Goal: Task Accomplishment & Management: Manage account settings

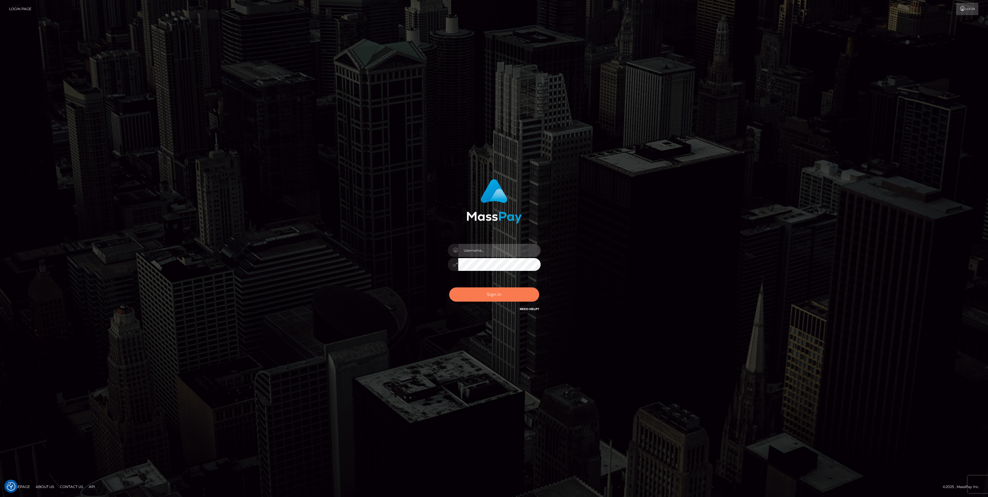
type input "bengreen"
click at [478, 293] on button "Sign in" at bounding box center [494, 294] width 90 height 14
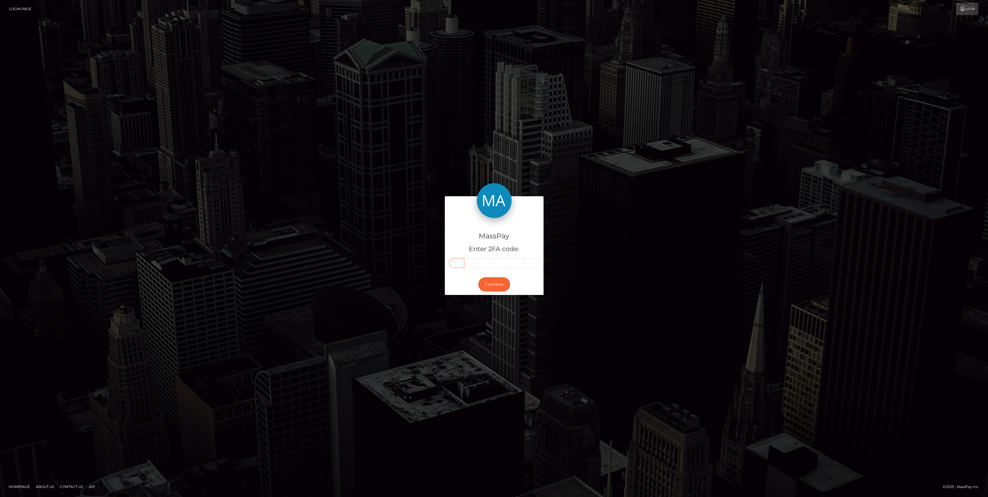
paste input "6"
type input "6"
type input "5"
type input "3"
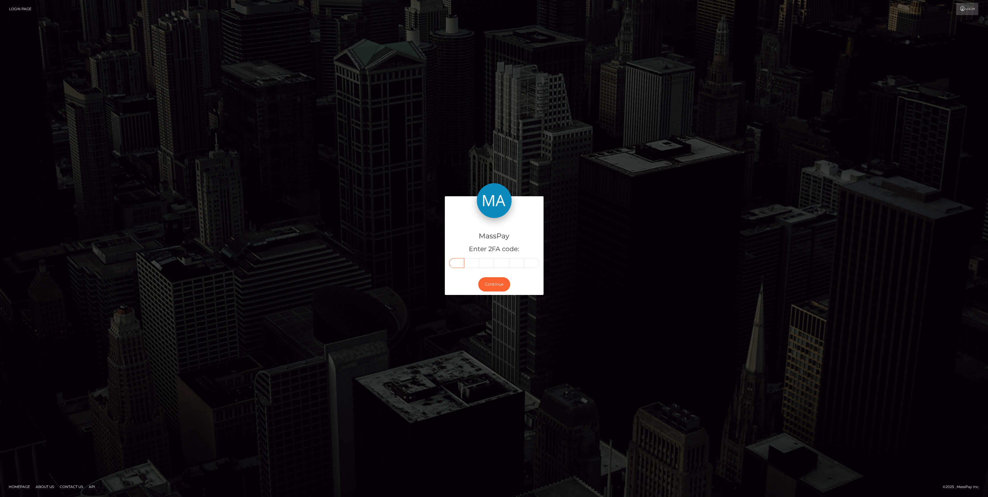
type input "7"
type input "9"
click at [489, 286] on button "Continue" at bounding box center [494, 284] width 32 height 14
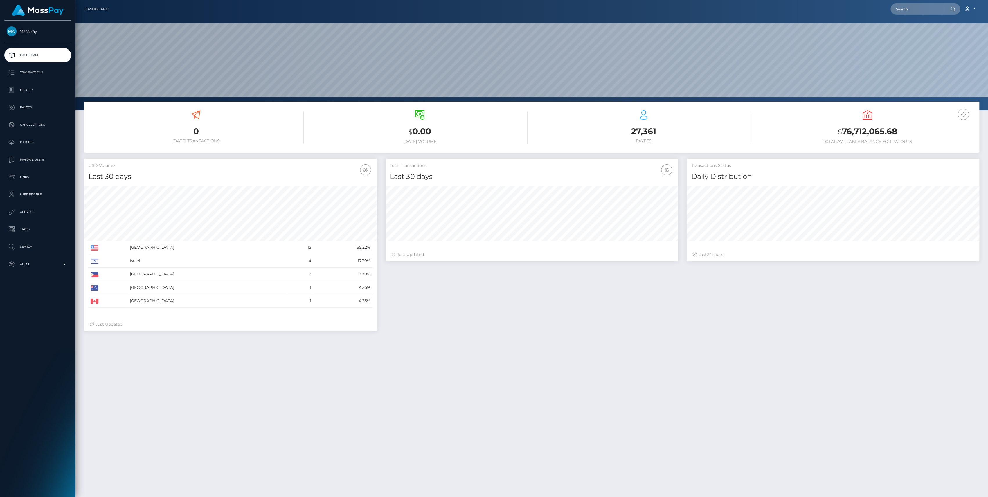
scroll to position [103, 293]
click at [41, 266] on p "Admin" at bounding box center [38, 264] width 62 height 9
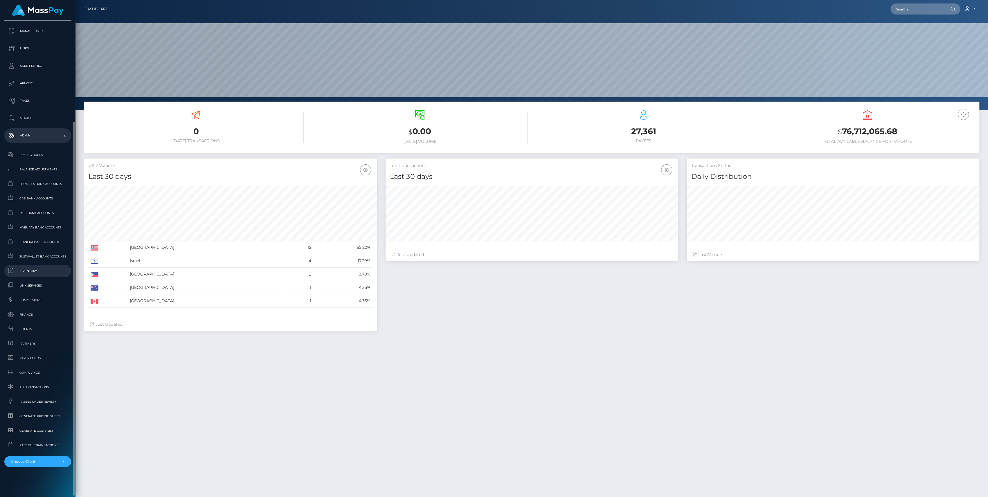
click at [19, 265] on link "Inventory" at bounding box center [37, 271] width 67 height 12
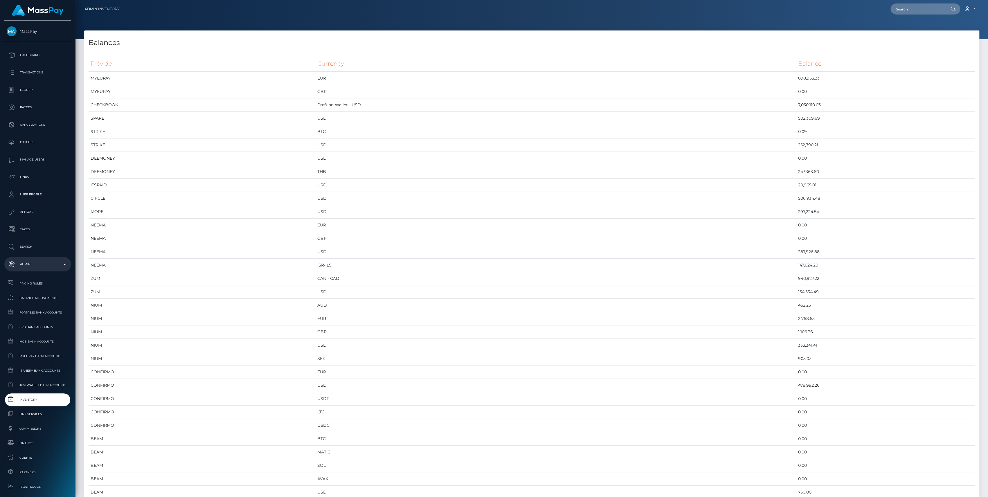
scroll to position [2855, 895]
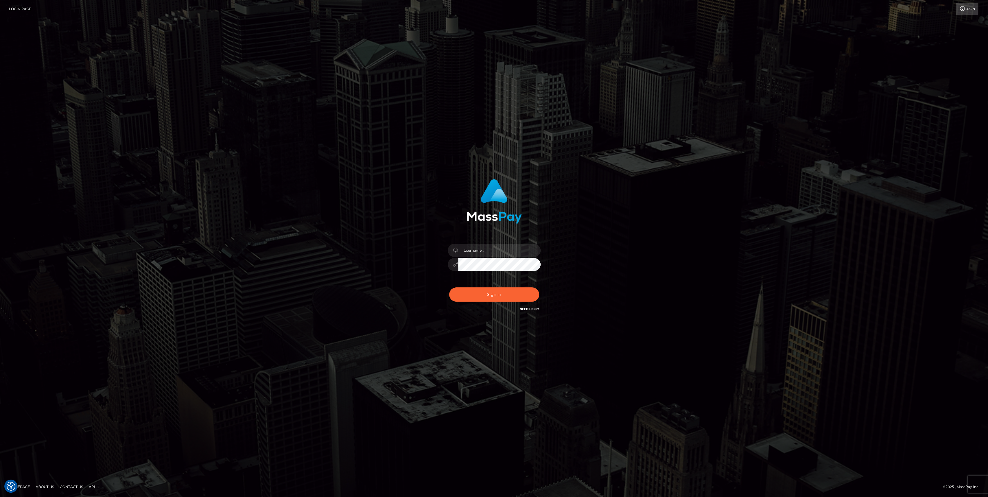
type input "bengreen"
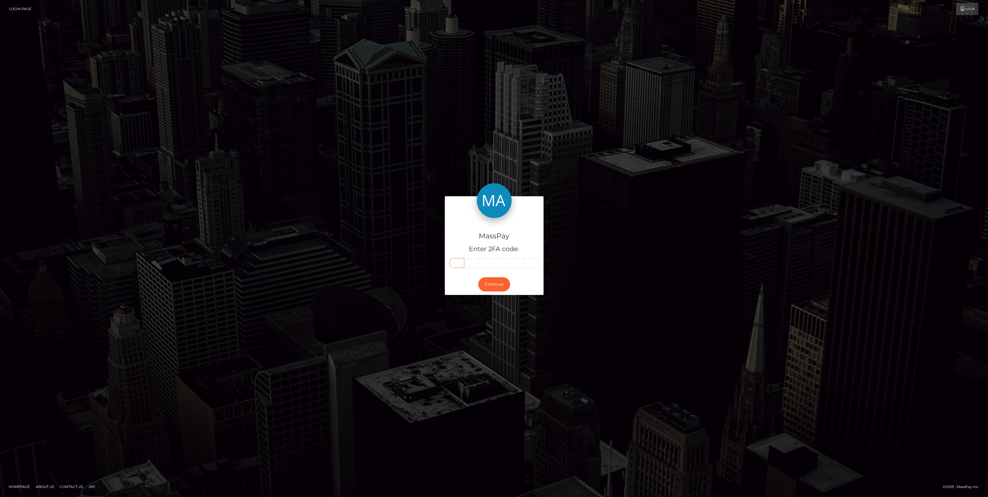
click at [451, 265] on input "text" at bounding box center [456, 263] width 15 height 10
paste input "3"
type input "3"
type input "7"
type input "1"
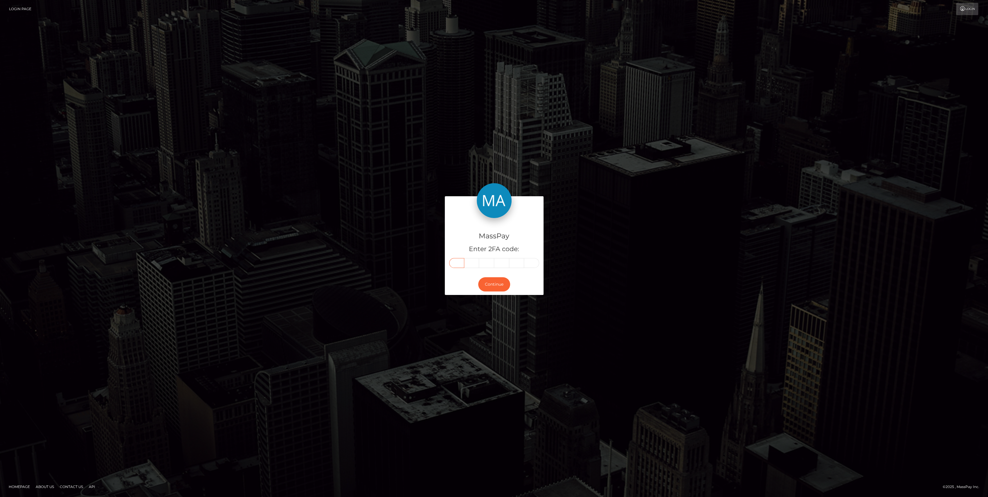
type input "1"
type input "4"
type input "7"
click at [492, 292] on div "Continue" at bounding box center [494, 284] width 99 height 21
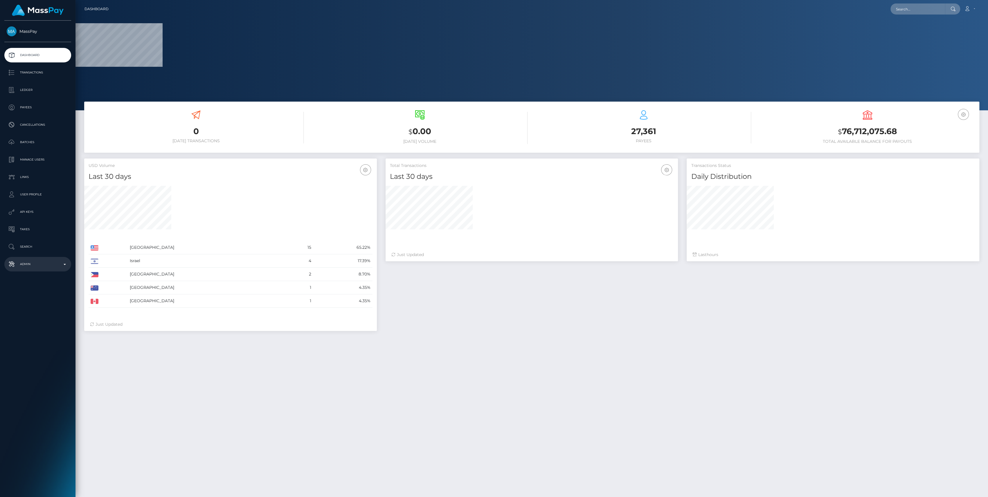
click at [39, 260] on p "Admin" at bounding box center [38, 264] width 62 height 9
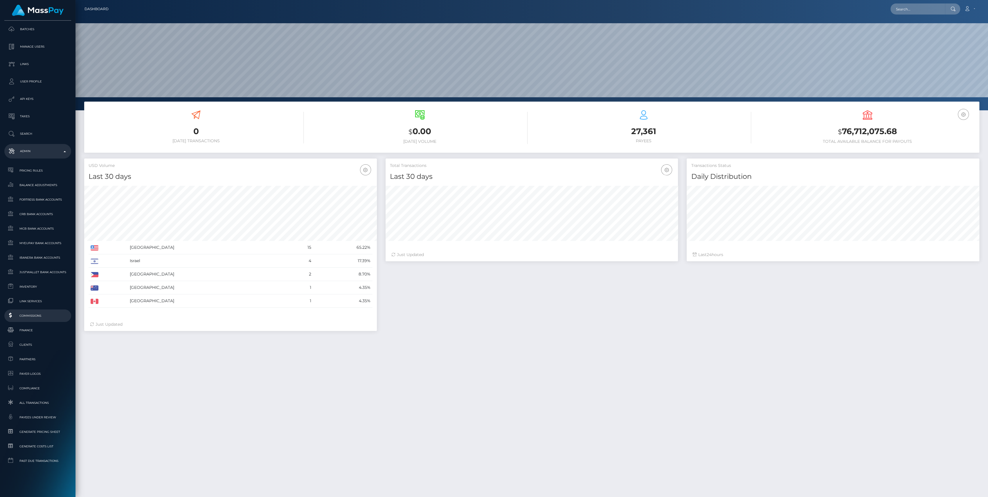
scroll to position [103, 293]
click at [38, 288] on span "Inventory" at bounding box center [38, 286] width 62 height 7
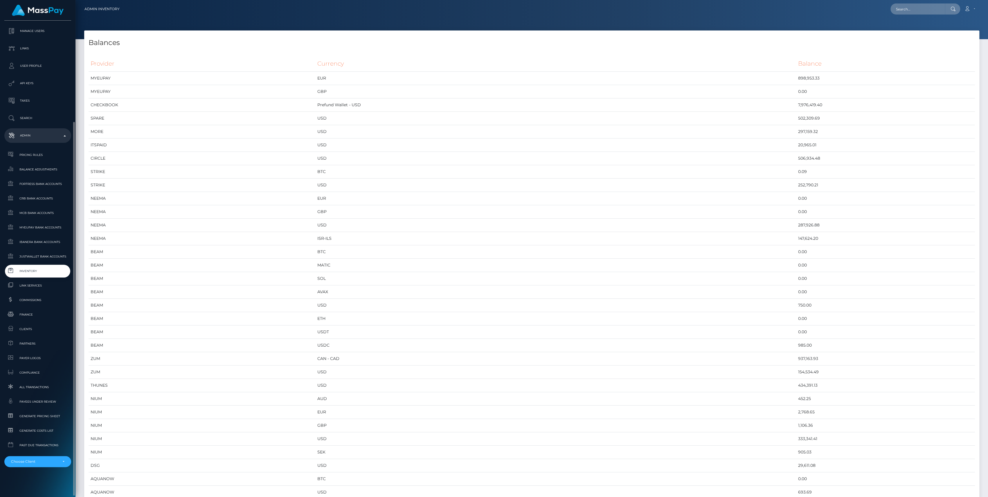
click at [44, 269] on span "Inventory" at bounding box center [38, 271] width 62 height 7
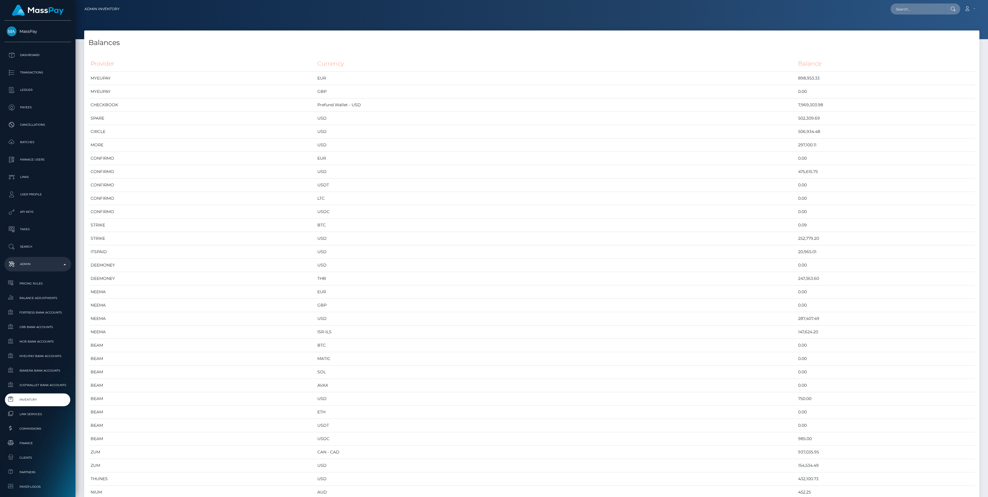
scroll to position [2855, 895]
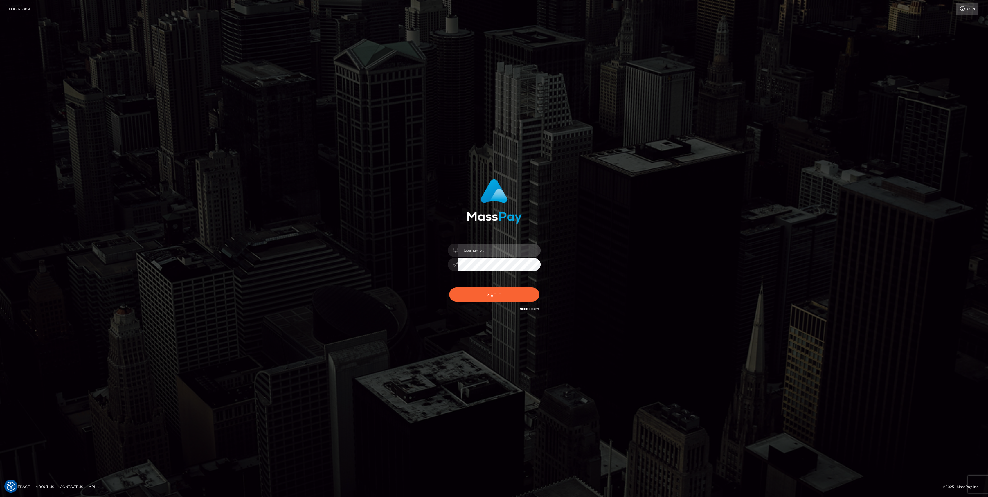
type input "bengreen"
click at [495, 292] on button "Sign in" at bounding box center [494, 294] width 90 height 14
type input "bengreen"
click at [515, 276] on div "bengreen" at bounding box center [494, 262] width 102 height 44
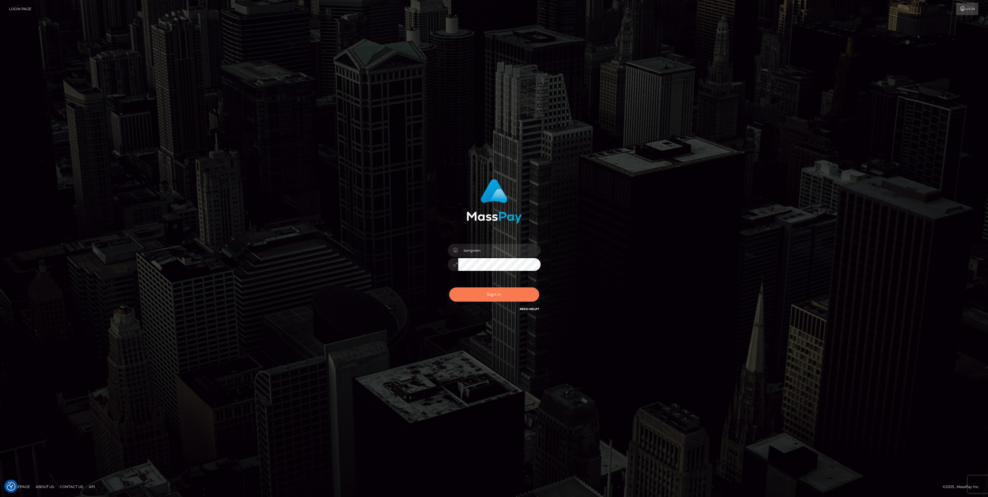
click at [511, 287] on button "Sign in" at bounding box center [494, 294] width 90 height 14
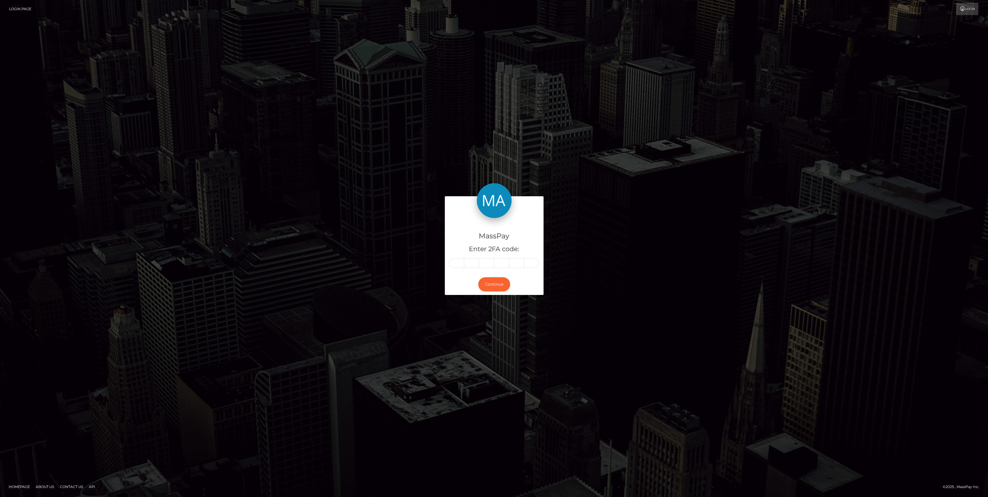
type input "1"
type input "5"
type input "7"
type input "4"
type input "9"
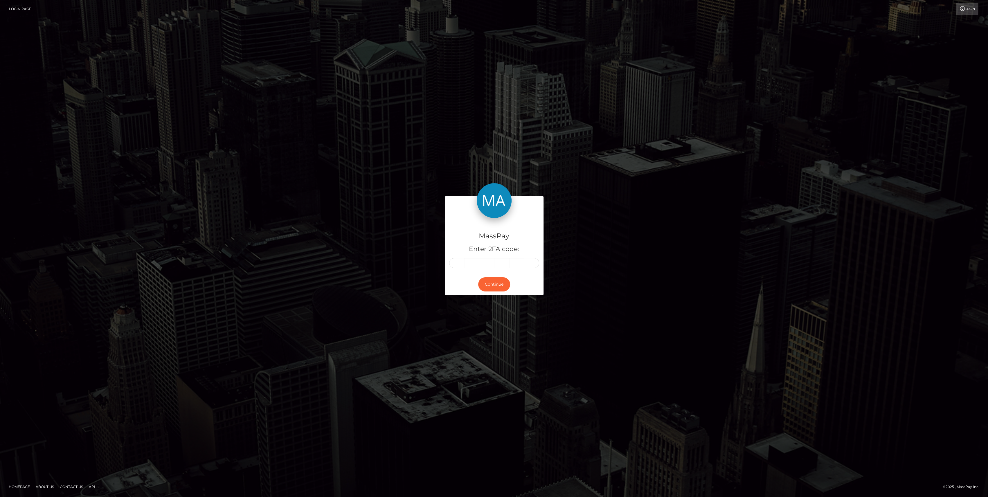
type input "6"
click at [491, 292] on div "Continue" at bounding box center [494, 284] width 99 height 21
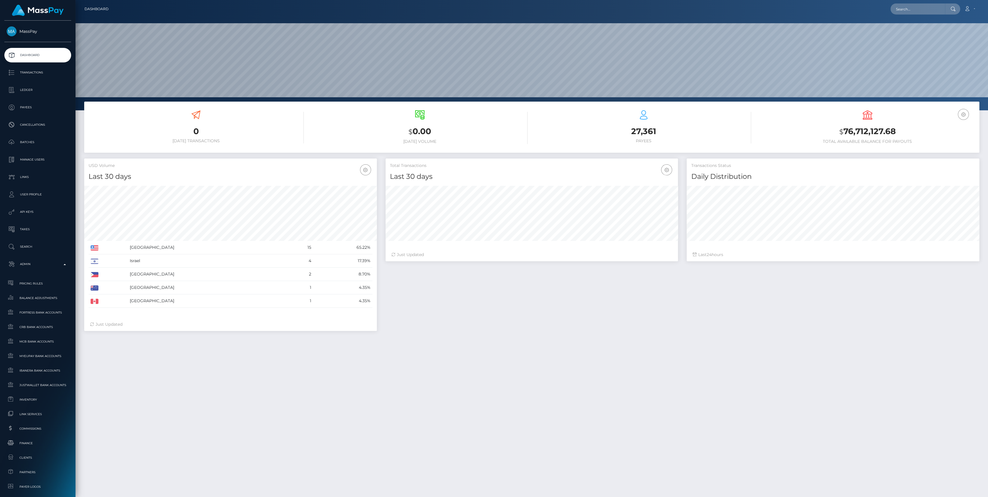
scroll to position [103, 293]
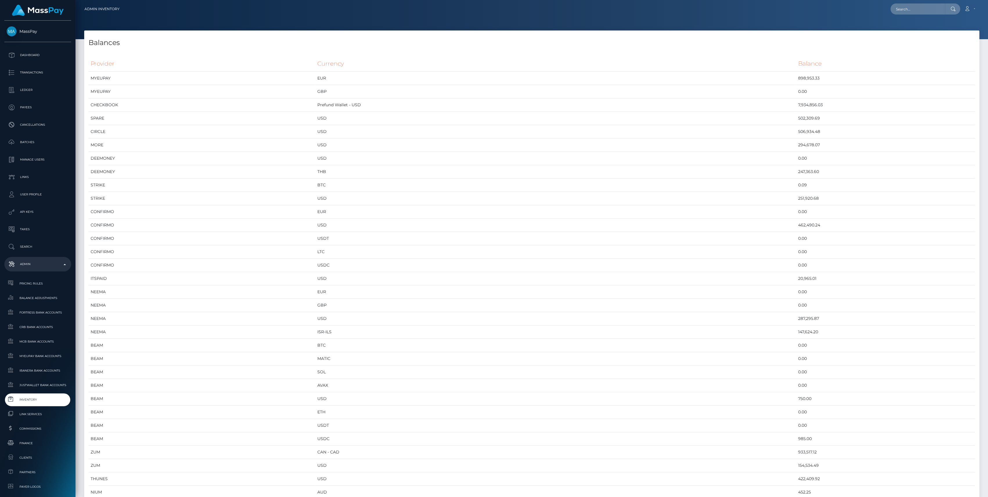
scroll to position [2855, 895]
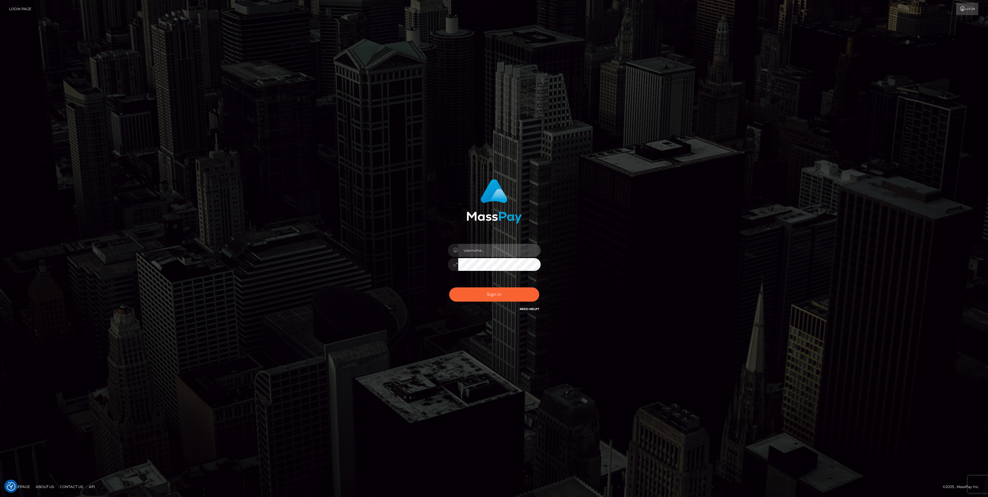
type input "bengreen"
click at [492, 295] on button "Sign in" at bounding box center [494, 294] width 90 height 14
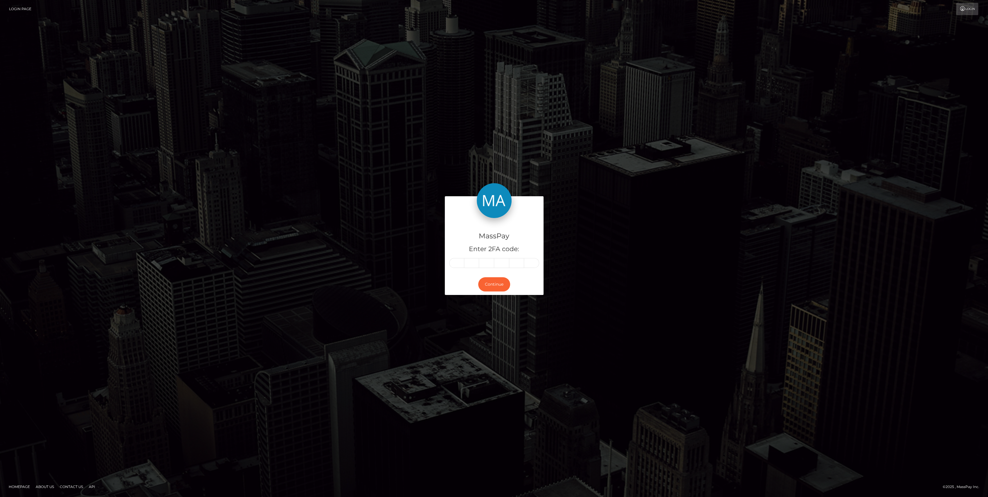
click at [448, 264] on div "MassPay Enter 2FA code:" at bounding box center [494, 246] width 99 height 56
drag, startPoint x: 448, startPoint y: 264, endPoint x: 690, endPoint y: 298, distance: 244.0
click at [690, 298] on div "MassPay Enter 2FA code: Continue" at bounding box center [494, 248] width 988 height 191
paste input "4"
type input "4"
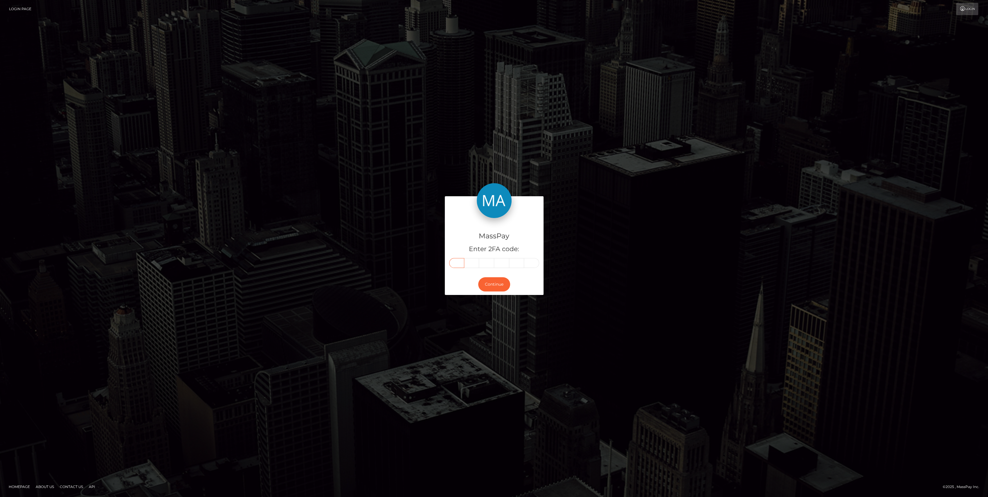
type input "7"
type input "1"
type input "2"
type input "6"
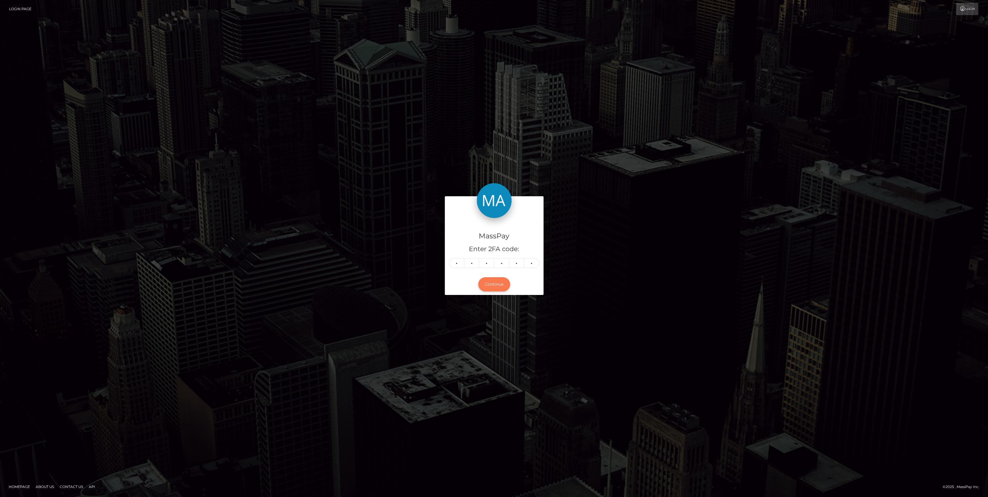
click at [489, 282] on button "Continue" at bounding box center [494, 284] width 32 height 14
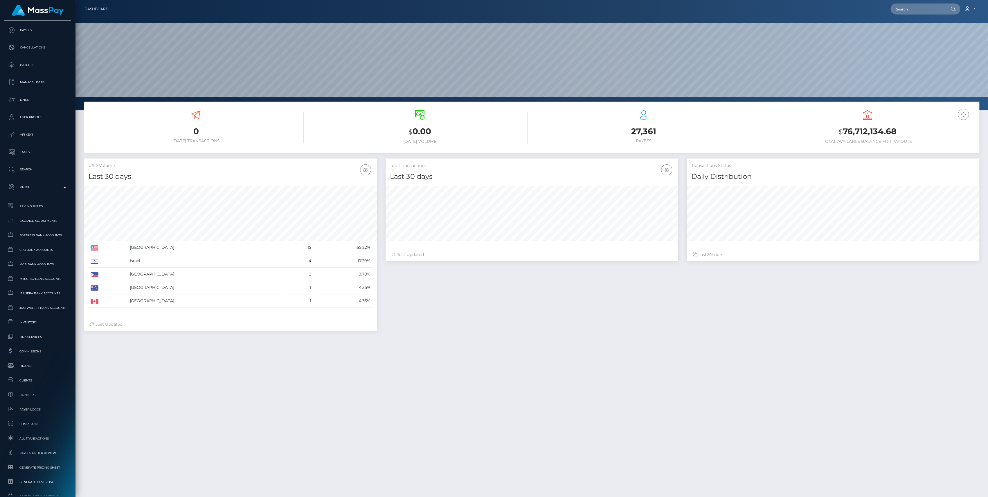
scroll to position [103, 293]
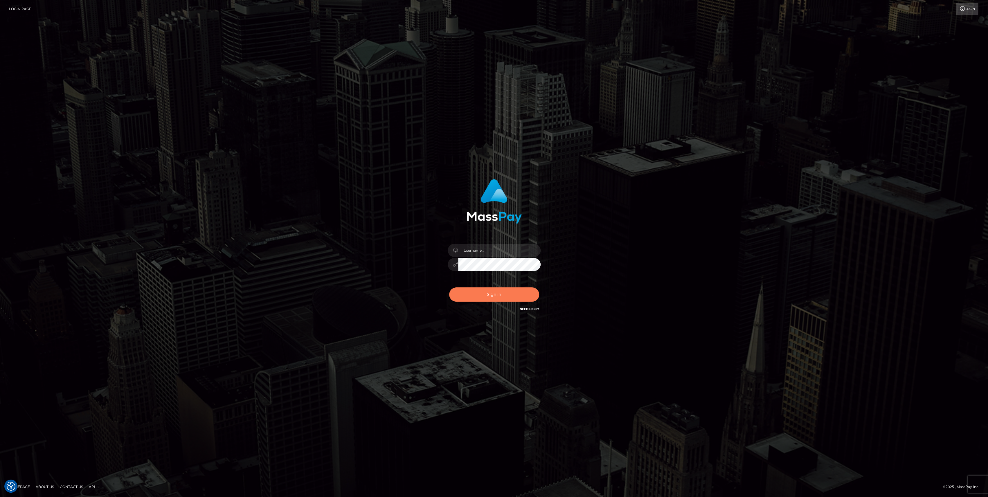
type input "bengreen"
click at [528, 300] on button "Sign in" at bounding box center [494, 294] width 90 height 14
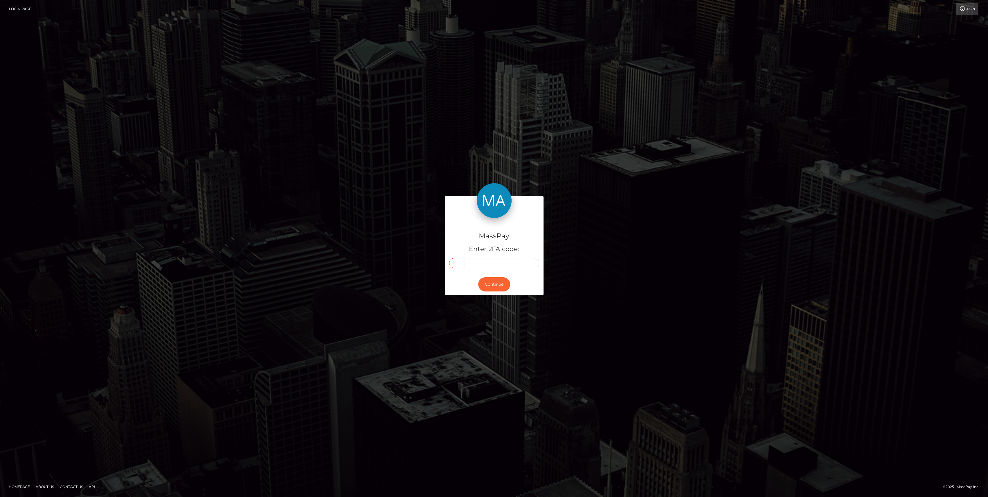
click at [456, 262] on input "text" at bounding box center [456, 263] width 15 height 10
paste input "1"
type input "1"
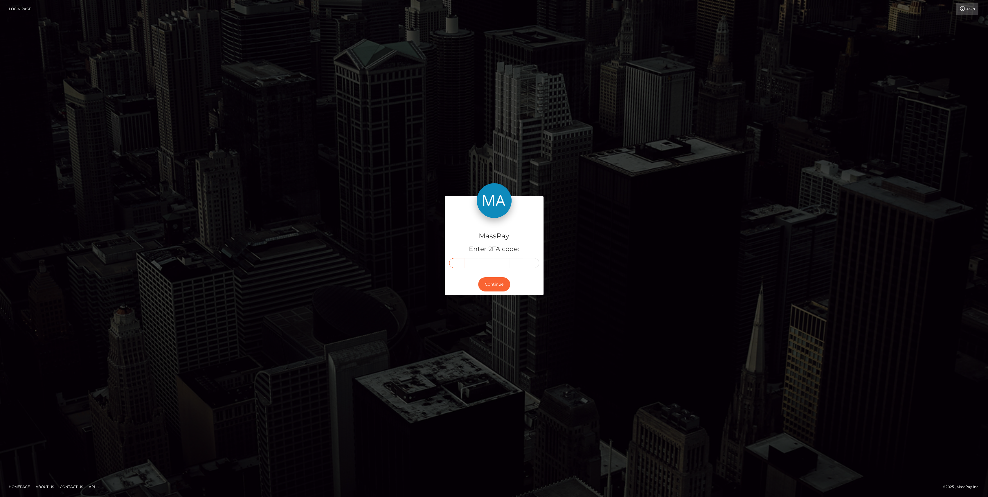
type input "6"
type input "5"
type input "7"
click at [485, 287] on button "Continue" at bounding box center [494, 284] width 32 height 14
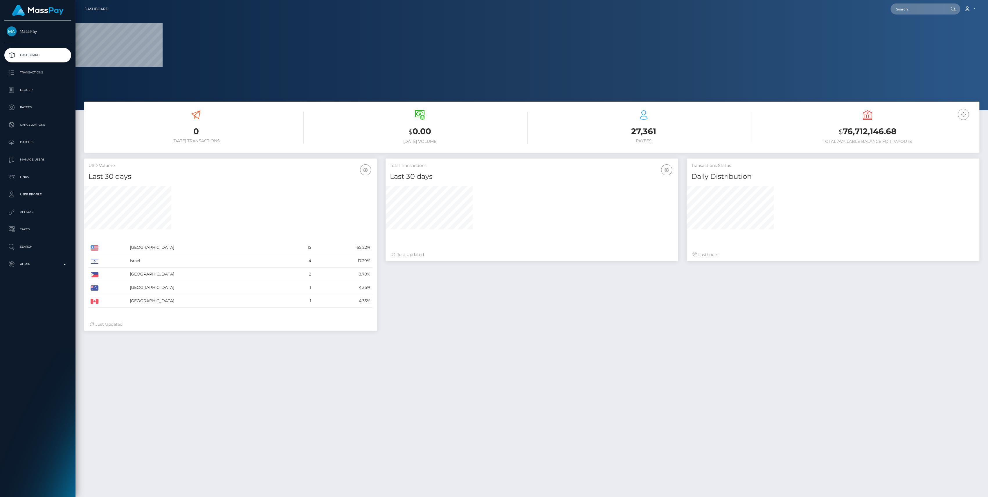
click at [35, 279] on div "MassPay Dashboard Transactions Ledger Payees Cancellations" at bounding box center [37, 258] width 75 height 475
click at [32, 269] on link "Admin" at bounding box center [37, 264] width 67 height 15
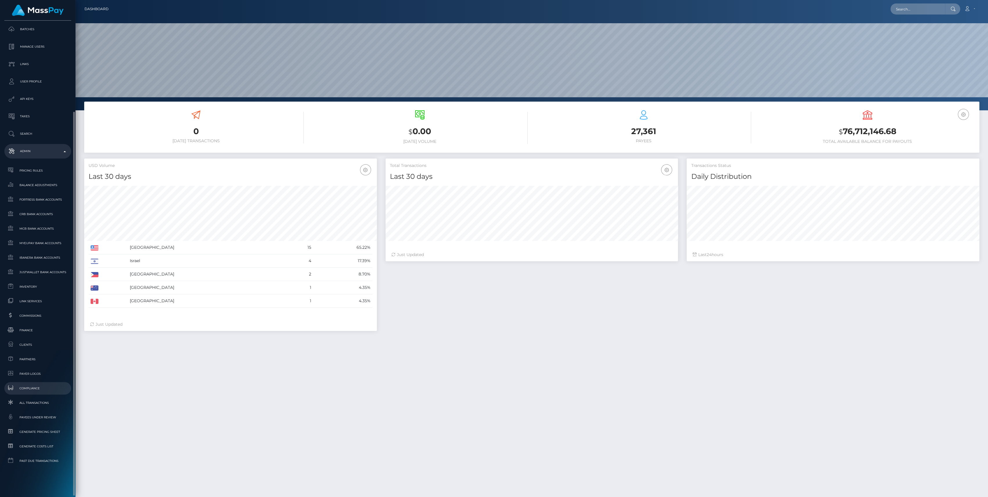
scroll to position [103, 293]
click at [42, 327] on span "Finance" at bounding box center [38, 330] width 62 height 7
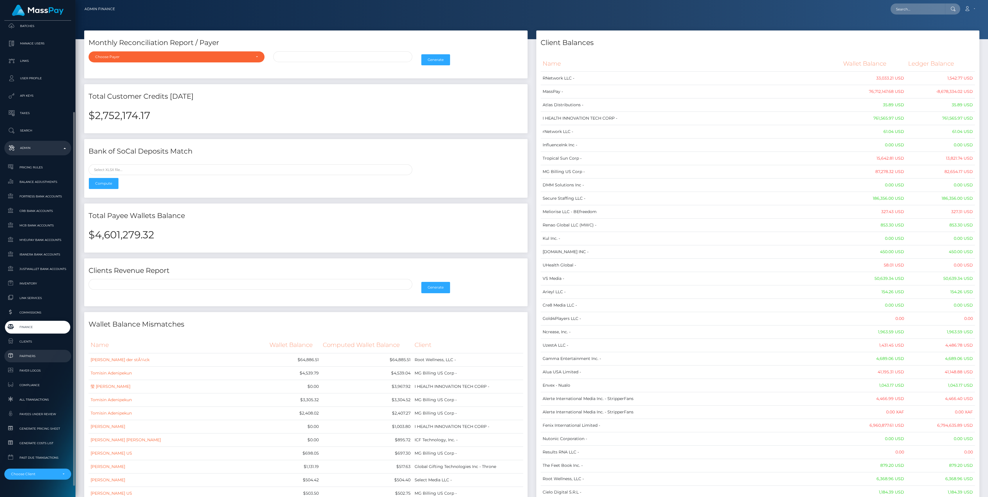
scroll to position [129, 0]
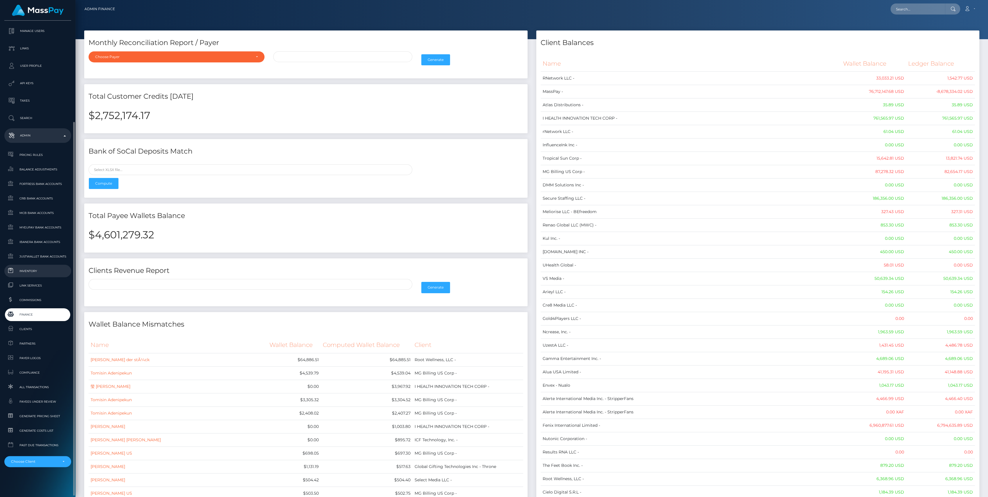
click at [44, 269] on span "Inventory" at bounding box center [38, 271] width 62 height 7
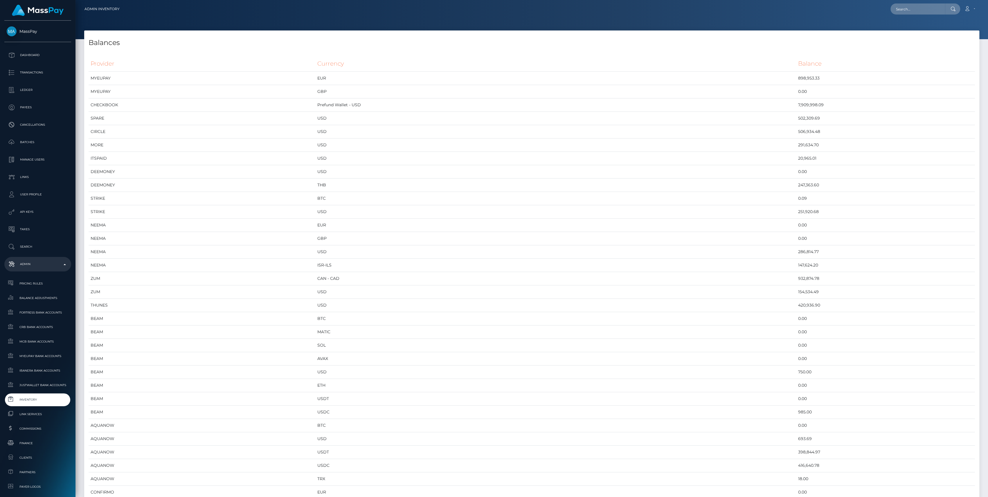
scroll to position [2855, 895]
click at [249, 103] on td "CHECKBOOK" at bounding box center [202, 104] width 227 height 13
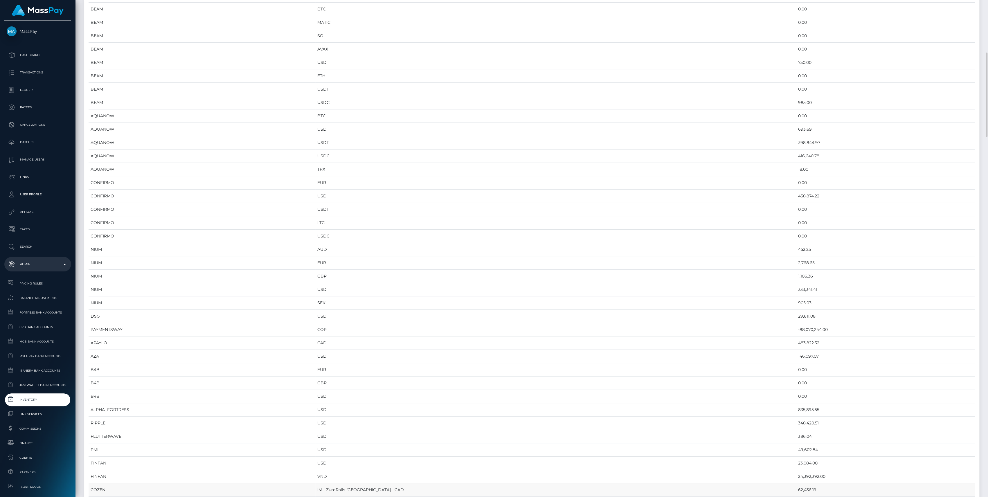
scroll to position [426, 0]
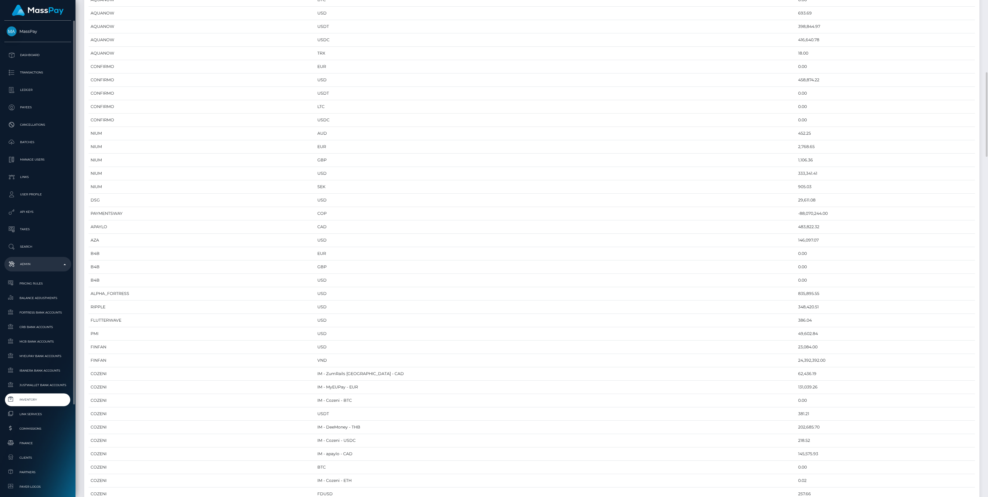
click at [28, 400] on span "Inventory" at bounding box center [38, 399] width 62 height 7
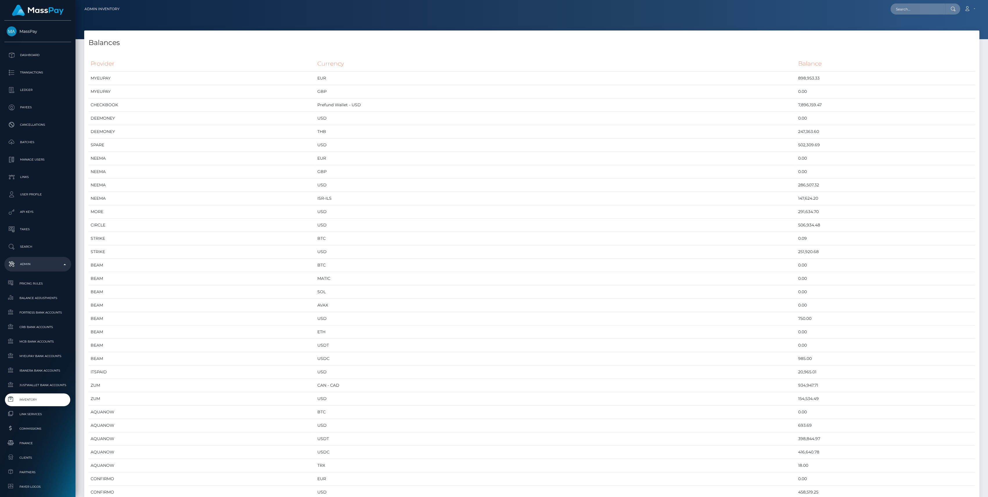
scroll to position [2855, 895]
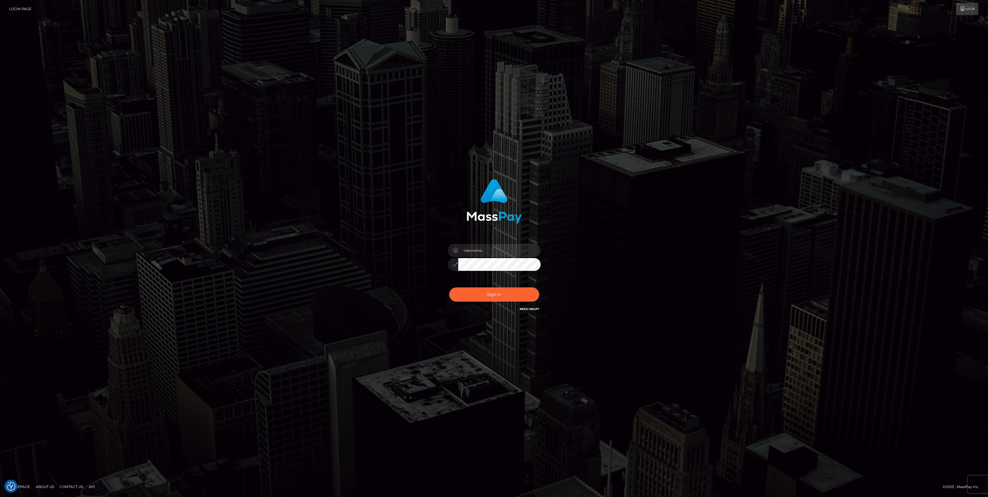
type input "bengreen"
click at [501, 301] on button "Sign in" at bounding box center [494, 294] width 90 height 14
type input "bengreen"
click at [497, 297] on button "Sign in" at bounding box center [494, 294] width 90 height 14
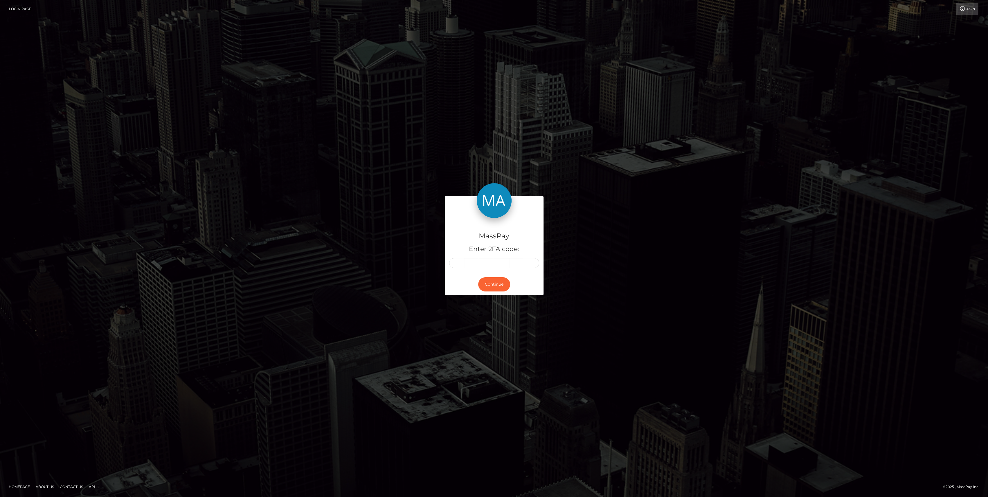
type input "9"
type input "0"
type input "1"
type input "5"
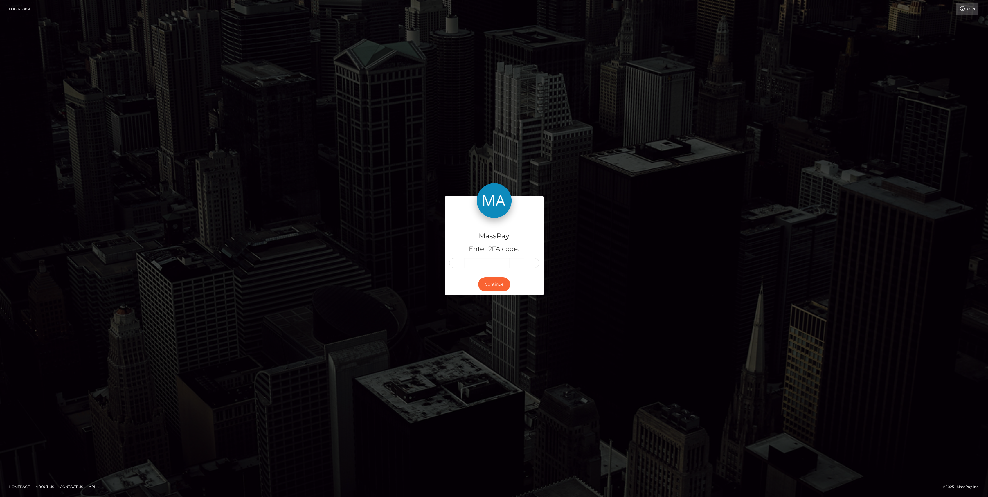
type input "5"
click at [476, 333] on div "MassPay Enter 2FA code: 9 9 0 1 5 5 990155 Continue" at bounding box center [494, 248] width 988 height 191
click at [501, 285] on button "Continue" at bounding box center [494, 284] width 32 height 14
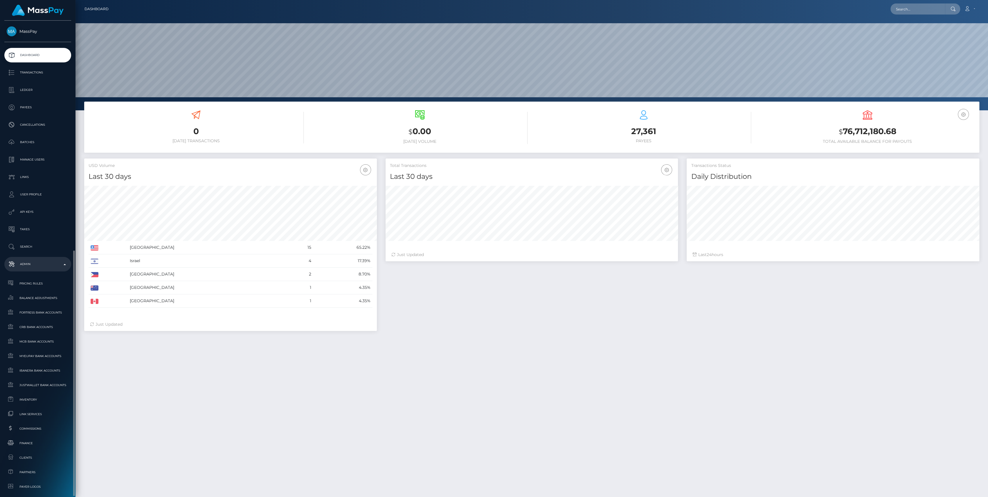
scroll to position [103, 293]
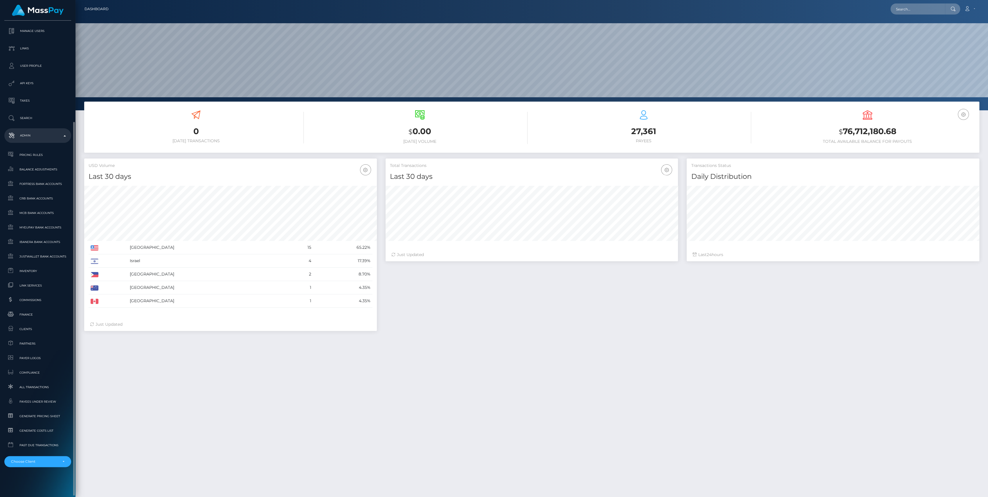
click at [35, 455] on li "RNetwork LLC MassPay Atlas Distributions I HEALTH INNOVATION TECH CORP rNetwork…" at bounding box center [37, 460] width 67 height 16
click at [50, 174] on link "Balance Adjustments" at bounding box center [37, 169] width 67 height 12
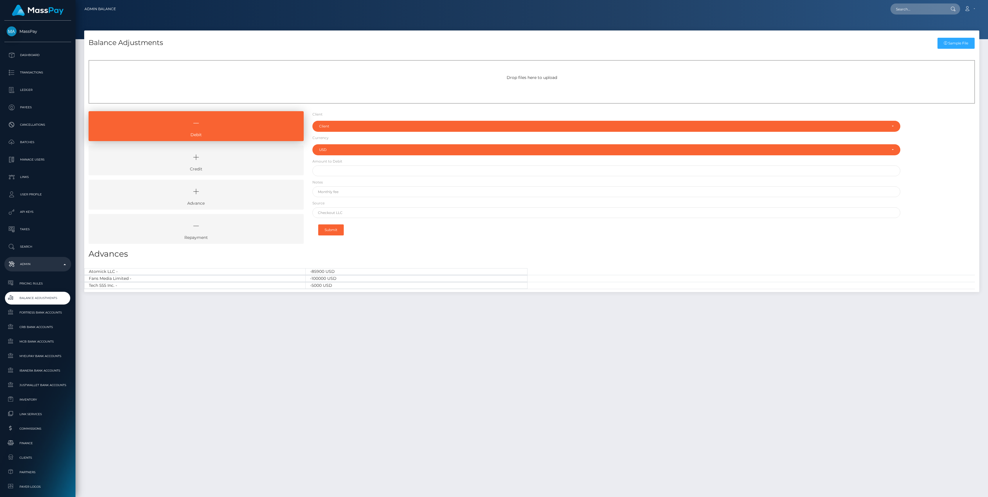
select select "USD"
click at [58, 49] on link "Dashboard" at bounding box center [37, 55] width 67 height 15
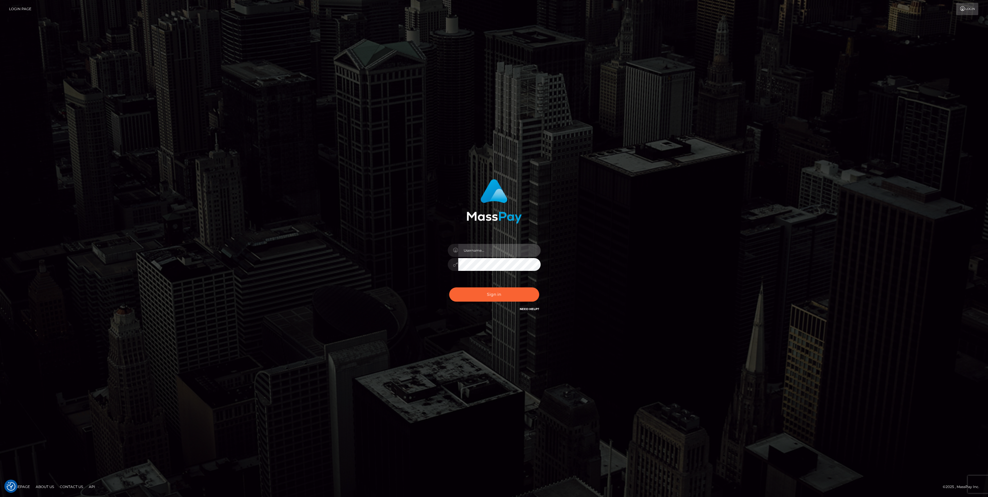
type input "bengreen"
click at [498, 302] on div "Sign in Need Help?" at bounding box center [494, 297] width 102 height 26
click at [499, 301] on button "Sign in" at bounding box center [494, 294] width 90 height 14
type input "bengreen"
click at [472, 289] on button "Sign in" at bounding box center [494, 294] width 90 height 14
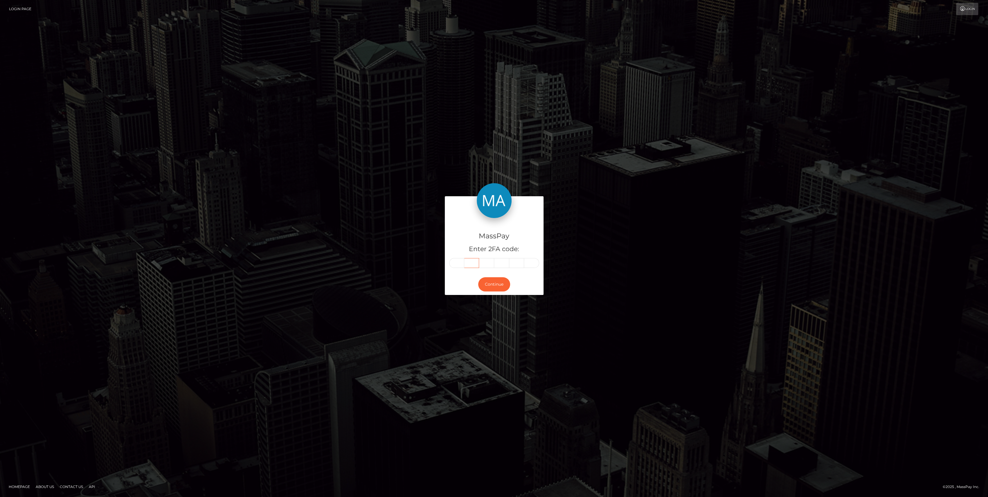
click at [466, 260] on input "text" at bounding box center [471, 263] width 15 height 10
click at [457, 262] on input "text" at bounding box center [456, 263] width 15 height 10
paste input "1"
type input "1"
type input "3"
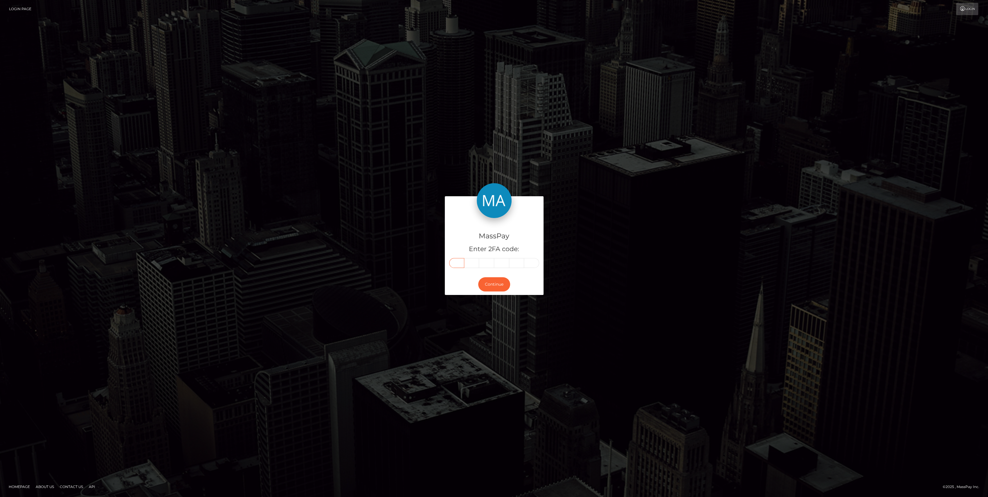
type input "7"
type input "9"
type input "5"
type input "6"
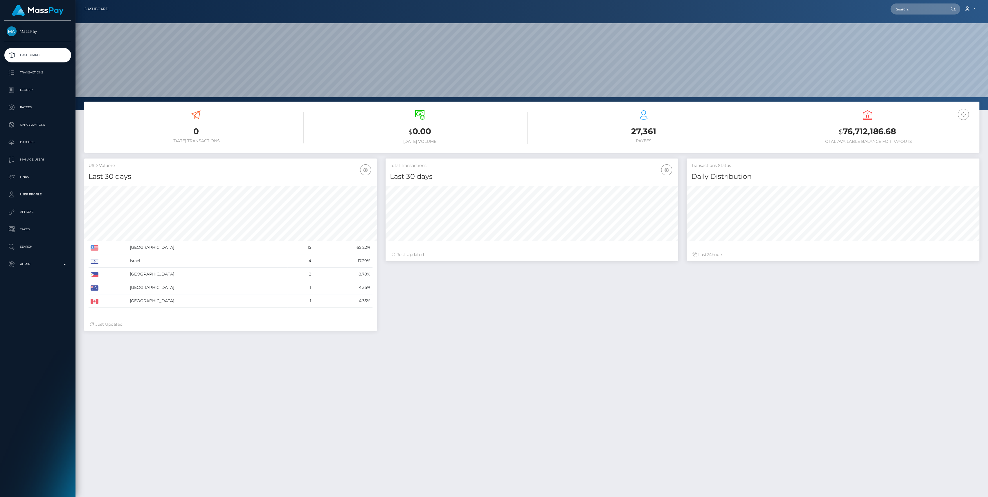
scroll to position [103, 293]
click at [37, 262] on p "Admin" at bounding box center [38, 264] width 62 height 9
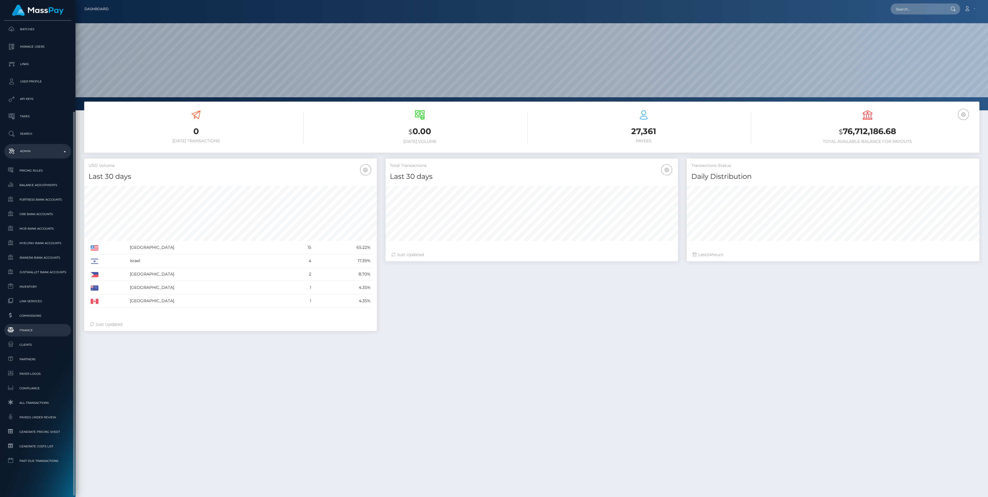
click at [35, 330] on span "Finance" at bounding box center [38, 330] width 62 height 7
drag, startPoint x: 37, startPoint y: 297, endPoint x: 33, endPoint y: 280, distance: 17.7
drag, startPoint x: 33, startPoint y: 280, endPoint x: 31, endPoint y: 285, distance: 5.3
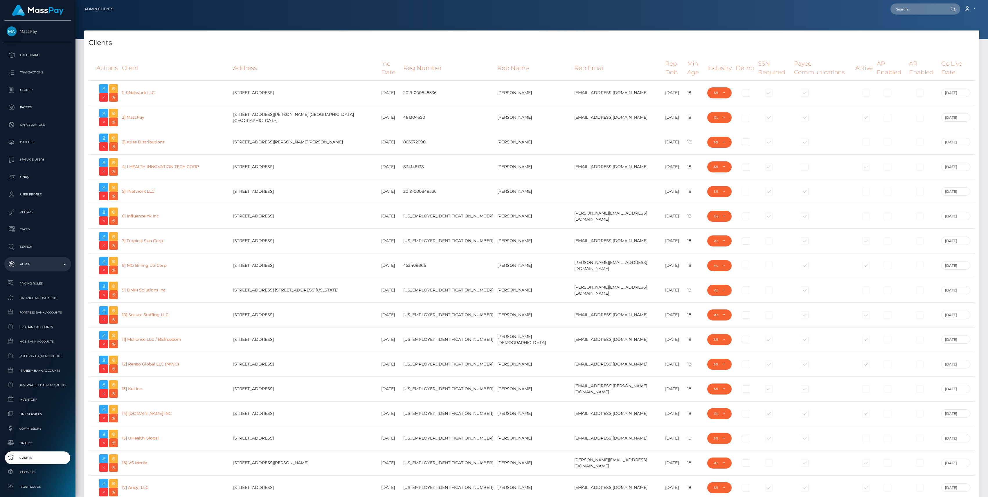
select select "223"
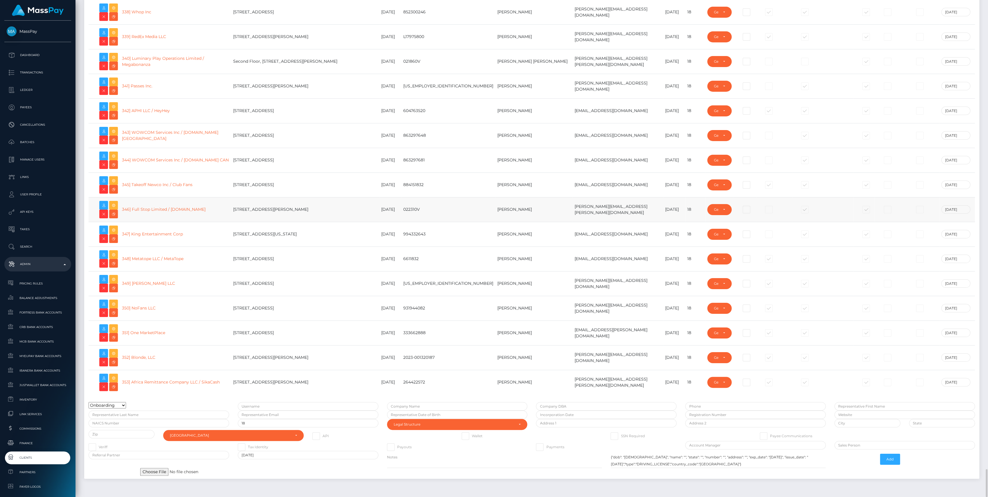
scroll to position [8226, 0]
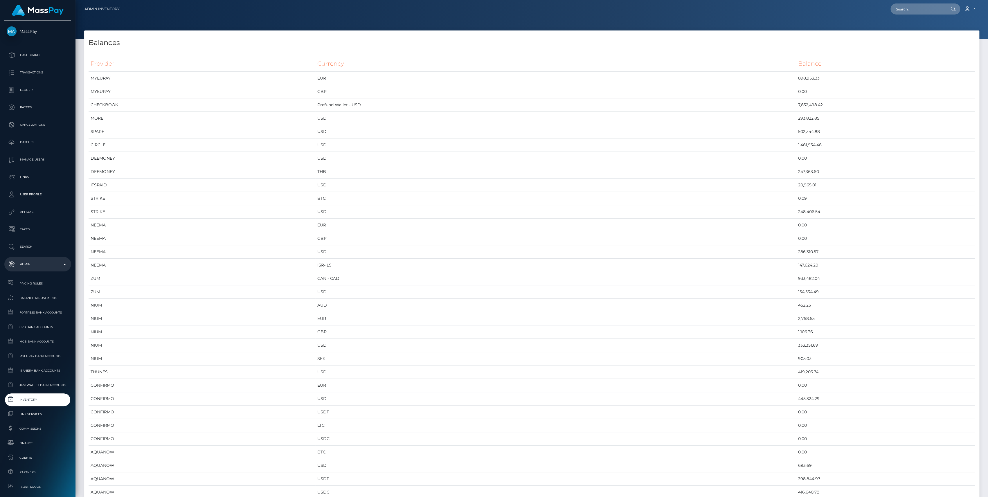
scroll to position [2855, 895]
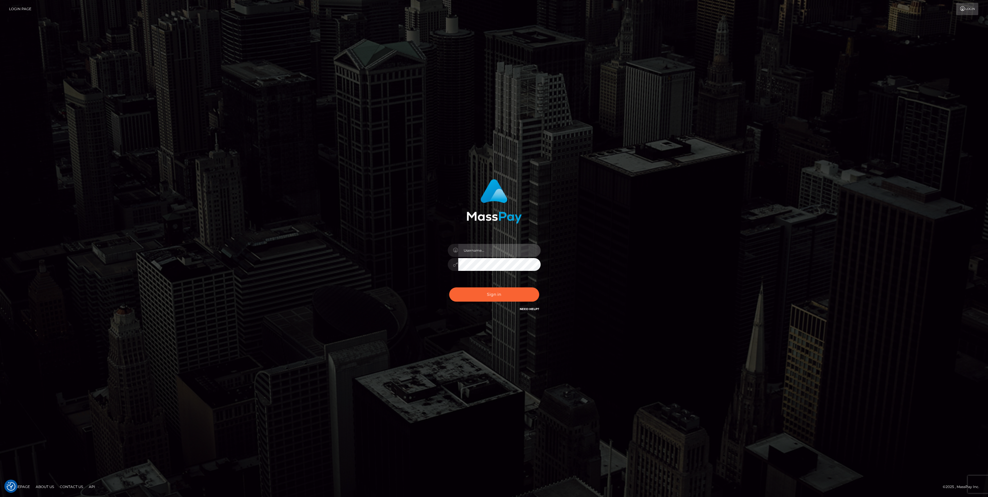
type input "bengreen"
click at [471, 300] on button "Sign in" at bounding box center [494, 294] width 90 height 14
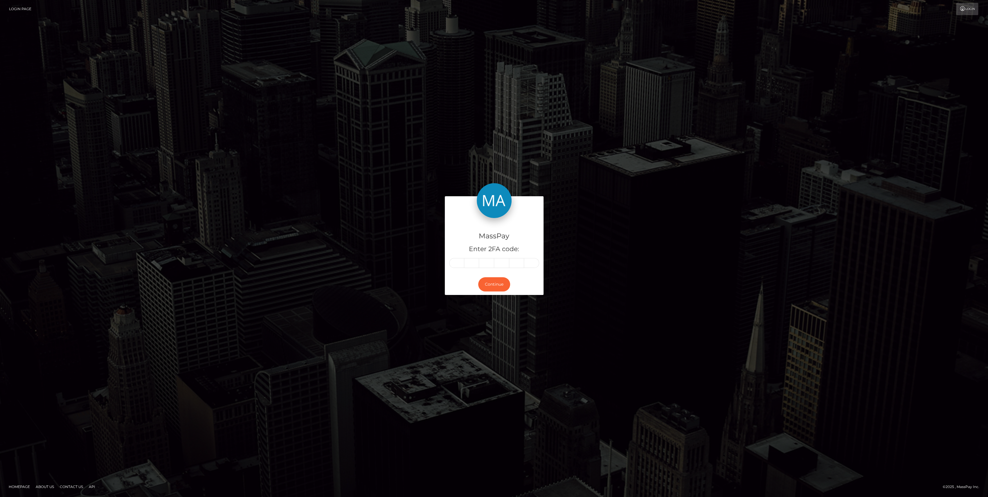
drag, startPoint x: 447, startPoint y: 262, endPoint x: 454, endPoint y: 254, distance: 10.7
click at [457, 244] on div "MassPay Enter 2FA code:" at bounding box center [494, 246] width 99 height 56
click at [453, 262] on input "text" at bounding box center [456, 263] width 15 height 10
paste input "9"
type input "9"
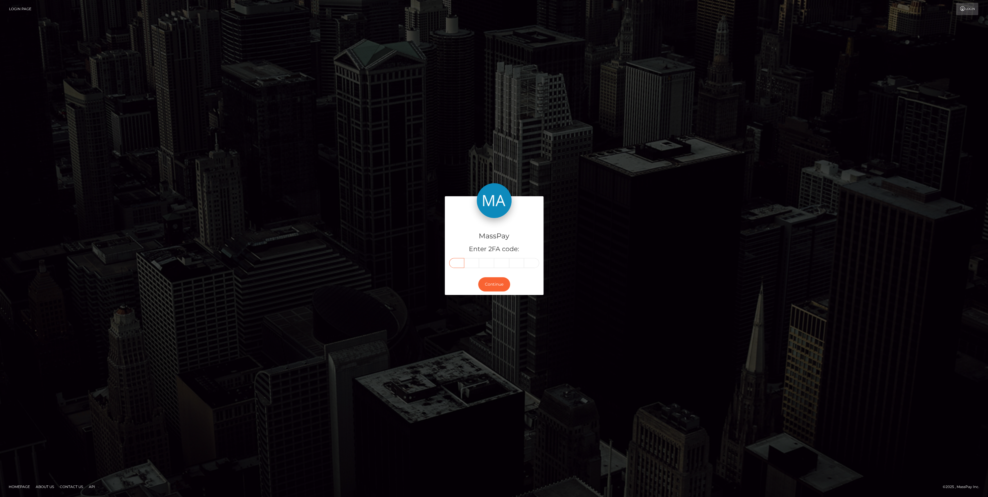
type input "9"
type input "8"
type input "3"
type input "6"
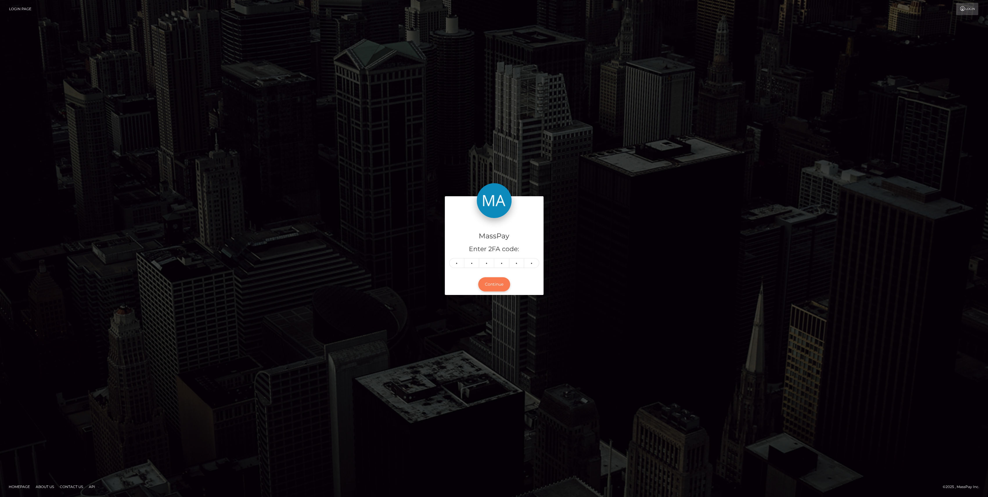
click at [489, 286] on button "Continue" at bounding box center [494, 284] width 32 height 14
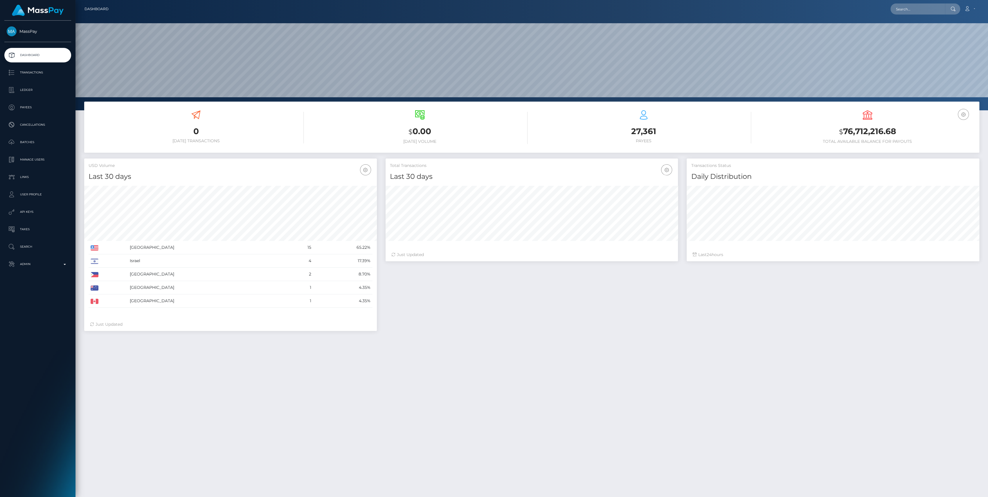
scroll to position [103, 293]
click at [30, 271] on link "Admin" at bounding box center [37, 264] width 67 height 15
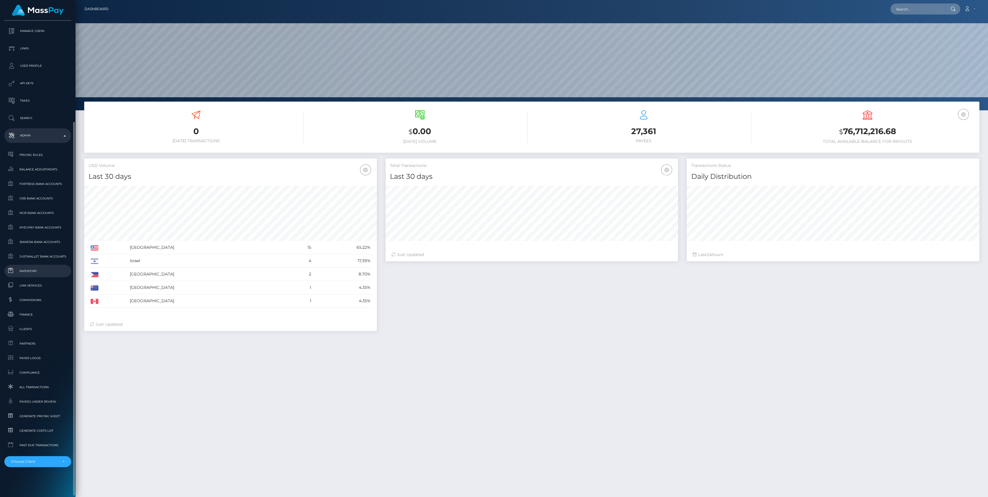
click at [39, 272] on span "Inventory" at bounding box center [38, 271] width 62 height 7
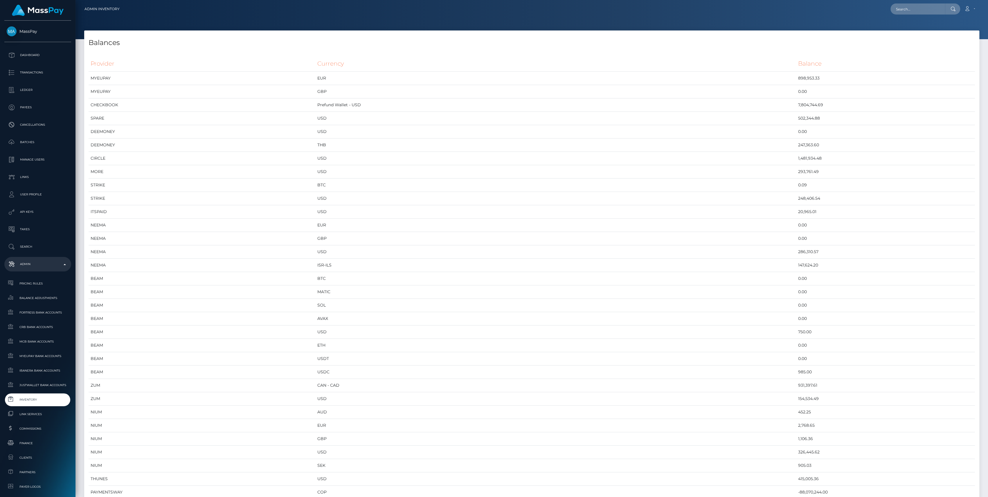
scroll to position [2855, 895]
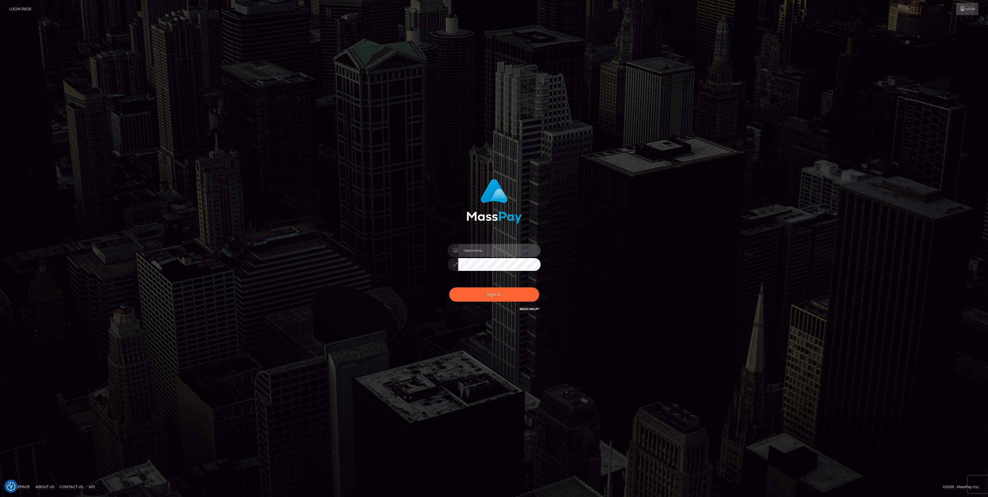
type input "bengreen"
click at [485, 304] on div "Sign in Need Help?" at bounding box center [494, 297] width 102 height 26
click at [487, 297] on button "Sign in" at bounding box center [494, 294] width 90 height 14
type input "bengreen"
drag, startPoint x: 492, startPoint y: 292, endPoint x: 496, endPoint y: 296, distance: 5.6
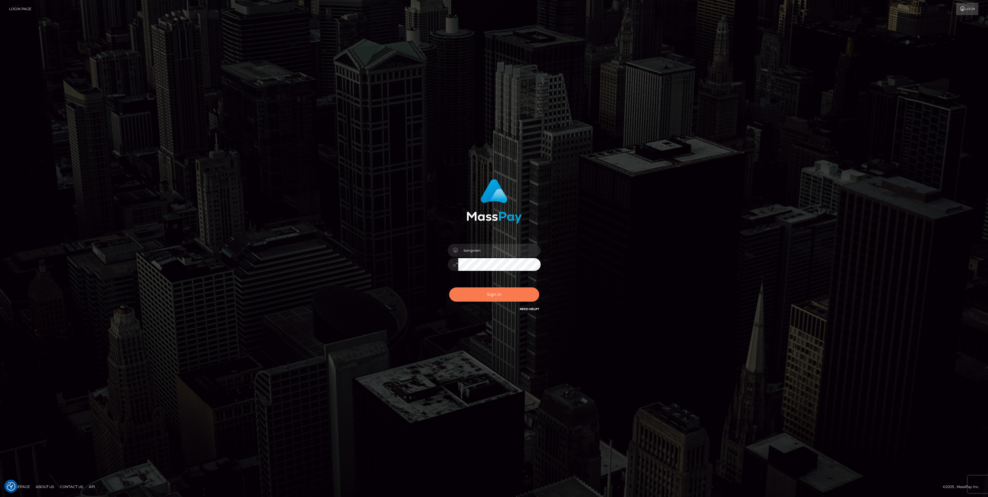
click at [492, 294] on button "Sign in" at bounding box center [494, 294] width 90 height 14
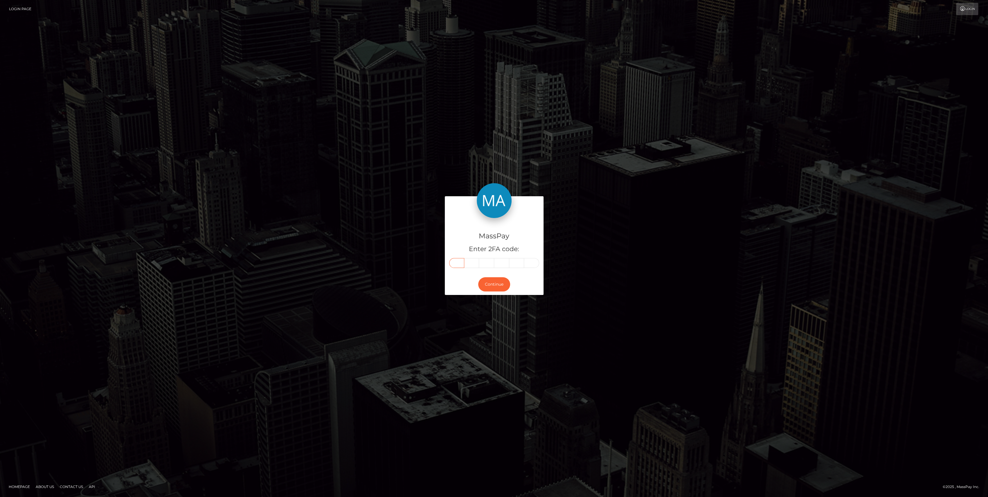
click at [456, 262] on input "text" at bounding box center [456, 263] width 15 height 10
paste input "9"
type input "9"
type input "8"
type input "9"
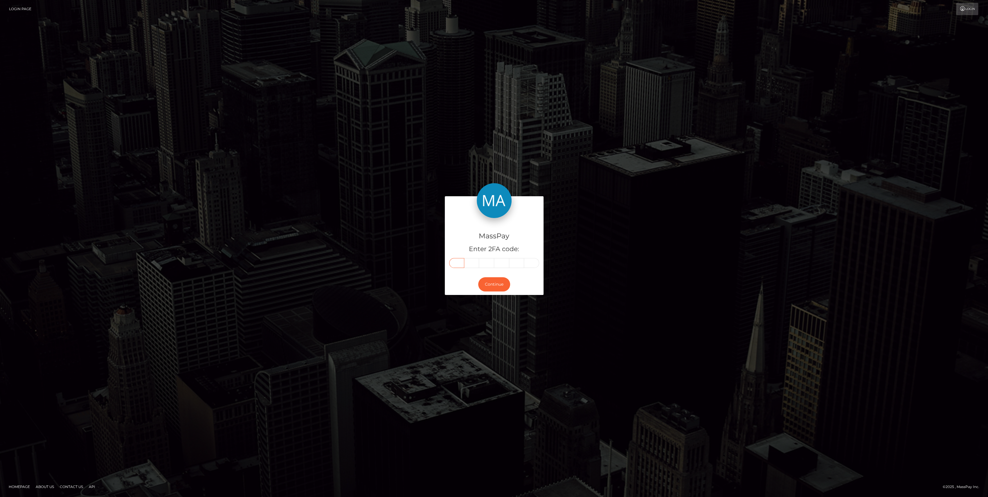
type input "3"
type input "0"
type input "2"
click at [496, 291] on div "Continue" at bounding box center [494, 284] width 99 height 21
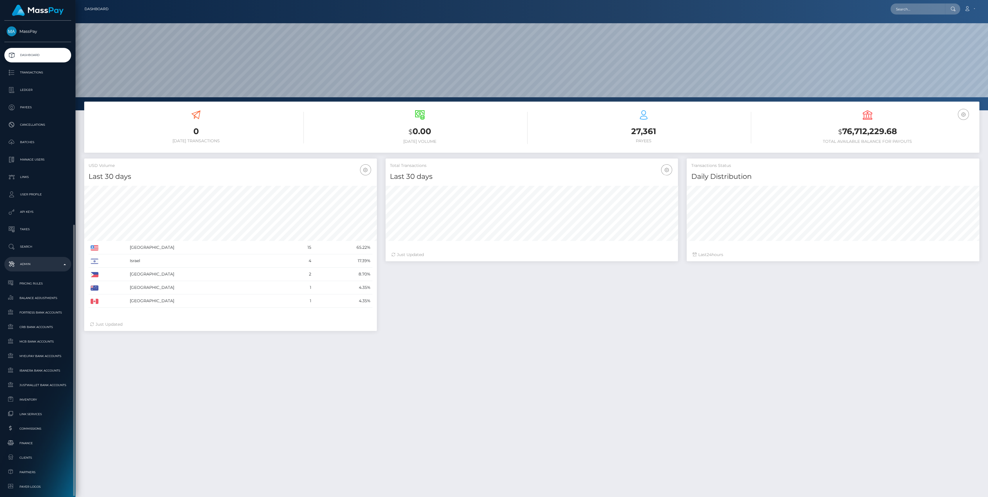
scroll to position [103, 293]
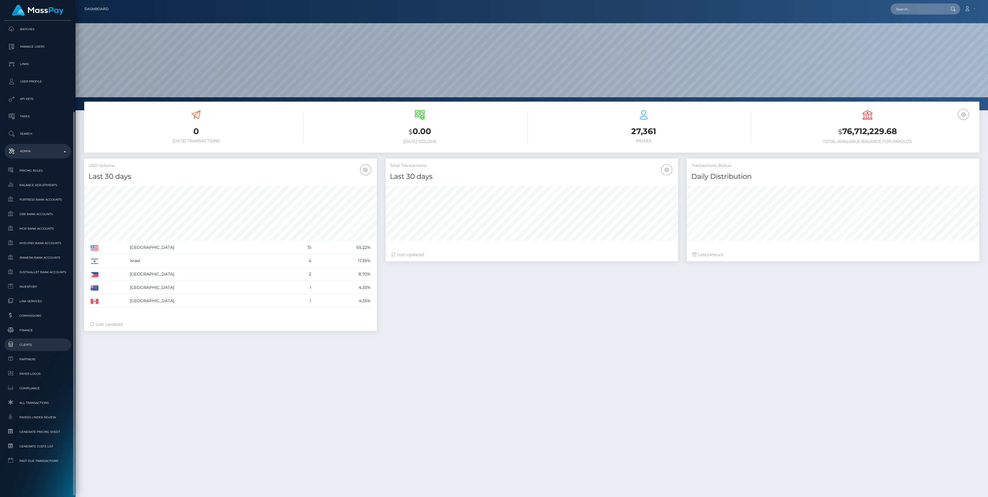
click at [16, 343] on span "Clients" at bounding box center [38, 344] width 62 height 7
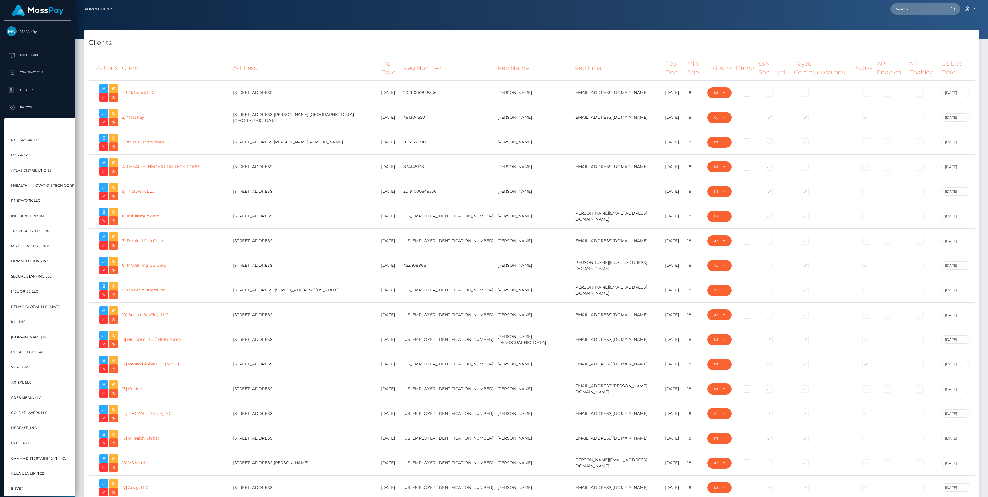
select select "223"
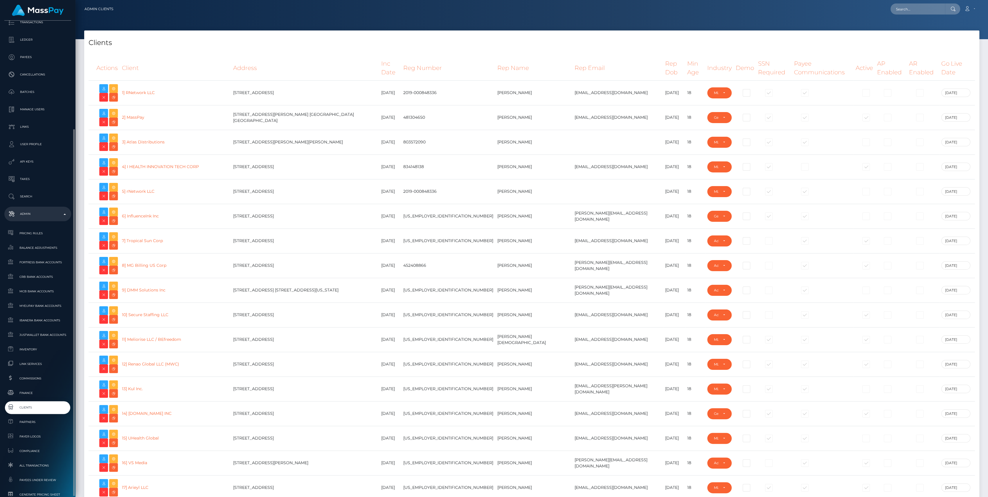
scroll to position [129, 0]
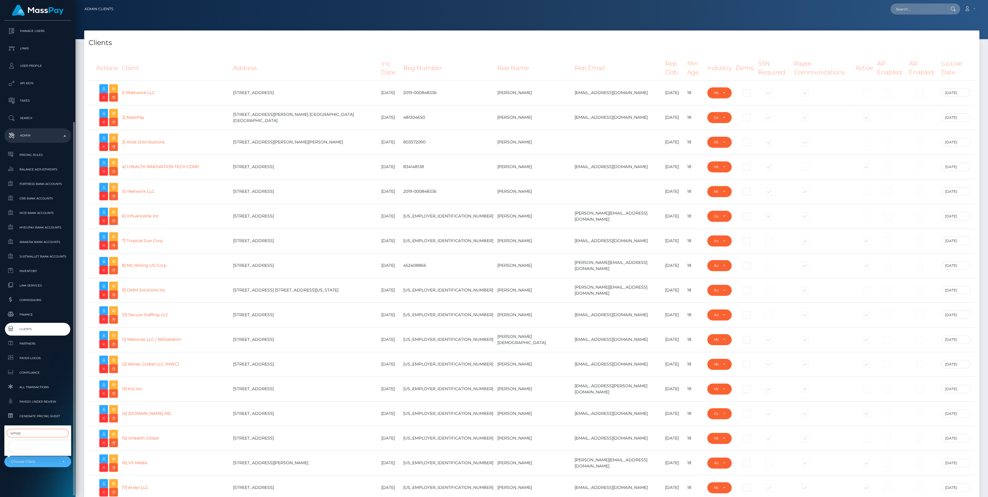
type input "whop"
click at [41, 440] on link "Whop Inc" at bounding box center [42, 446] width 67 height 13
select select "338"
type input "bengreen"
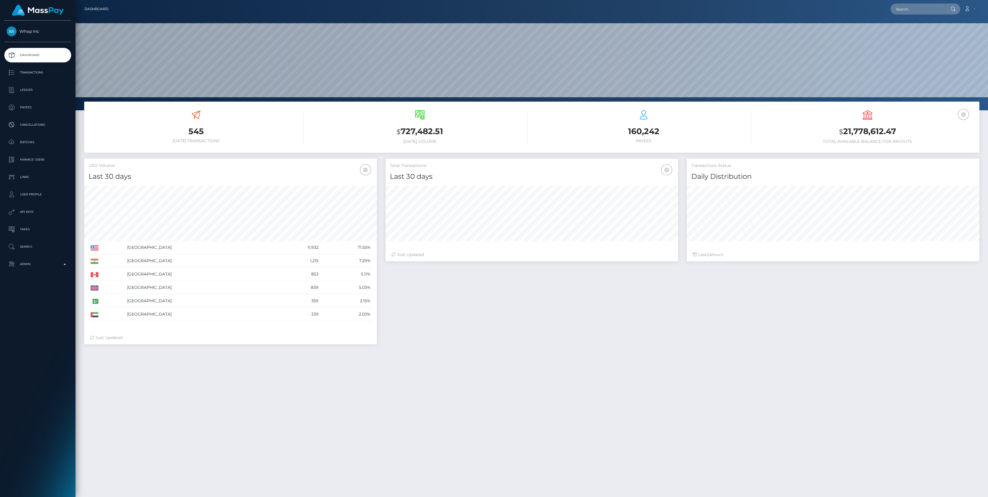
scroll to position [103, 293]
click at [66, 262] on p "Admin" at bounding box center [38, 264] width 62 height 9
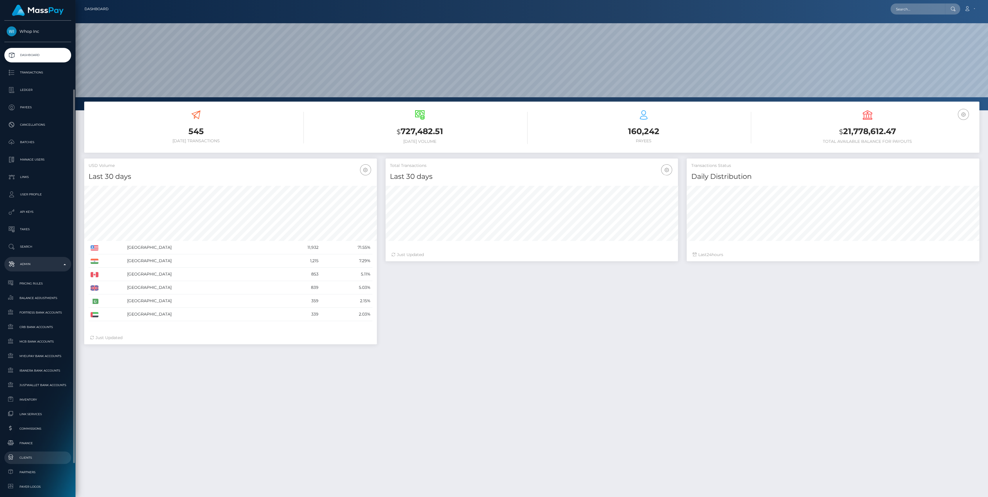
scroll to position [129, 0]
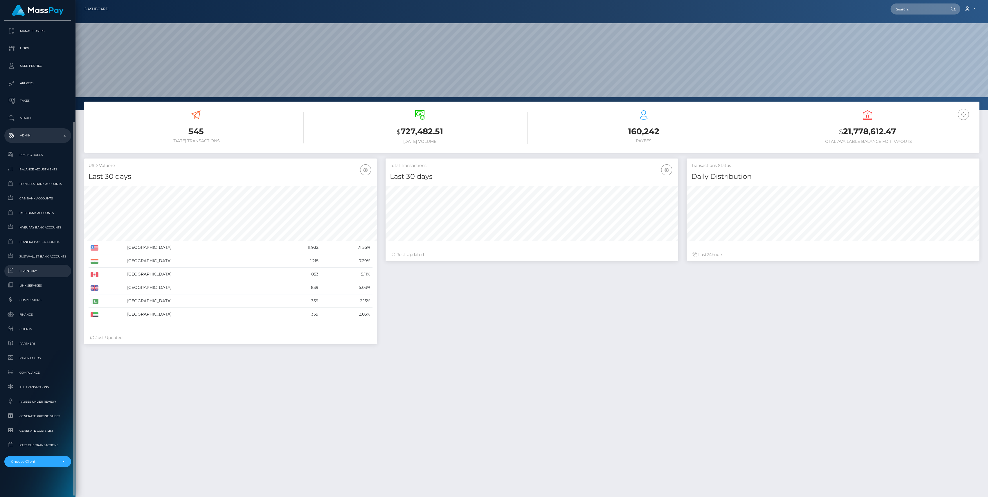
click at [34, 272] on span "Inventory" at bounding box center [38, 271] width 62 height 7
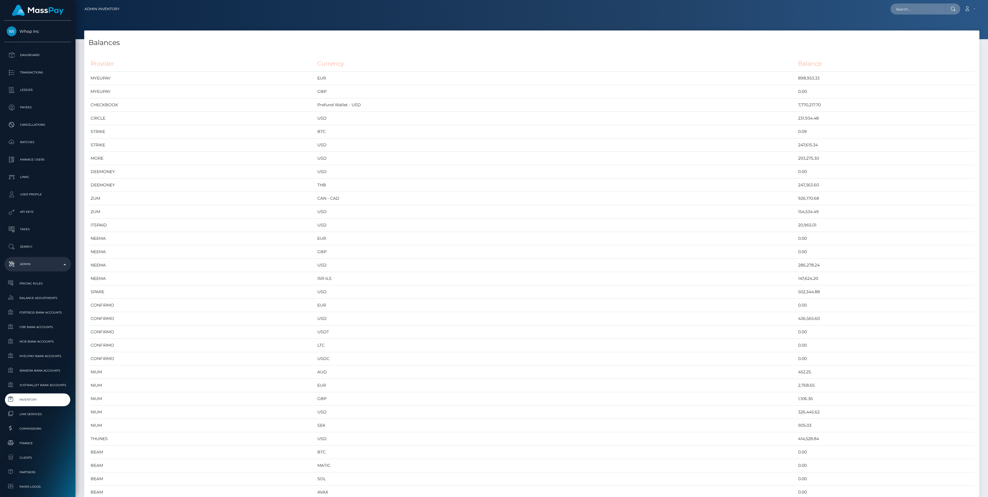
scroll to position [2855, 895]
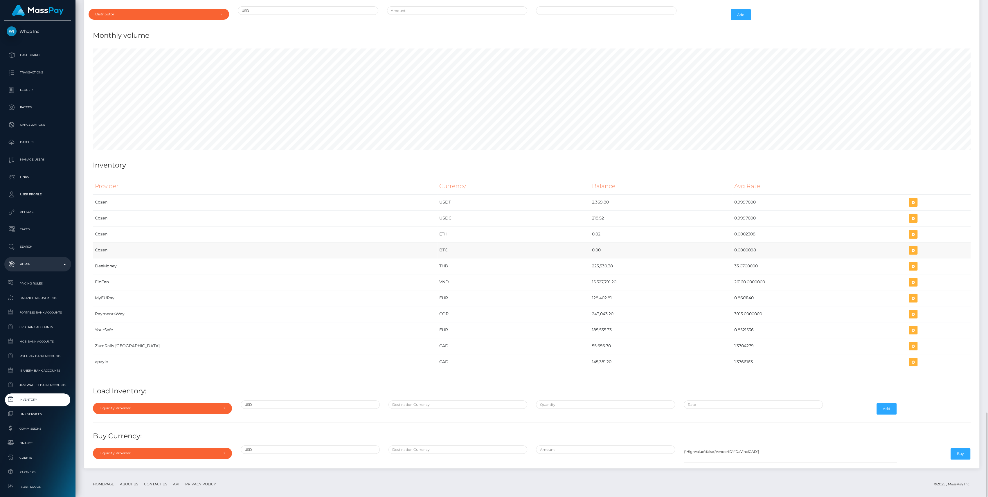
scroll to position [2384, 0]
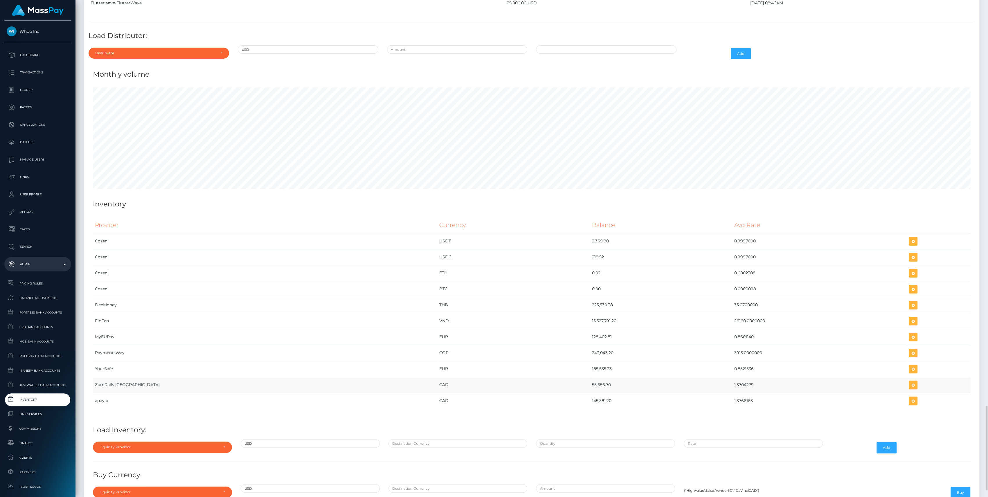
drag, startPoint x: 509, startPoint y: 384, endPoint x: 724, endPoint y: 379, distance: 215.2
click at [724, 379] on tr "ZumRails Canada CAD 55,656.70 1.3704279" at bounding box center [532, 385] width 878 height 16
copy tr "55,656.70 1.3704279"
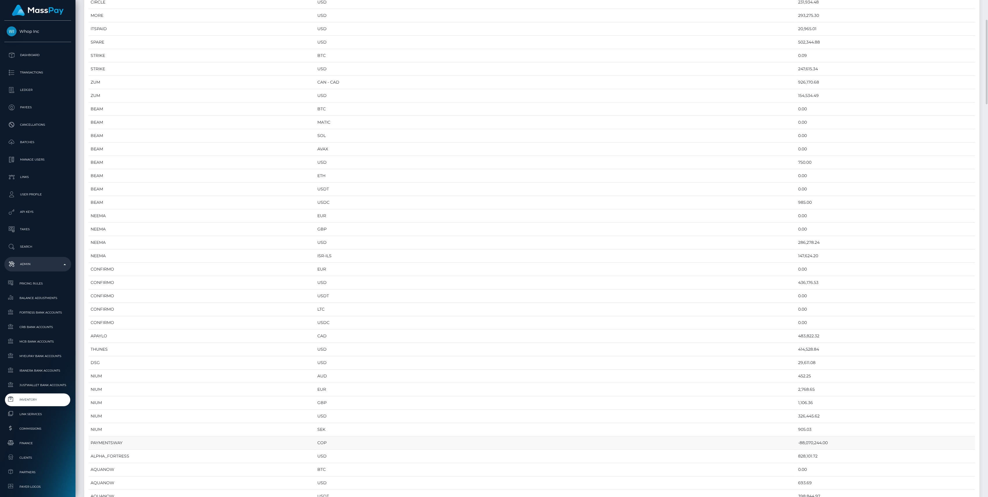
scroll to position [0, 0]
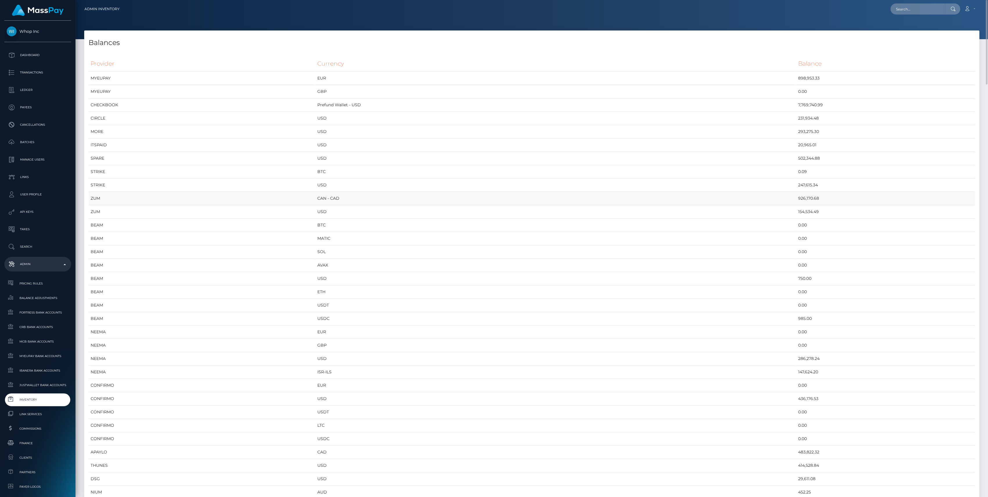
click at [796, 196] on td "926,170.68" at bounding box center [885, 198] width 179 height 13
click at [796, 199] on td "926,170.68" at bounding box center [885, 198] width 179 height 13
copy td "926,170.68"
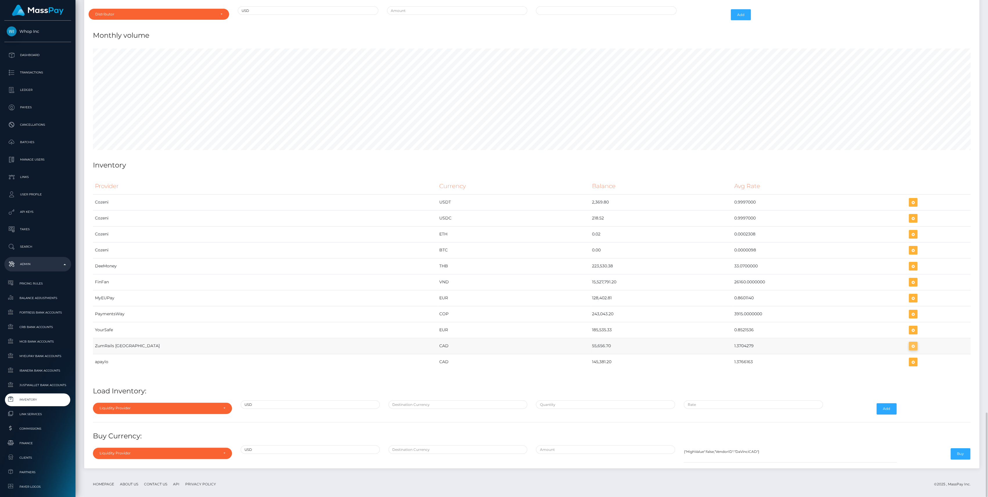
scroll to position [2855, 895]
click at [910, 343] on icon "button" at bounding box center [913, 346] width 7 height 7
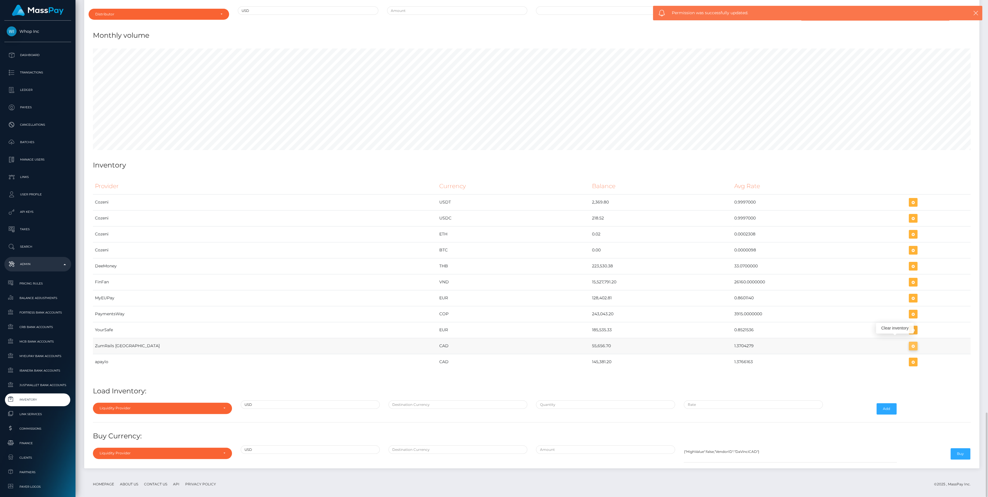
click at [910, 343] on icon "button" at bounding box center [913, 346] width 7 height 7
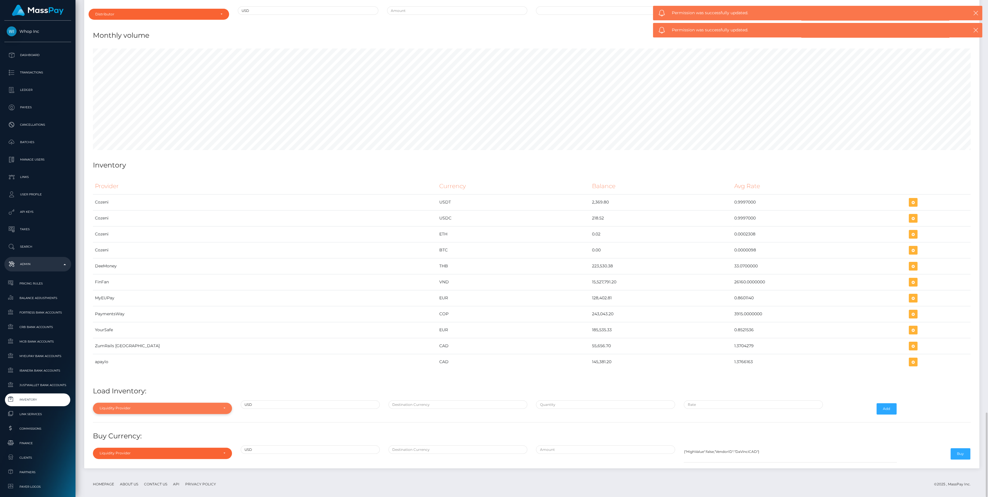
click at [186, 406] on div "Liquidity Provider" at bounding box center [159, 408] width 119 height 5
click at [139, 316] on input "Search" at bounding box center [162, 320] width 134 height 8
type input "zum"
click at [169, 389] on link "ZumRails [GEOGRAPHIC_DATA]" at bounding box center [162, 394] width 139 height 11
select select "ZumRails [GEOGRAPHIC_DATA]"
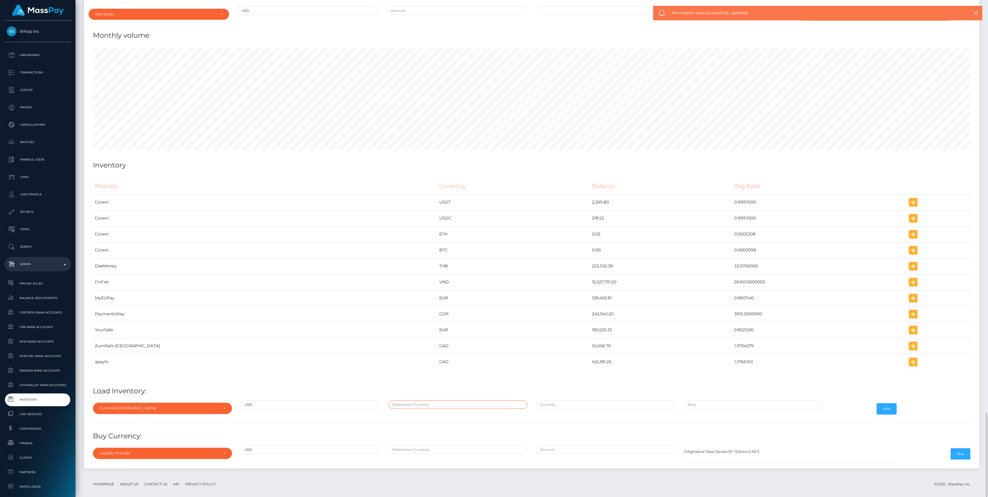
drag, startPoint x: 452, startPoint y: 397, endPoint x: 452, endPoint y: 404, distance: 7.3
click at [452, 400] on input "text" at bounding box center [458, 404] width 139 height 8
type input "CAD"
paste input "635,143.0200000"
type input "$635,143.0200000"
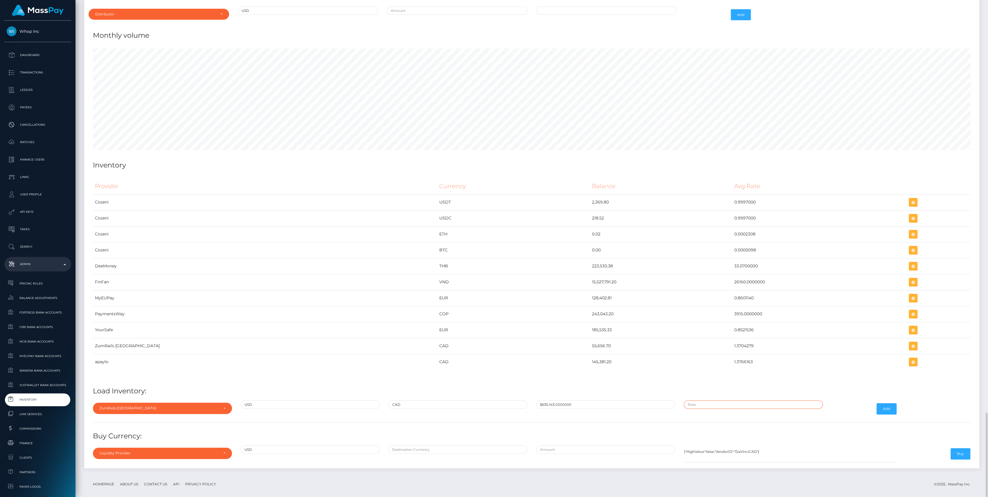
click at [697, 400] on input "text" at bounding box center [753, 404] width 139 height 8
paste input "1.3671000"
type input "$1.3671000"
click at [887, 403] on button "Add" at bounding box center [887, 408] width 20 height 11
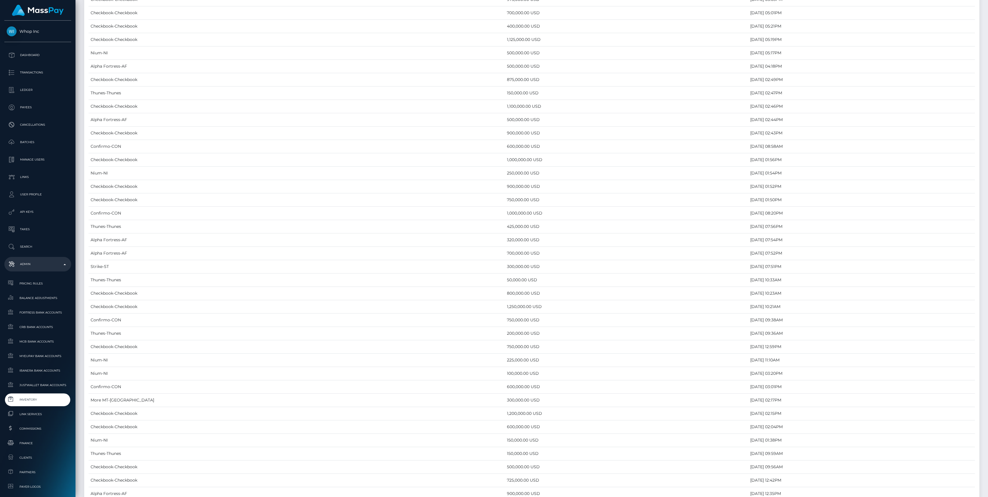
scroll to position [2423, 0]
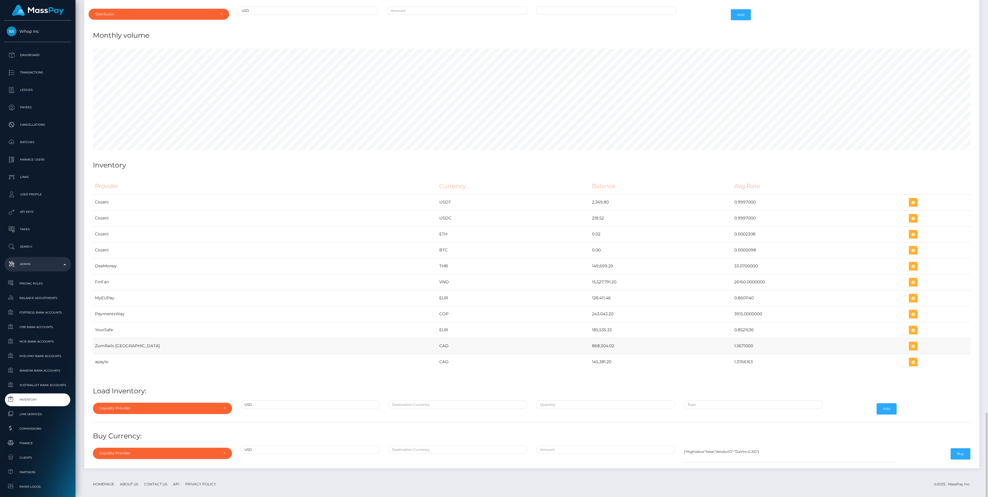
drag, startPoint x: 502, startPoint y: 339, endPoint x: 734, endPoint y: 340, distance: 232.0
click at [734, 340] on tr "ZumRails Canada CAD 868,304.02 1.3671000" at bounding box center [532, 346] width 878 height 16
click at [910, 343] on icon "button" at bounding box center [913, 346] width 7 height 7
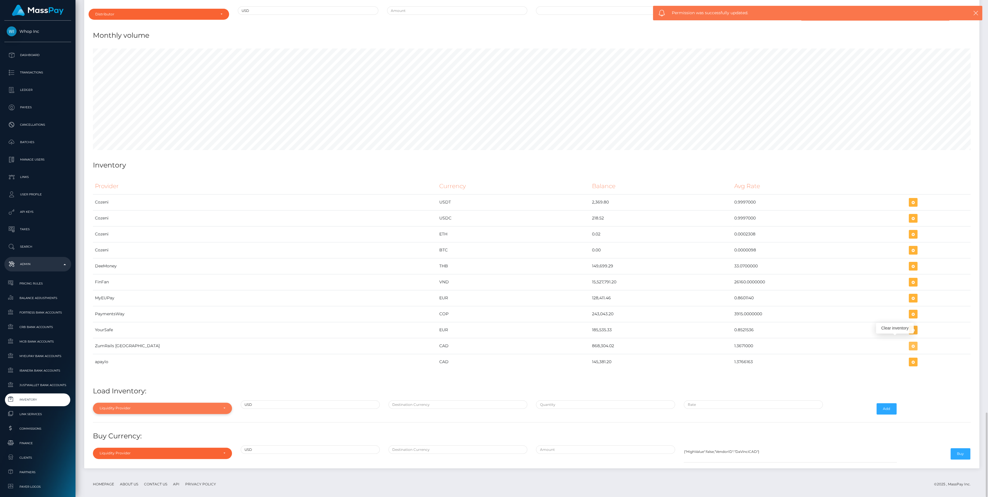
drag, startPoint x: 904, startPoint y: 342, endPoint x: 172, endPoint y: 402, distance: 733.9
click at [909, 342] on button "button" at bounding box center [913, 346] width 9 height 9
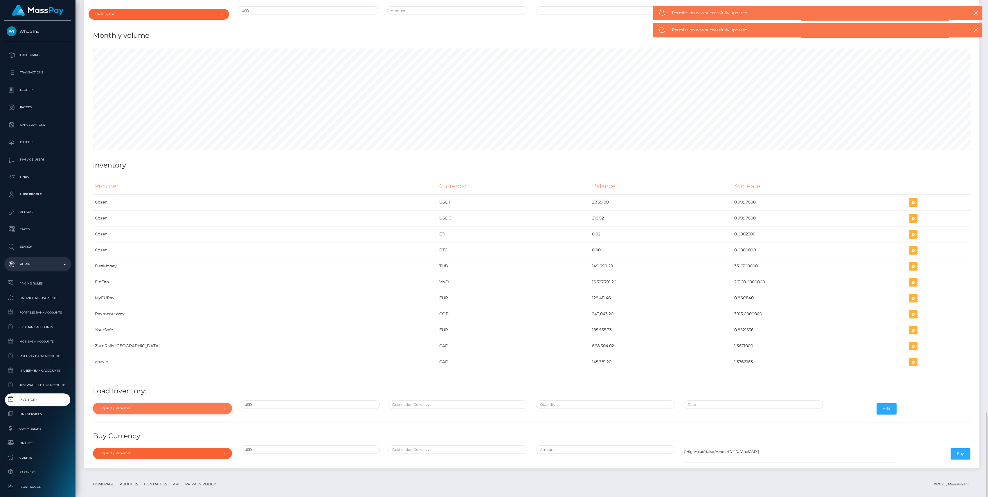
click at [172, 406] on div "Liquidity Provider" at bounding box center [159, 408] width 119 height 5
click at [156, 317] on input "Search" at bounding box center [162, 320] width 134 height 8
type input "zum"
click at [132, 389] on link "ZumRails [GEOGRAPHIC_DATA]" at bounding box center [162, 394] width 139 height 11
select select "ZumRails [GEOGRAPHIC_DATA]"
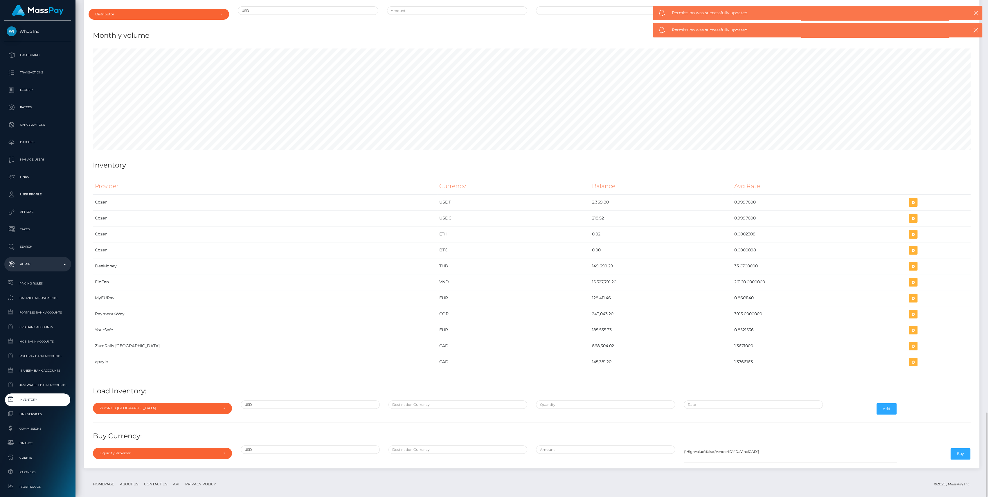
click at [417, 403] on div at bounding box center [458, 408] width 148 height 17
click at [417, 400] on input "text" at bounding box center [458, 404] width 139 height 8
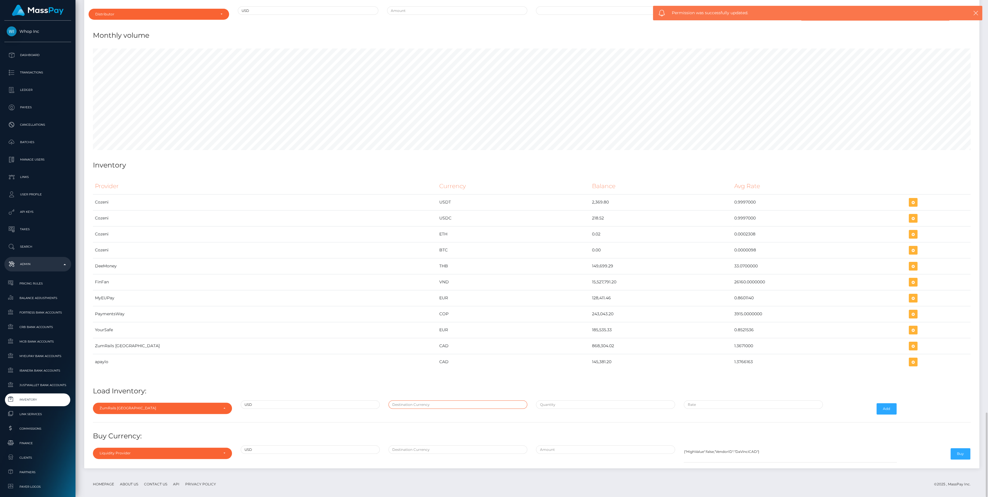
type input "CAD"
type input "$635,143.0200000"
type input "$1.3671000"
click at [567, 400] on input "$635,143.0200000" at bounding box center [605, 404] width 139 height 8
paste input "635,143.0200000"
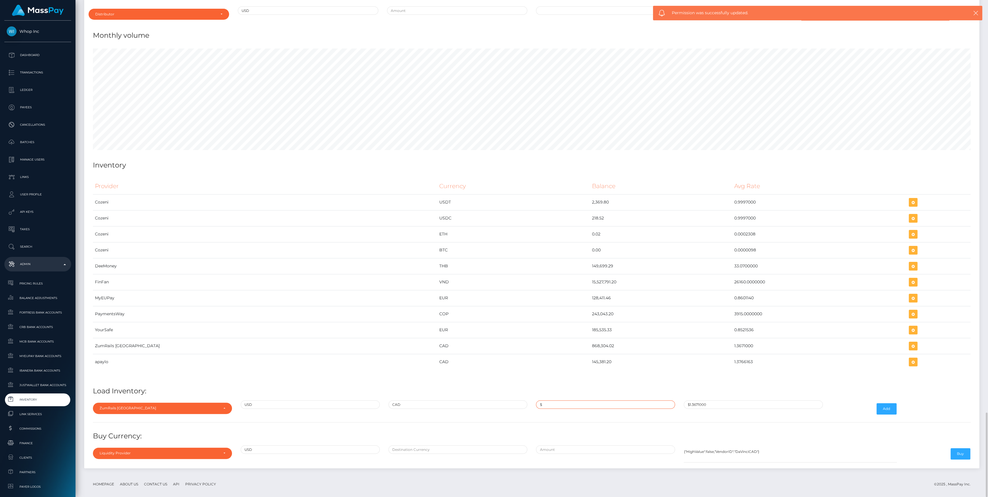
type input "$635,143.0200000"
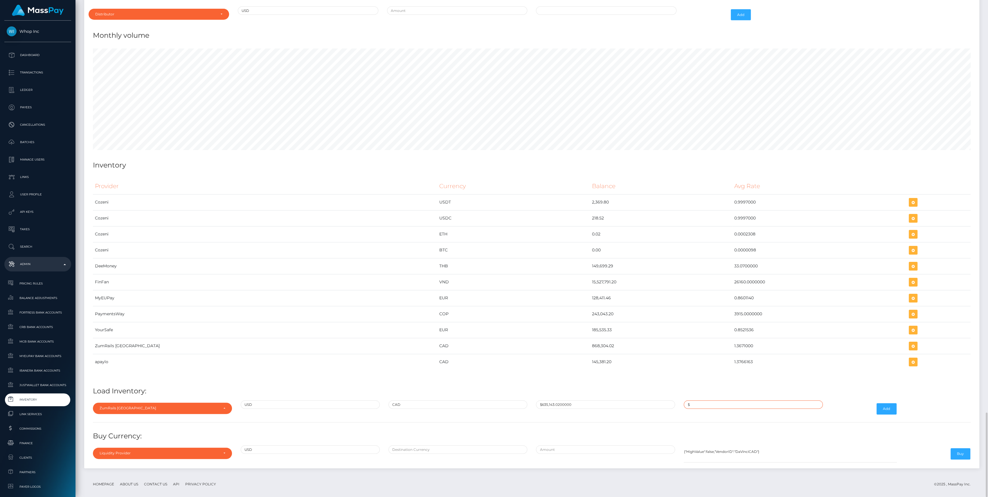
click at [716, 400] on input "$" at bounding box center [753, 404] width 139 height 8
paste input "1.3704000"
type input "$1.3704000"
click at [879, 403] on button "Add" at bounding box center [887, 408] width 20 height 11
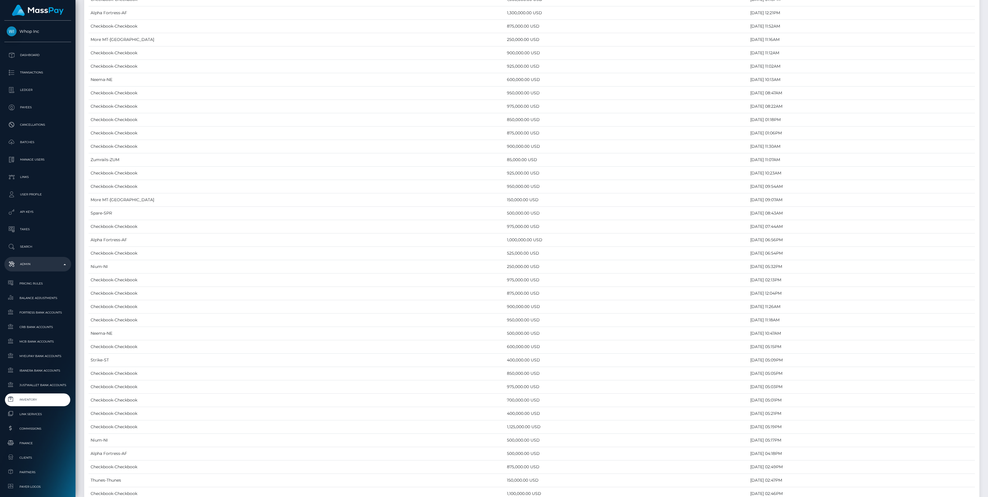
scroll to position [2423, 0]
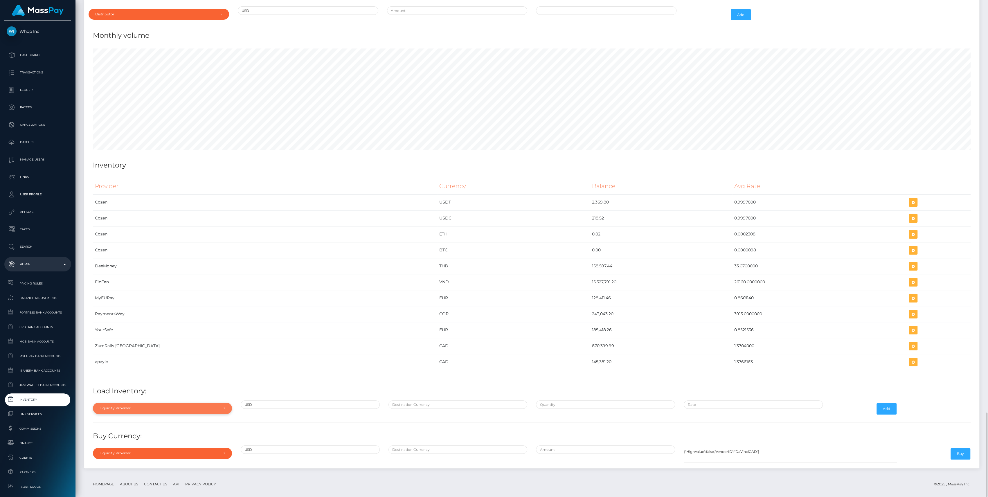
click at [197, 403] on div "Liquidity Provider" at bounding box center [162, 408] width 139 height 11
click at [139, 376] on link "apaylo" at bounding box center [162, 381] width 139 height 11
select select "apaylo"
click at [405, 400] on input "text" at bounding box center [458, 404] width 139 height 8
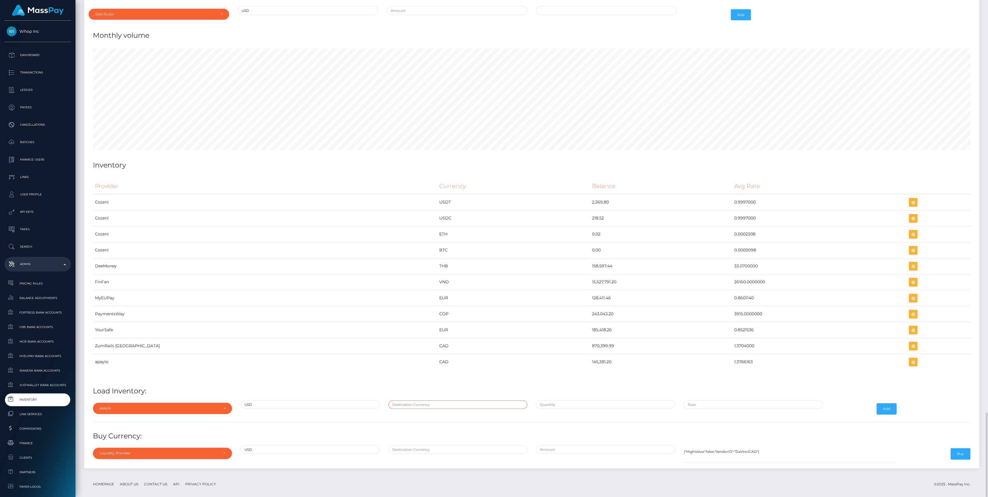
type input "CAD"
type input "$1,344,031.3200000"
type input "$1.3766392"
click at [202, 406] on div "apaylo" at bounding box center [159, 408] width 119 height 5
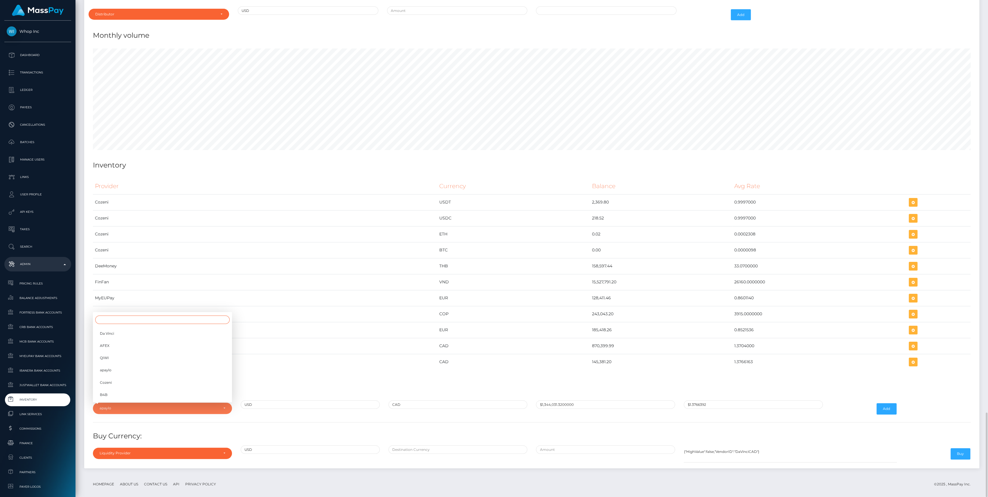
click at [121, 316] on input "Search" at bounding box center [162, 320] width 134 height 8
type input "z"
drag, startPoint x: 120, startPoint y: 382, endPoint x: 121, endPoint y: 388, distance: 5.6
click at [121, 388] on ul "Cozeni ApprizaPay ZumRails [GEOGRAPHIC_DATA]" at bounding box center [162, 382] width 139 height 35
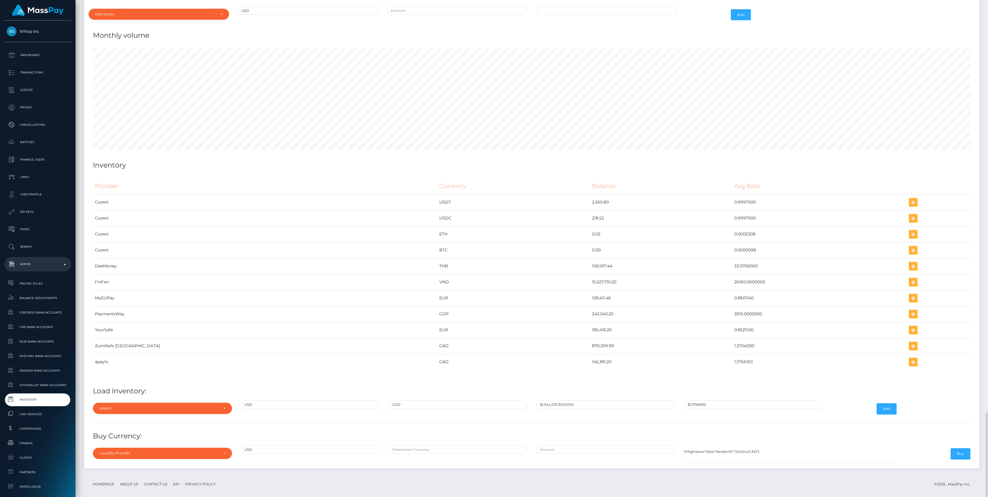
click at [121, 388] on link "ApprizaPay" at bounding box center [162, 389] width 139 height 11
select select "ApprizaPay"
click at [175, 406] on div "ApprizaPay" at bounding box center [159, 408] width 119 height 5
click at [133, 316] on input "Search" at bounding box center [162, 320] width 134 height 8
type input "zu"
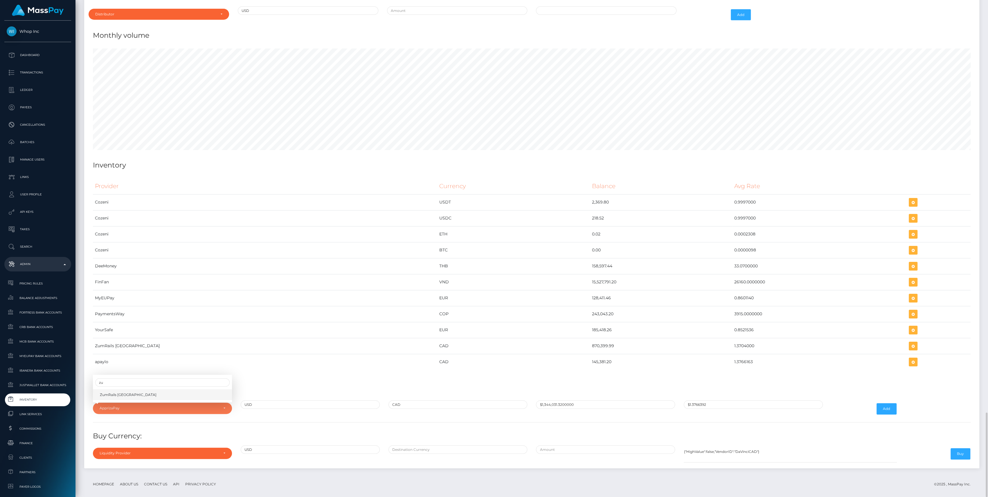
click at [171, 394] on link "ZumRails [GEOGRAPHIC_DATA]" at bounding box center [162, 394] width 139 height 11
select select "ZumRails [GEOGRAPHIC_DATA]"
click at [557, 400] on input "$1,344,031.3200000" at bounding box center [605, 404] width 139 height 8
click at [573, 400] on input "$" at bounding box center [605, 404] width 139 height 8
paste input "40,736.9551800"
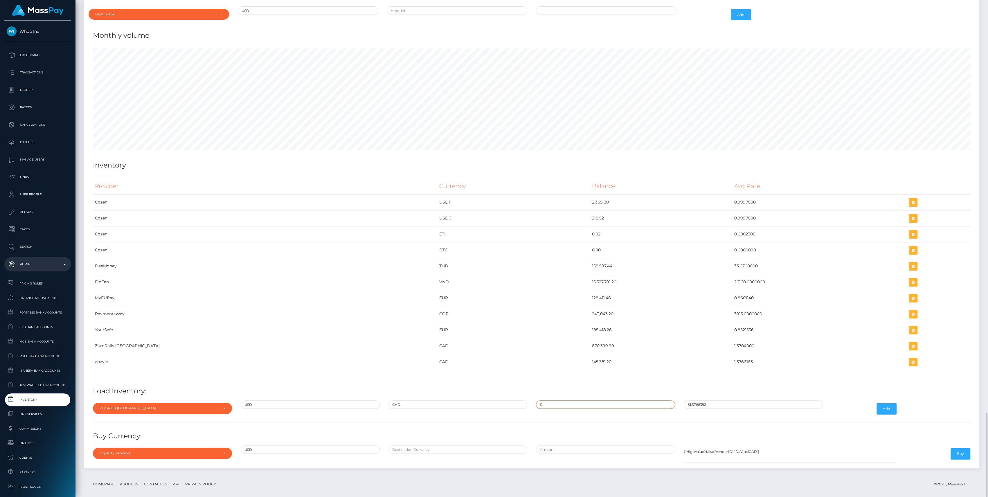
type input "$40,736.9551800"
type input "$"
click at [196, 406] on div "ZumRails [GEOGRAPHIC_DATA]" at bounding box center [159, 408] width 119 height 5
click at [731, 401] on input "$" at bounding box center [753, 404] width 139 height 8
click at [706, 404] on div "$" at bounding box center [753, 408] width 148 height 17
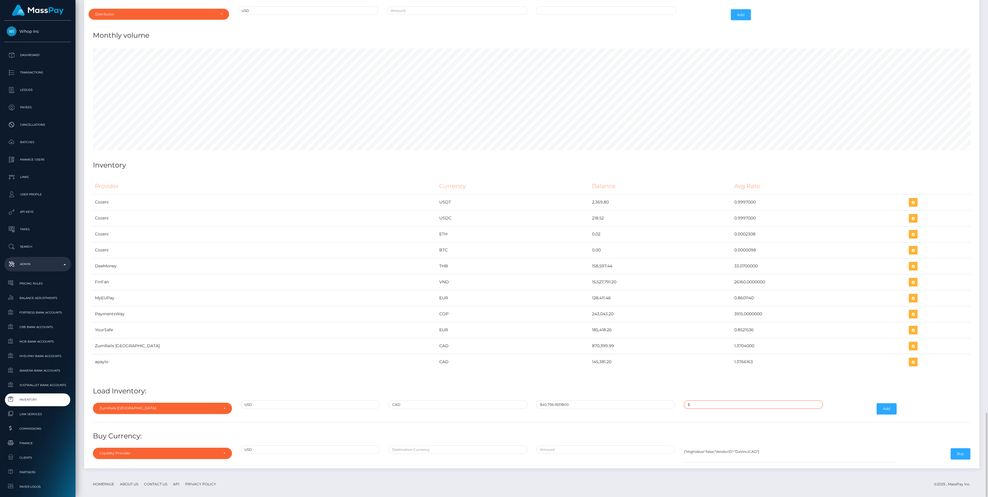
click at [707, 401] on input "$" at bounding box center [753, 404] width 139 height 8
paste input "1.3690439"
type input "$1.3690439"
click at [889, 403] on button "Add" at bounding box center [887, 408] width 20 height 11
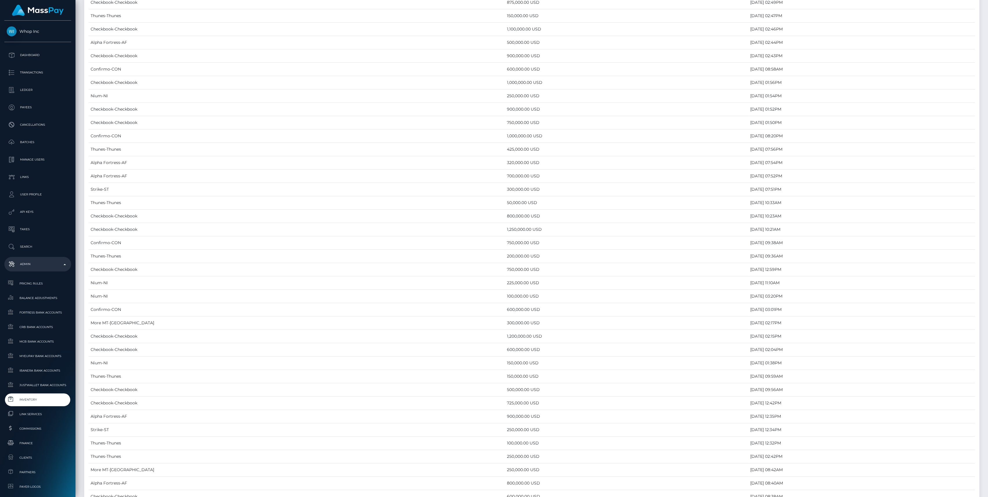
scroll to position [2423, 0]
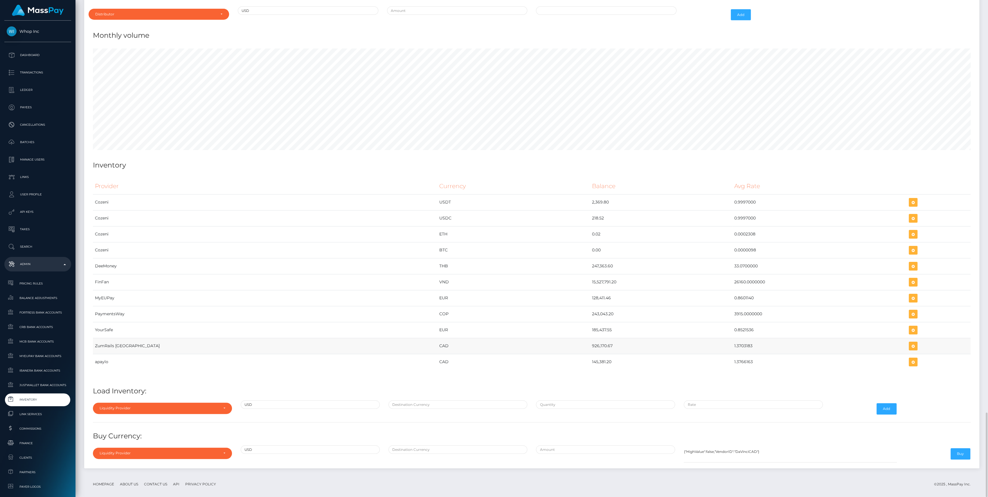
drag, startPoint x: 510, startPoint y: 341, endPoint x: 713, endPoint y: 341, distance: 203.3
click at [713, 341] on tr "ZumRails Canada CAD 926,170.67 1.3703183" at bounding box center [532, 346] width 878 height 16
copy tr "926,170.67 1.3703183"
click at [909, 342] on td at bounding box center [939, 346] width 64 height 16
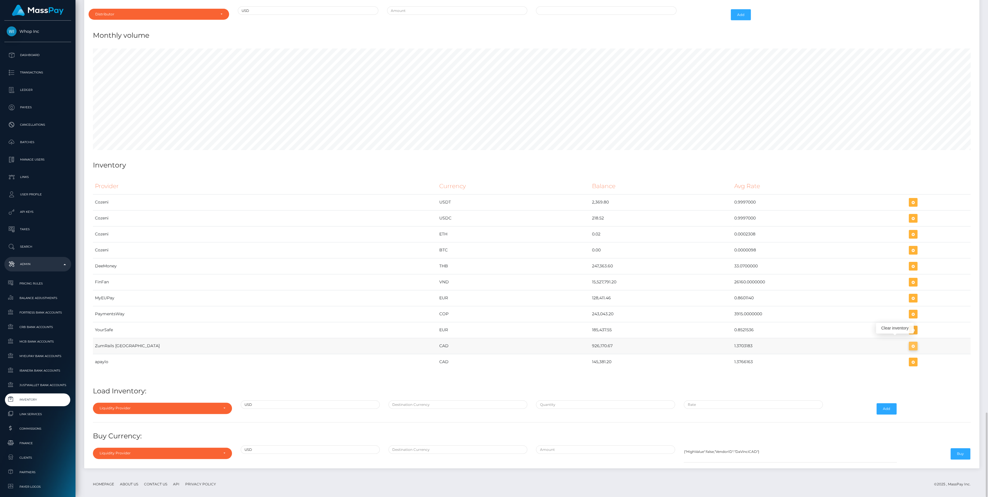
click at [910, 343] on icon "button" at bounding box center [913, 346] width 7 height 7
click at [186, 406] on div "Liquidity Provider" at bounding box center [159, 408] width 119 height 5
click at [136, 316] on input "Search" at bounding box center [162, 320] width 134 height 8
type input "zum"
click at [130, 392] on span "ZumRails [GEOGRAPHIC_DATA]" at bounding box center [128, 394] width 57 height 5
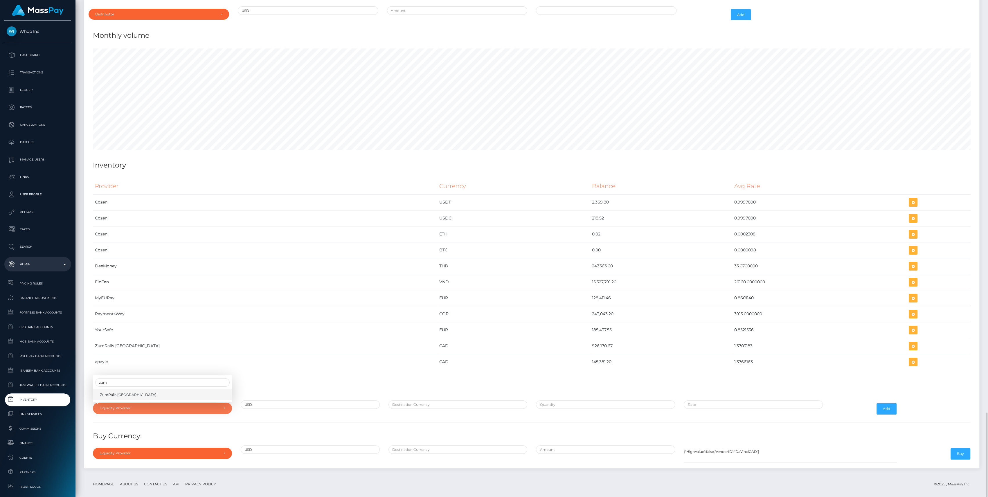
select select "ZumRails [GEOGRAPHIC_DATA]"
click at [407, 400] on input "text" at bounding box center [458, 404] width 139 height 8
type input "CAD"
paste input "675,879.9500000"
type input "$675,879.9500000"
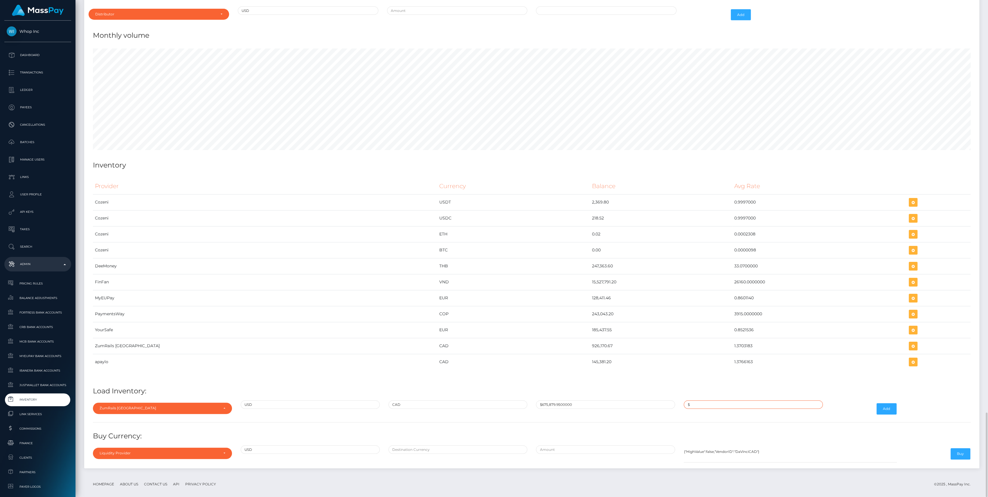
paste input "1.3703183"
type input "$1.3703183"
click at [885, 403] on button "Add" at bounding box center [887, 408] width 20 height 11
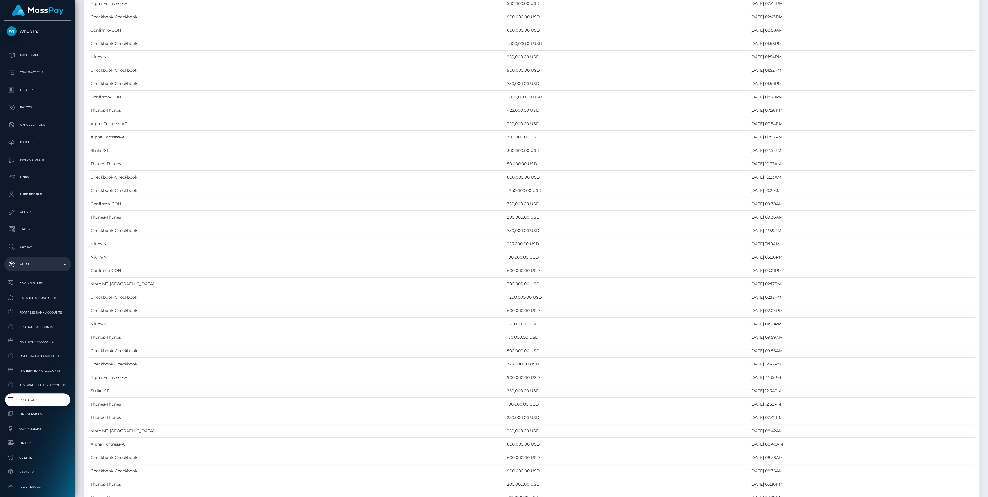
scroll to position [2423, 0]
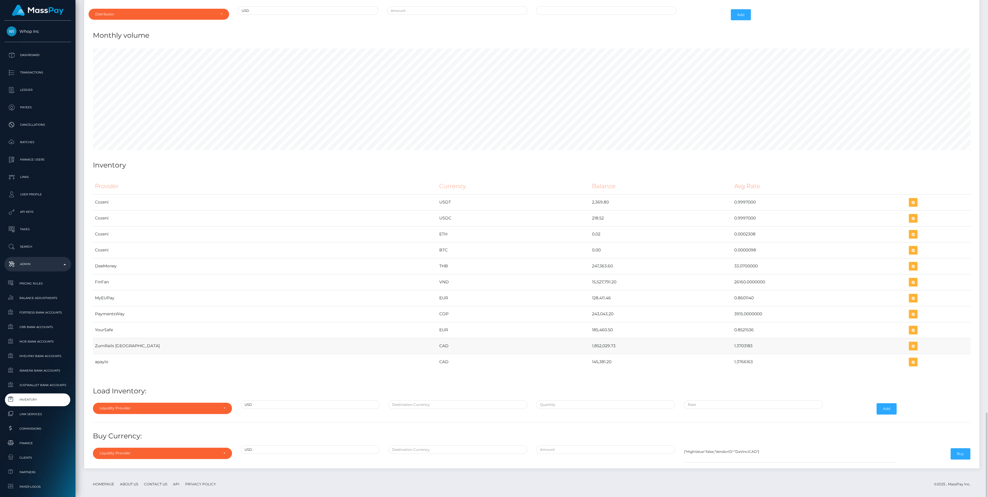
click at [499, 338] on td "CAD" at bounding box center [513, 346] width 153 height 16
click at [510, 341] on td "CAD" at bounding box center [513, 346] width 153 height 16
click at [910, 343] on icon "button" at bounding box center [913, 346] width 7 height 7
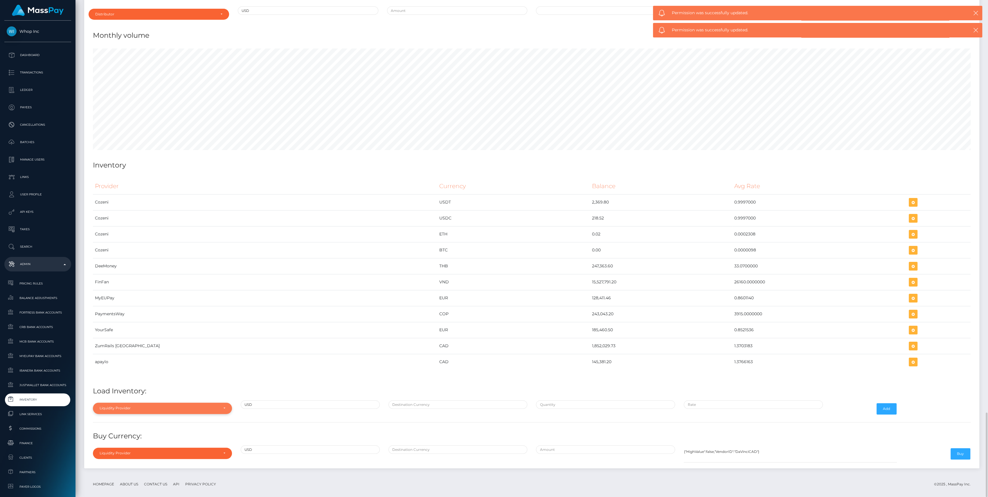
click at [190, 403] on div "Liquidity Provider" at bounding box center [162, 408] width 139 height 11
click at [132, 318] on div at bounding box center [162, 319] width 139 height 11
click at [152, 411] on div "Liquidity Provider Da Vinci AFEX QIWI apaylo Cozeni B4B ApprizaPay PaymentsWay …" at bounding box center [163, 408] width 148 height 17
click at [153, 406] on div "Liquidity Provider" at bounding box center [159, 408] width 119 height 5
click at [138, 317] on input "Search" at bounding box center [162, 320] width 134 height 8
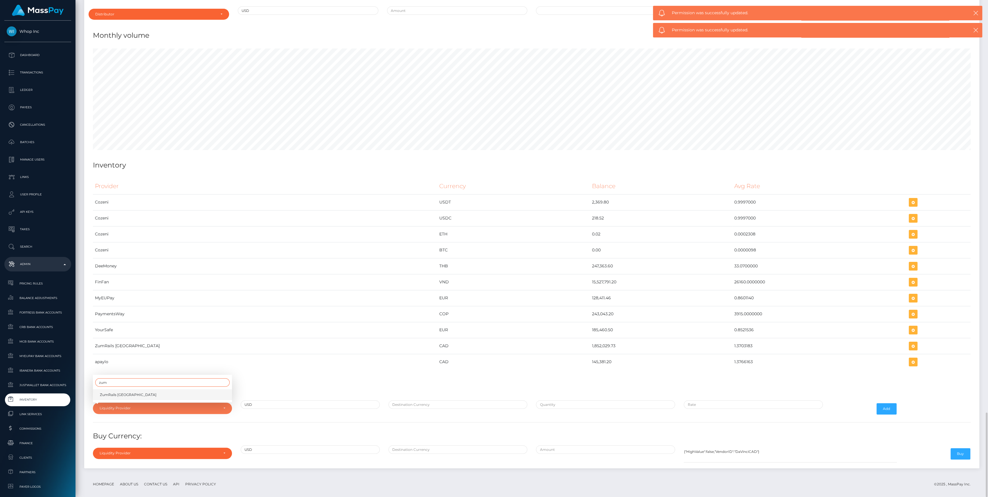
type input "zum"
click at [121, 392] on span "ZumRails [GEOGRAPHIC_DATA]" at bounding box center [128, 394] width 57 height 5
select select "ZumRails [GEOGRAPHIC_DATA]"
click at [409, 400] on input "text" at bounding box center [458, 404] width 139 height 8
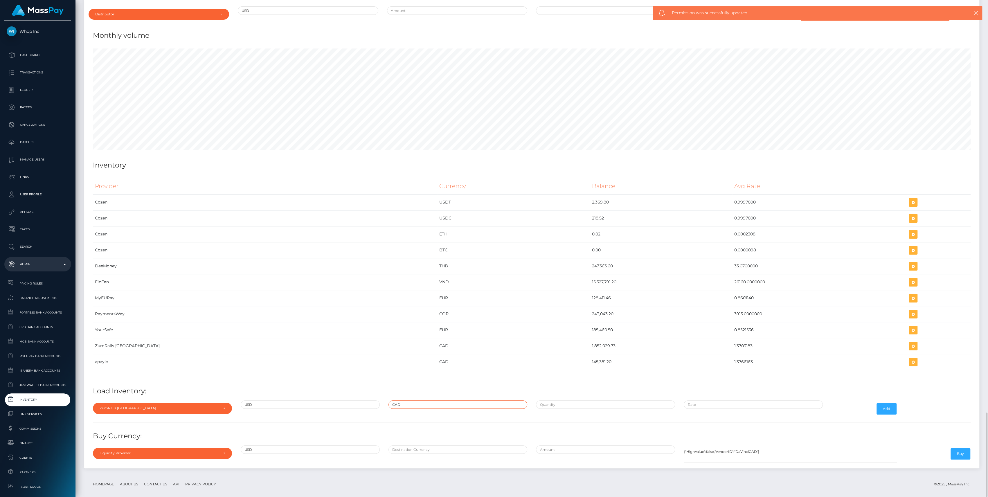
type input "CAD"
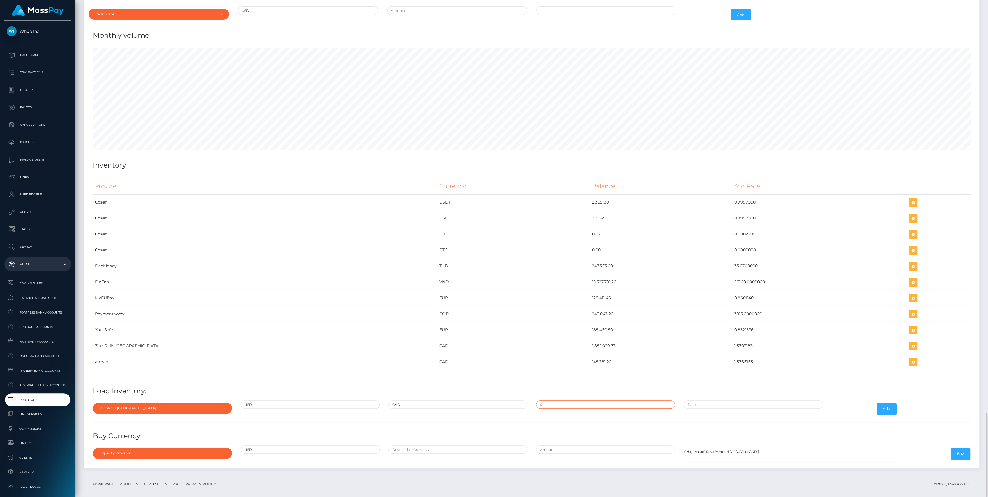
paste input "675,879.9500000"
type input "$675,879.9500000"
paste input "1.3703183"
type input "$1.3703183"
click at [885, 403] on button "Add" at bounding box center [887, 408] width 20 height 11
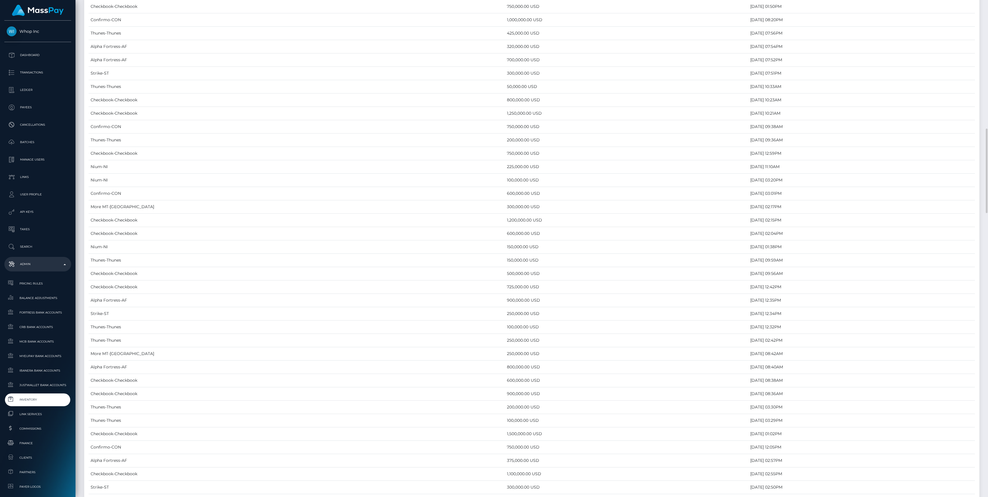
scroll to position [2423, 0]
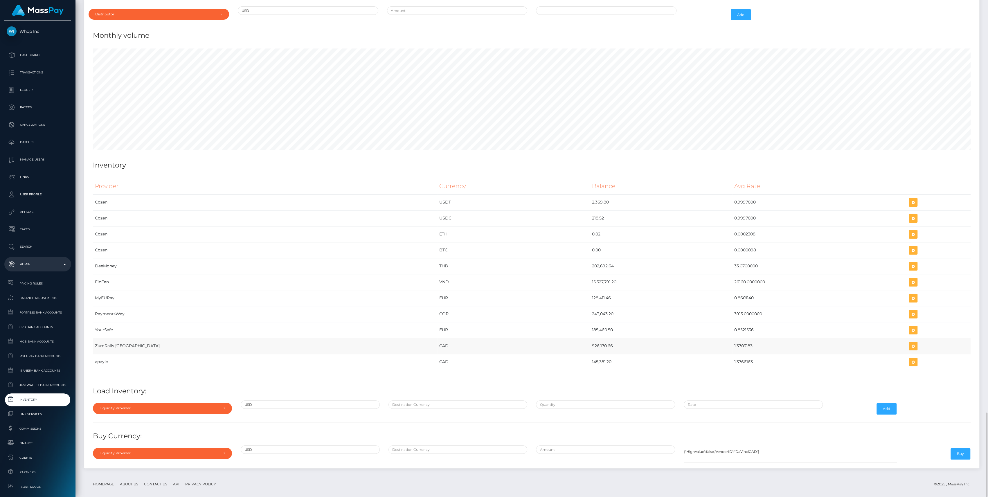
drag, startPoint x: 473, startPoint y: 339, endPoint x: 706, endPoint y: 339, distance: 232.9
click at [706, 339] on tr "ZumRails Canada CAD 926,170.66 1.3703183" at bounding box center [532, 346] width 878 height 16
copy tr "926,170.66 1.3703183"
click at [623, 355] on td "145,381.20" at bounding box center [661, 362] width 142 height 16
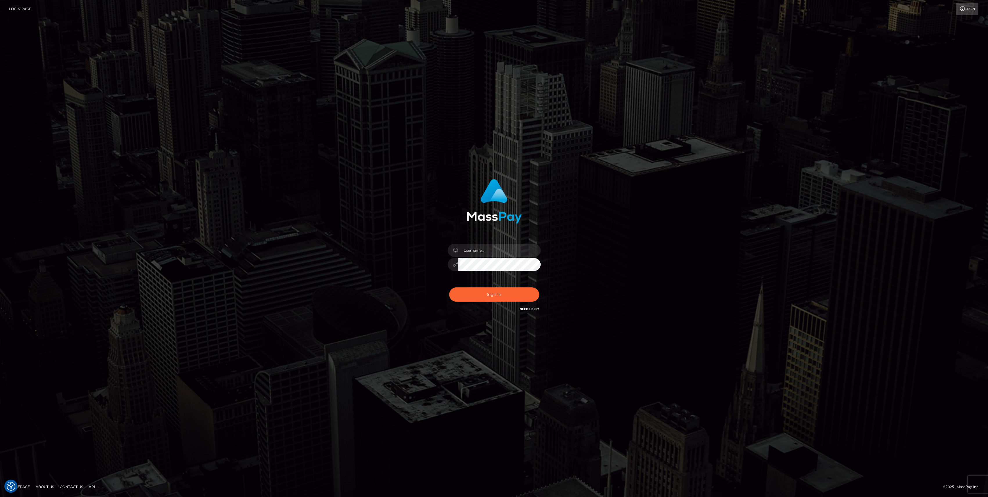
type input "bengreen"
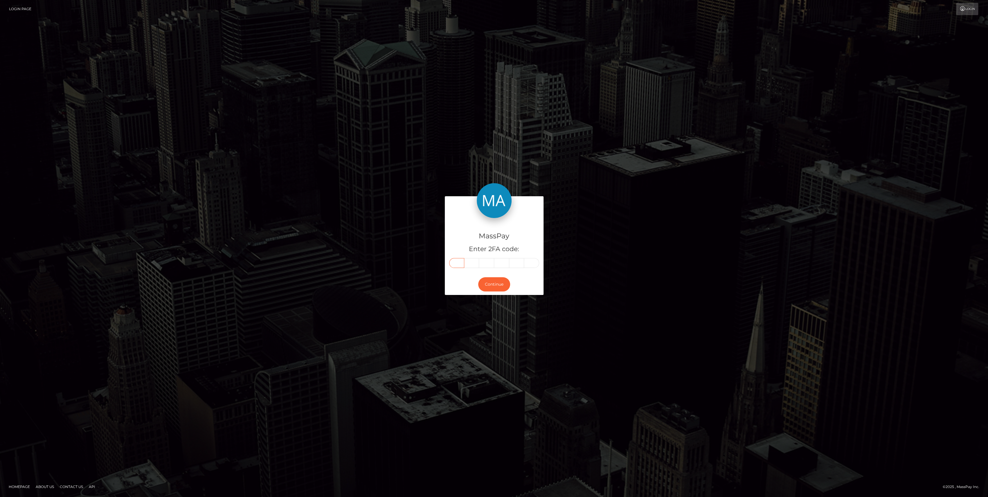
paste input "7"
type input "7"
type input "4"
type input "8"
type input "6"
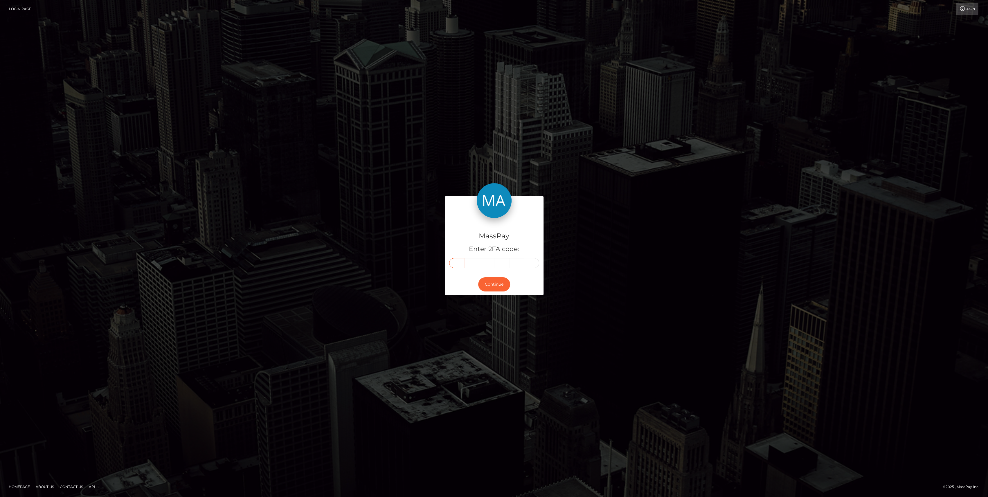
type input "7"
type input "2"
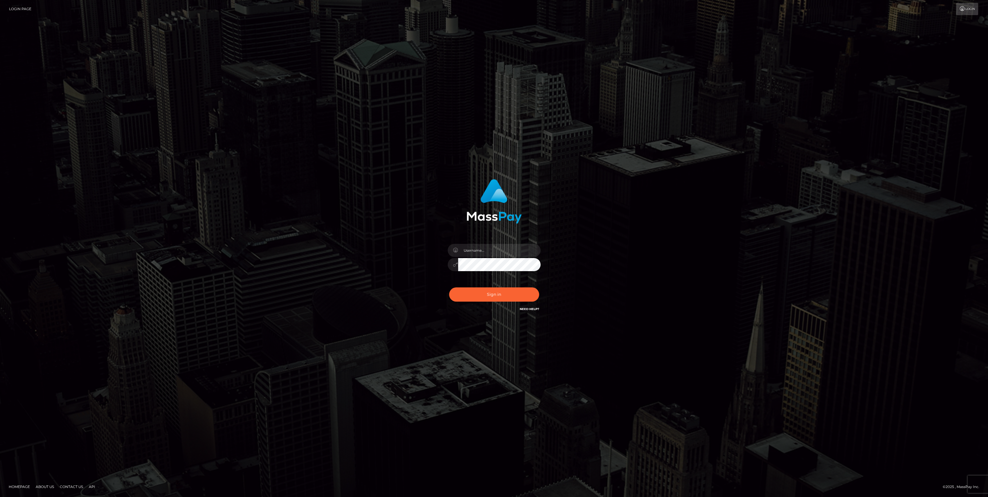
click at [497, 280] on div at bounding box center [494, 262] width 102 height 44
type input "bengreen"
click at [496, 294] on button "Sign in" at bounding box center [494, 294] width 90 height 14
type input "bengreen"
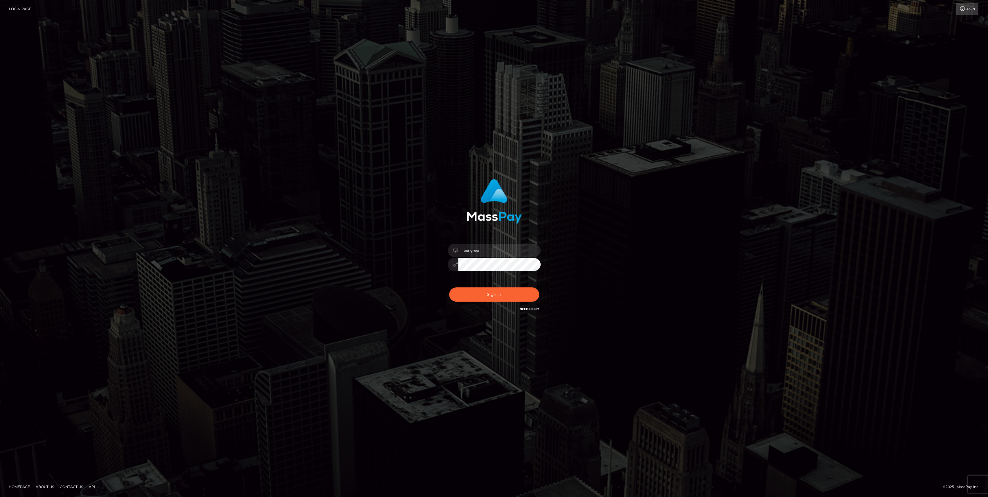
click at [497, 294] on button "Sign in" at bounding box center [494, 294] width 90 height 14
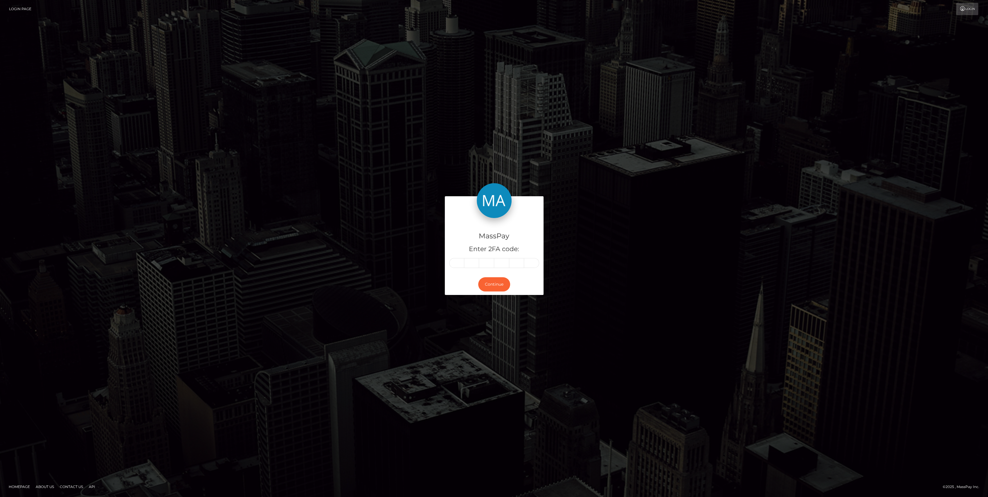
type input "7"
type input "4"
type input "8"
type input "6"
type input "7"
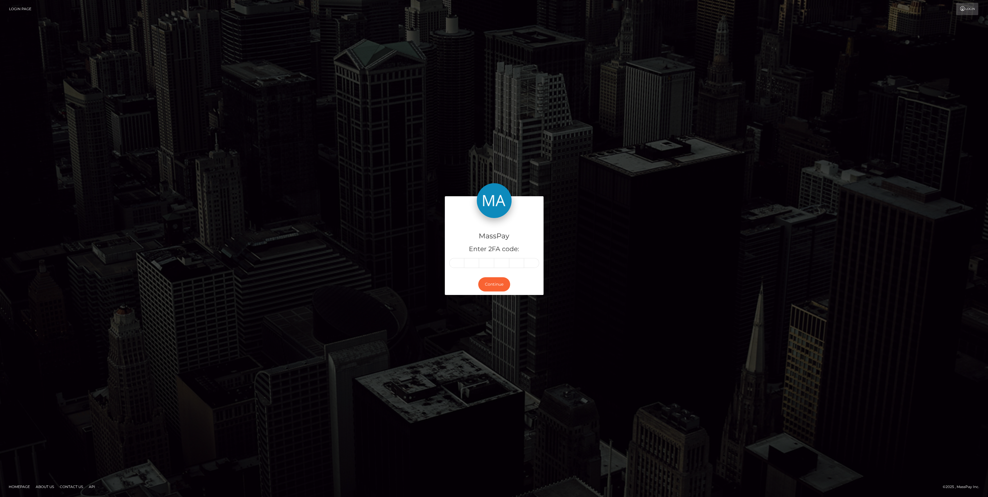
type input "2"
click at [498, 295] on div "Continue" at bounding box center [494, 284] width 99 height 21
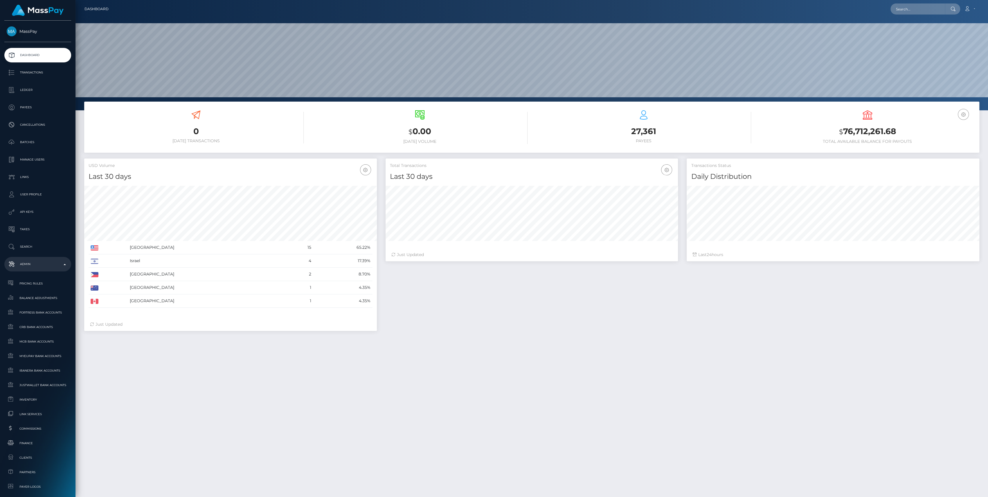
scroll to position [103, 293]
click at [29, 448] on link "Finance" at bounding box center [37, 443] width 67 height 12
click at [28, 393] on ul "Pricing Rules Balance Adjustments Fortress Bank Accounts CRB Bank Accounts" at bounding box center [37, 428] width 75 height 303
click at [23, 406] on link "Inventory" at bounding box center [37, 399] width 67 height 12
click at [24, 401] on span "Inventory" at bounding box center [38, 399] width 62 height 7
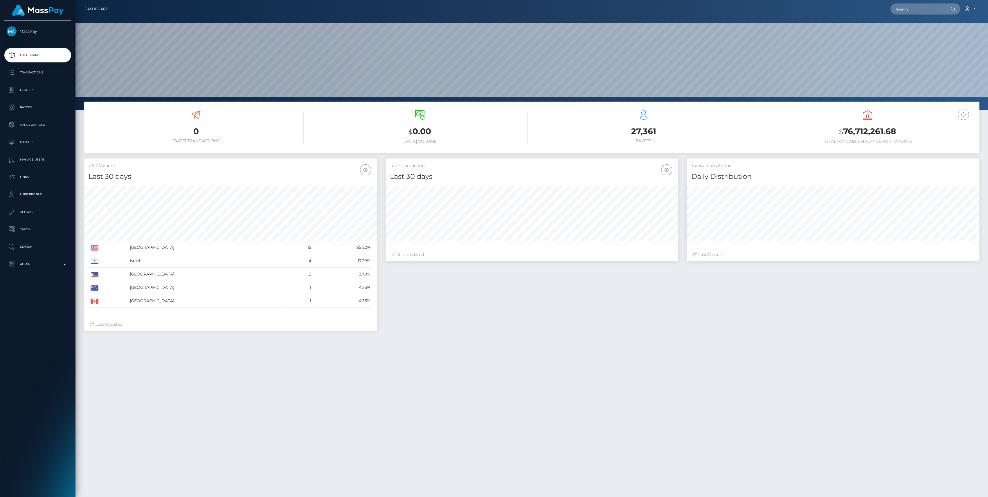
scroll to position [103, 293]
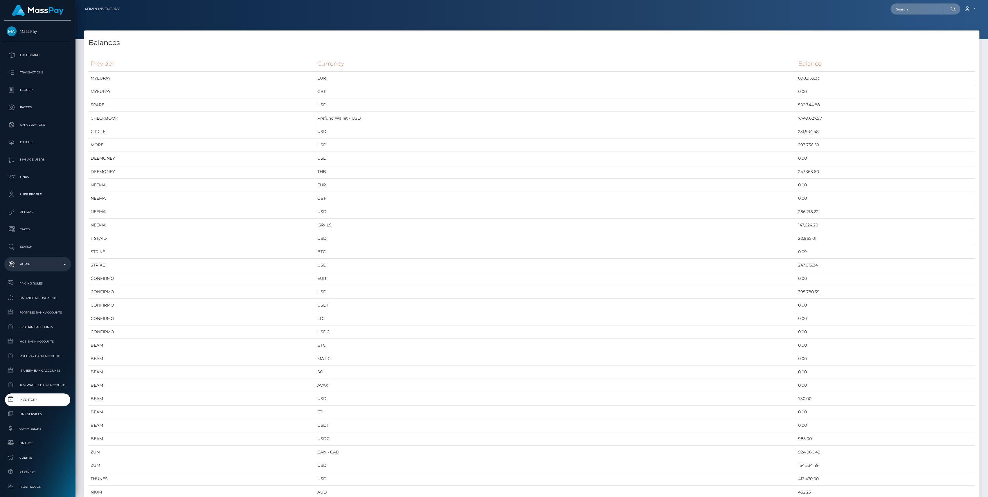
scroll to position [2855, 895]
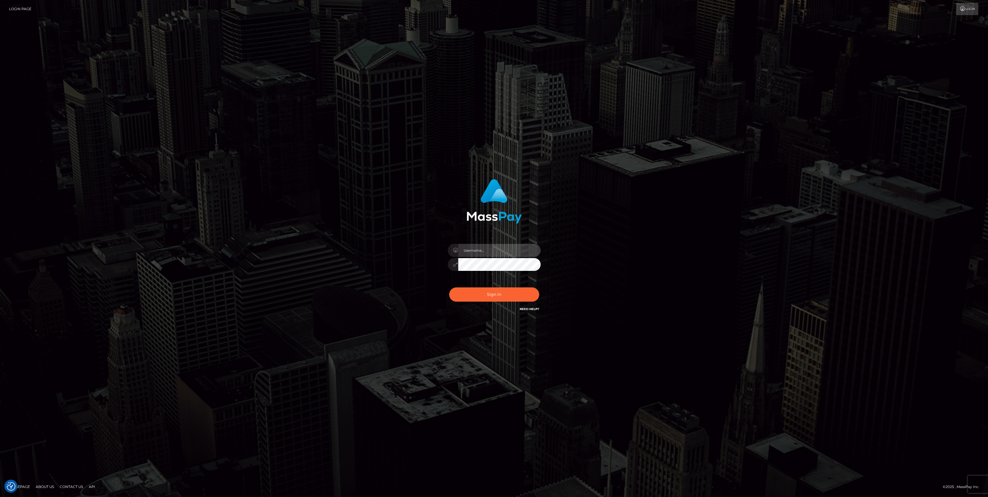
type input "bengreen"
checkbox input "true"
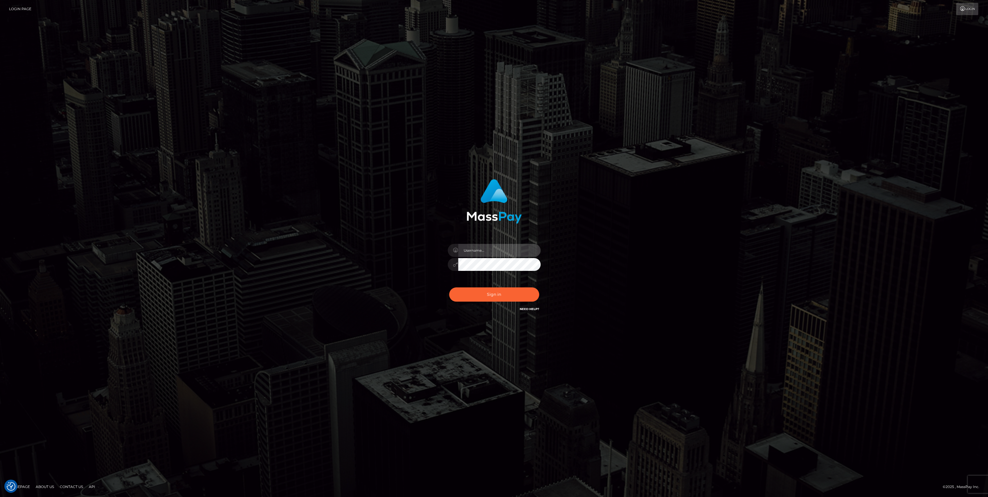
type input "bengreen"
click at [471, 278] on div "bengreen" at bounding box center [494, 262] width 102 height 44
click at [477, 291] on button "Sign in" at bounding box center [494, 294] width 90 height 14
type input "bengreen"
click at [482, 300] on button "Sign in" at bounding box center [494, 294] width 90 height 14
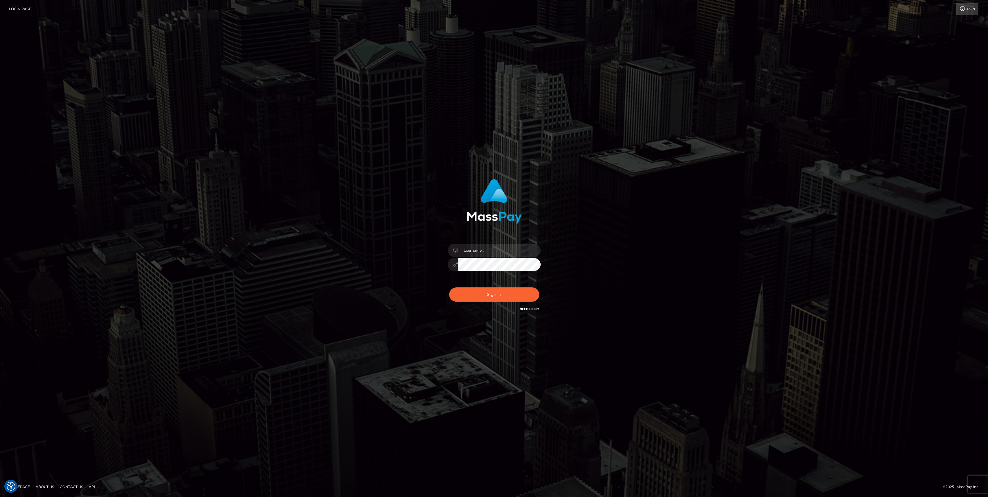
type input "bengreen"
click at [461, 301] on div "0cAFcWeA6GKh0UYPQx5EdP033zeQ6oyLlP0T-vU2_2lnbsUy83iTl04rFs3pEirC6hN6s4qwA7uK6yC…" at bounding box center [494, 297] width 102 height 26
click at [469, 296] on button "Sign in" at bounding box center [494, 294] width 90 height 14
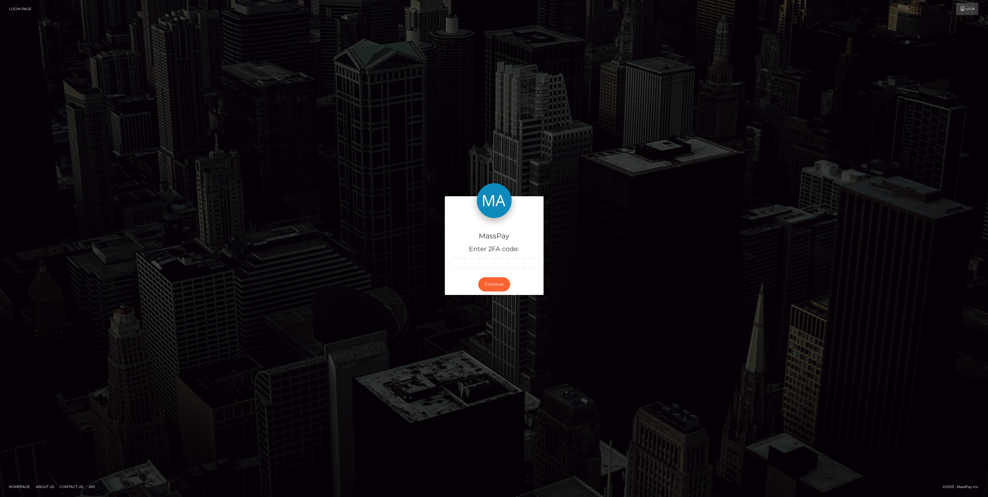
type input "4"
type input "6"
type input "1"
type input "7"
type input "4"
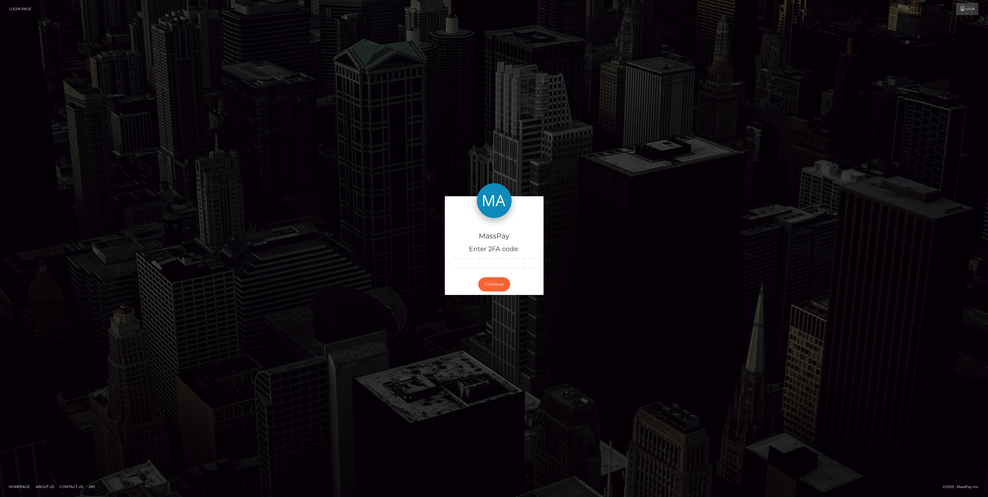
type input "3"
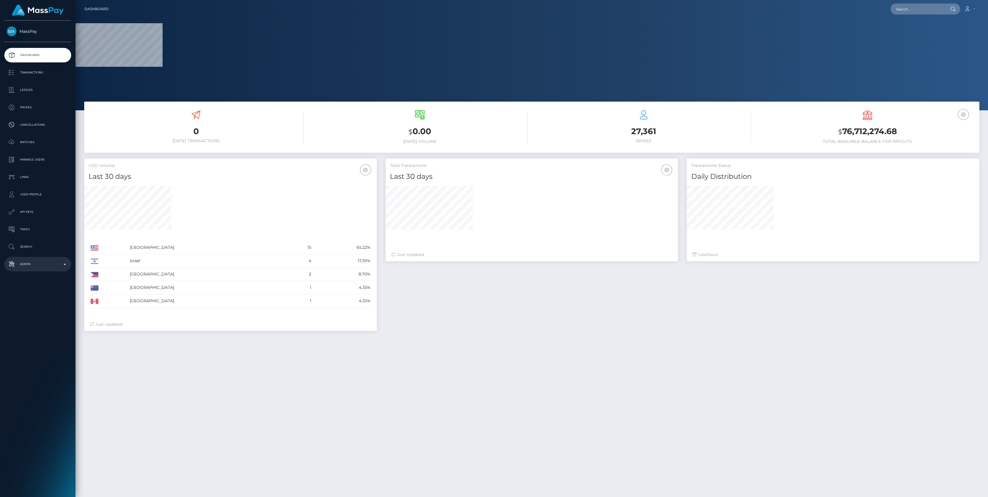
click at [48, 258] on link "Admin" at bounding box center [37, 264] width 67 height 15
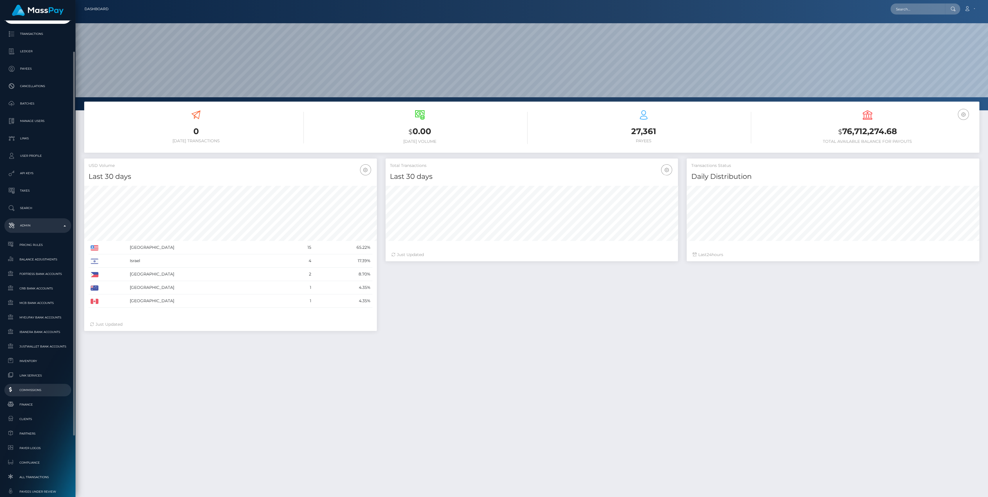
scroll to position [103, 293]
click at [42, 406] on span "Finance" at bounding box center [38, 404] width 62 height 7
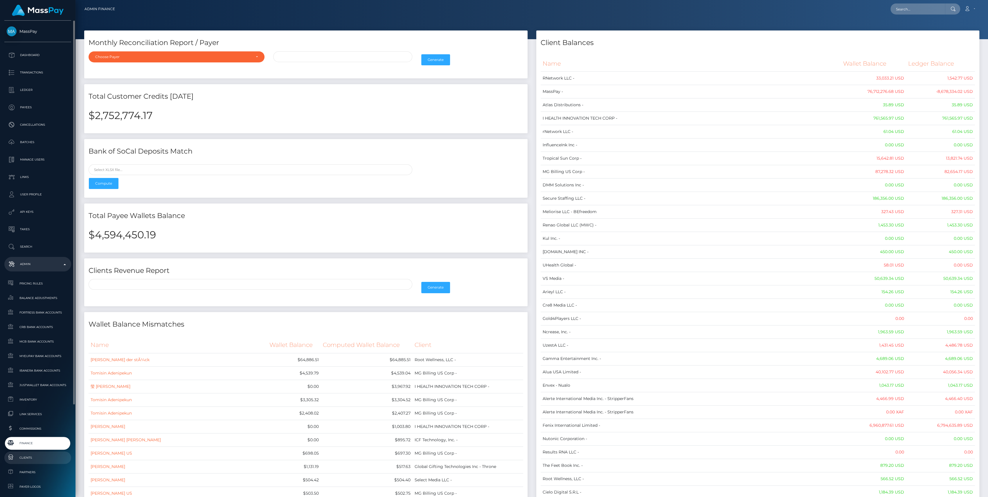
scroll to position [129, 0]
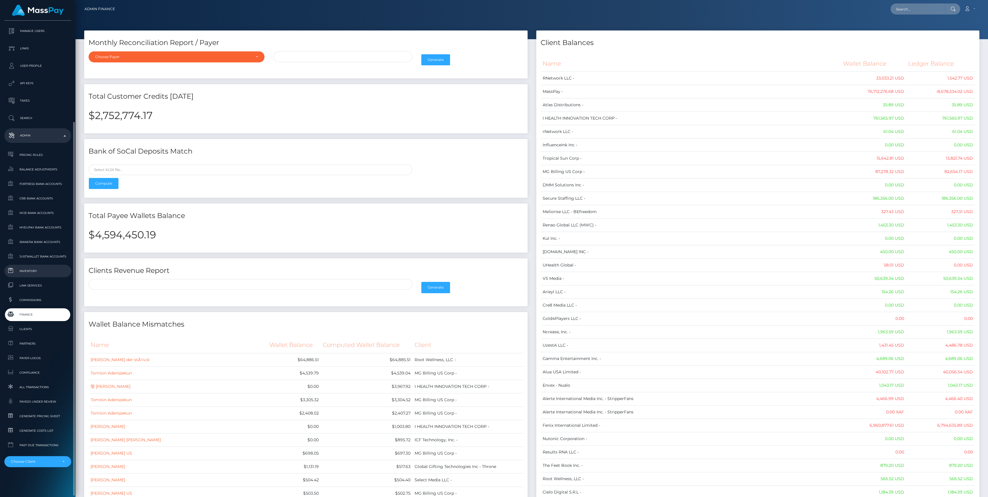
click at [46, 268] on span "Inventory" at bounding box center [38, 271] width 62 height 7
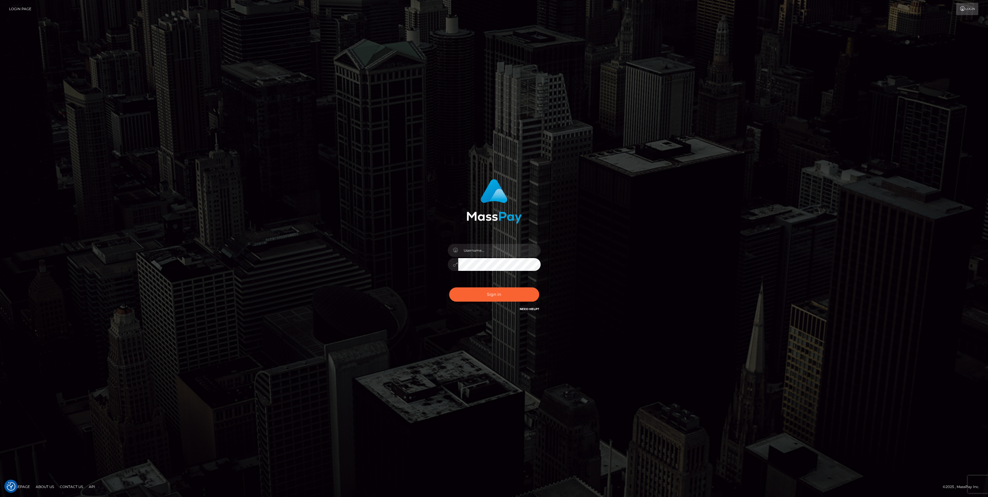
type input "bengreen"
click at [470, 288] on button "Sign in" at bounding box center [494, 294] width 90 height 14
click at [486, 299] on button "Sign in" at bounding box center [494, 294] width 90 height 14
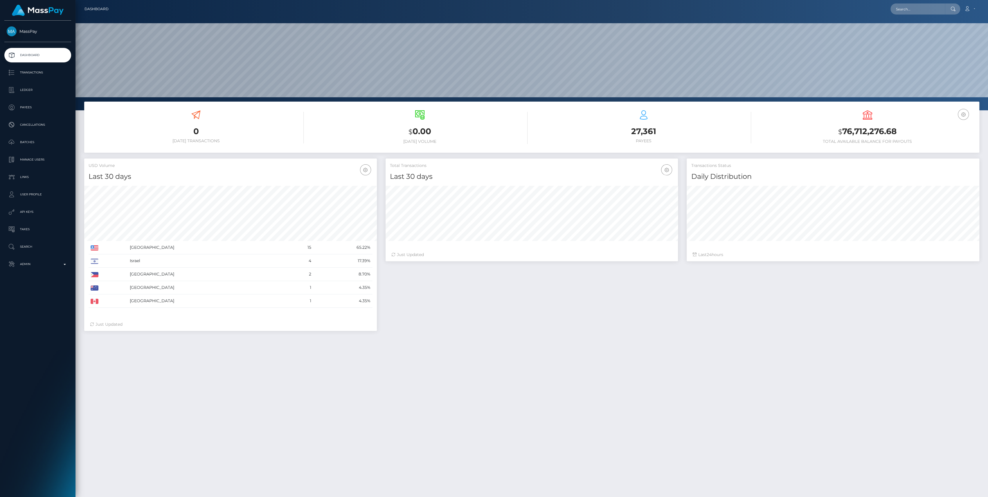
scroll to position [103, 293]
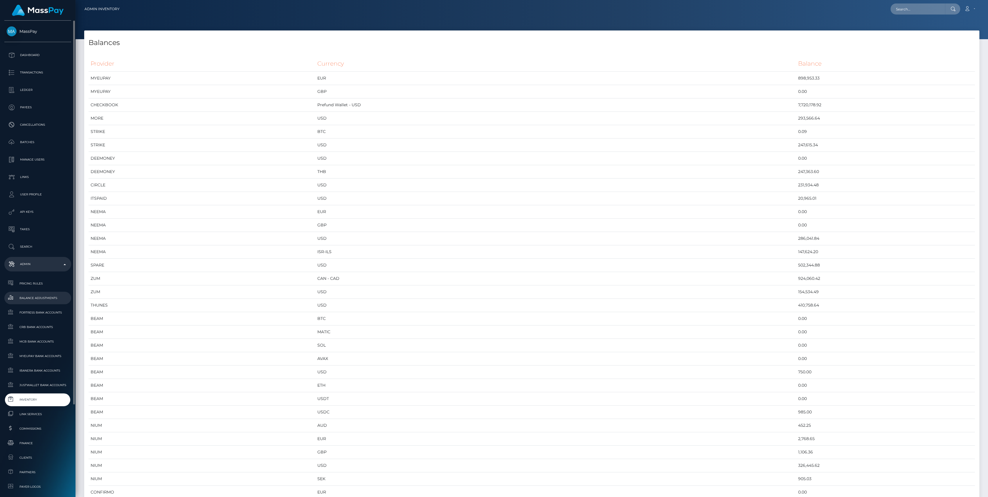
scroll to position [2855, 895]
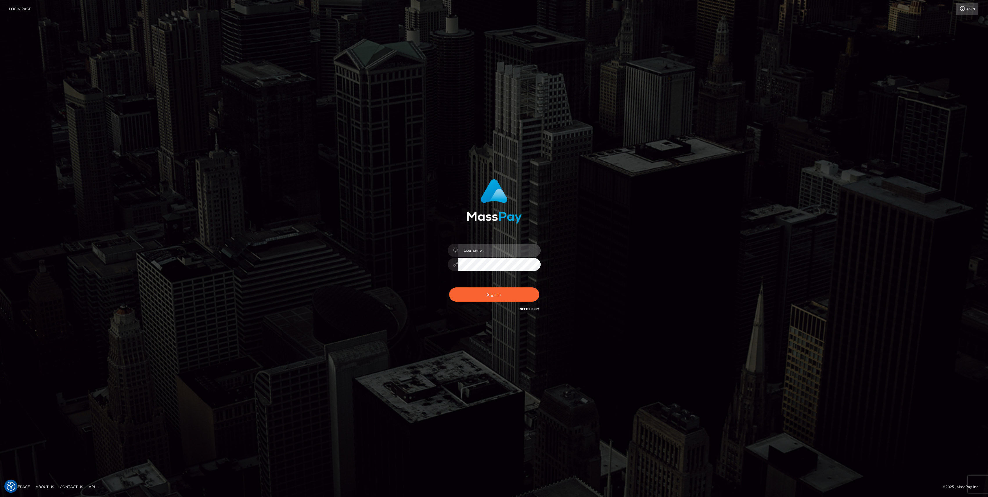
type input "bengreen"
click at [492, 296] on button "Sign in" at bounding box center [494, 294] width 90 height 14
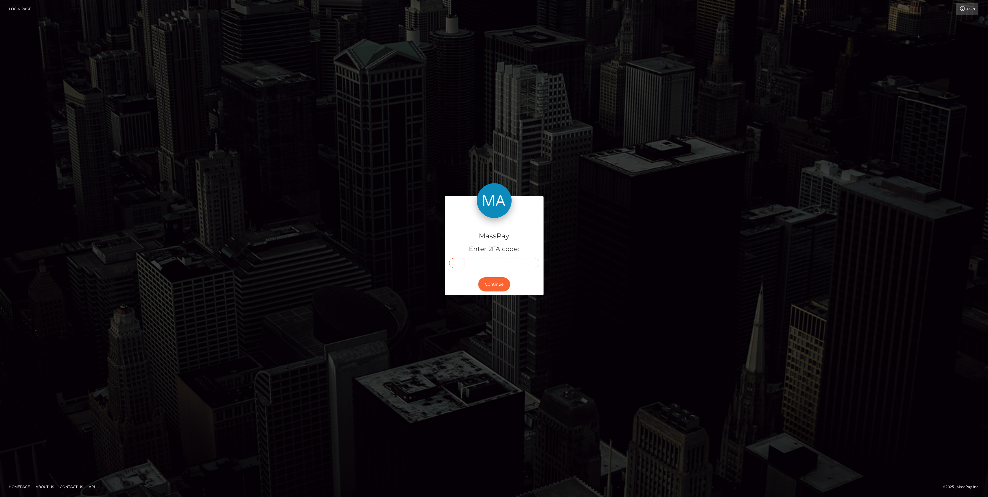
paste input "9"
type input "9"
type input "3"
type input "4"
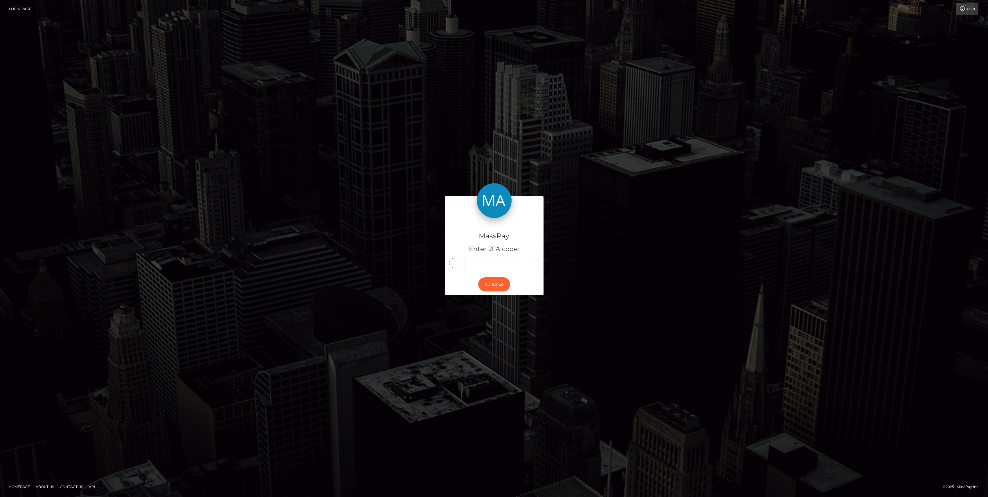
type input "1"
type input "8"
click at [498, 288] on button "Continue" at bounding box center [494, 284] width 32 height 14
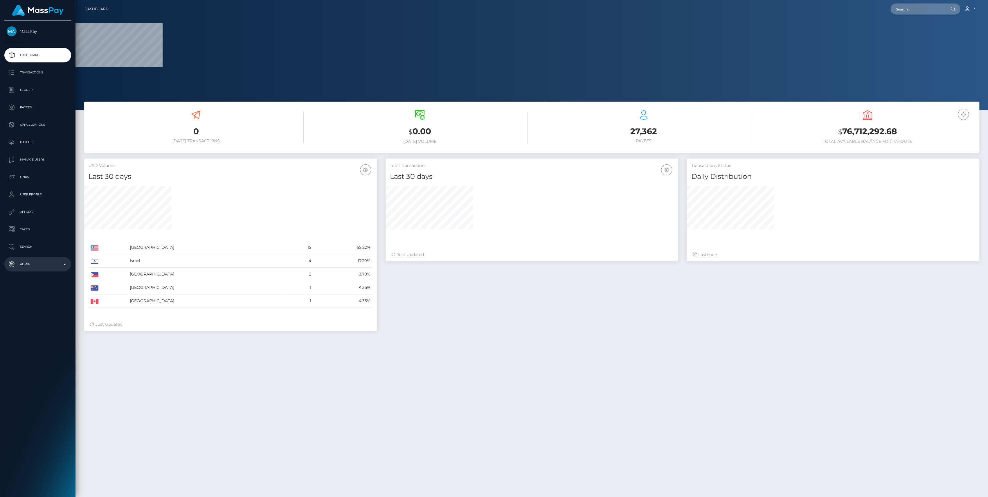
click at [34, 265] on p "Admin" at bounding box center [38, 264] width 62 height 9
select select
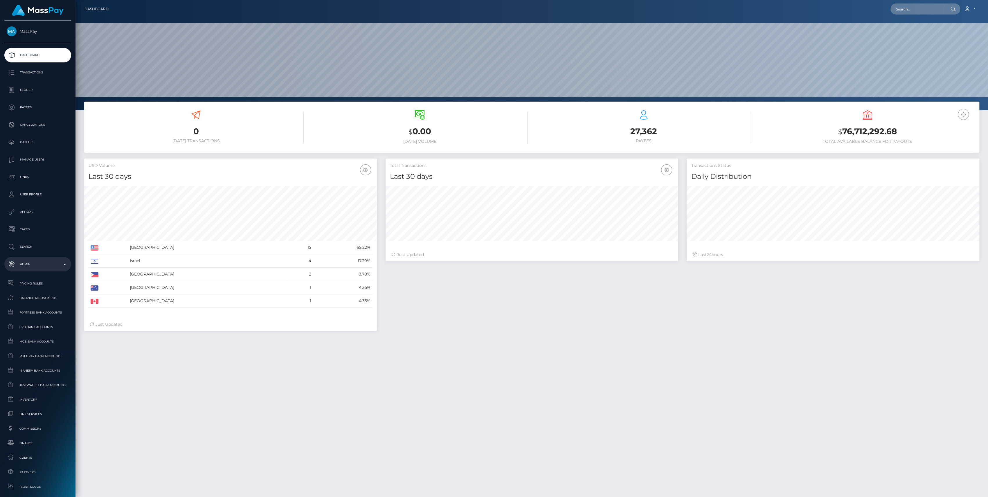
scroll to position [103, 293]
click at [49, 292] on link "Balance Adjustments" at bounding box center [37, 298] width 67 height 12
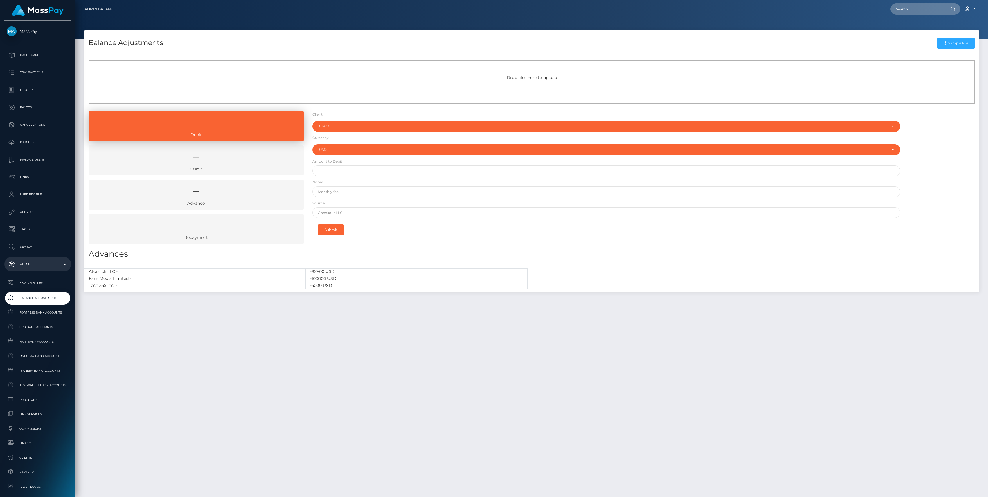
select select "USD"
click at [180, 153] on icon at bounding box center [196, 157] width 202 height 17
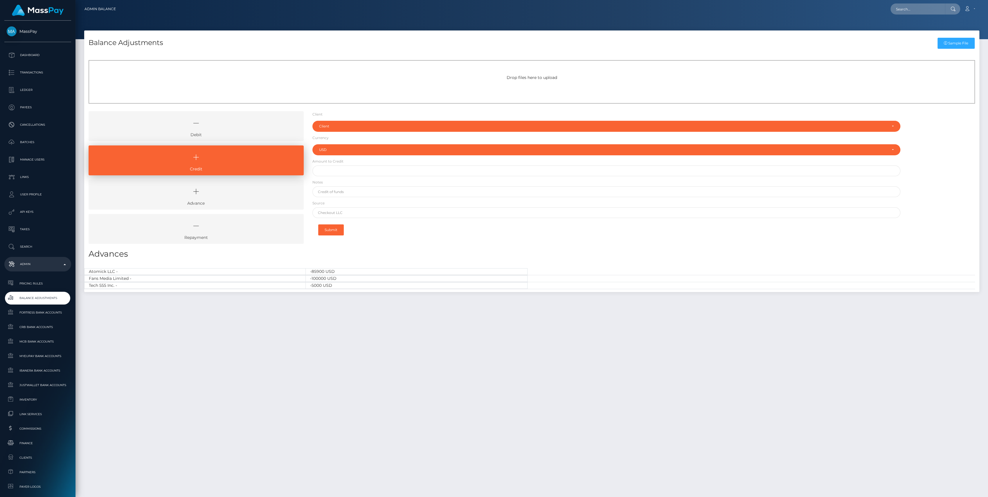
click at [345, 118] on form "Client Client RNetwork LLC - (1) MassPay - (2) Atlas Distributions - (3) I HEAL…" at bounding box center [606, 175] width 588 height 128
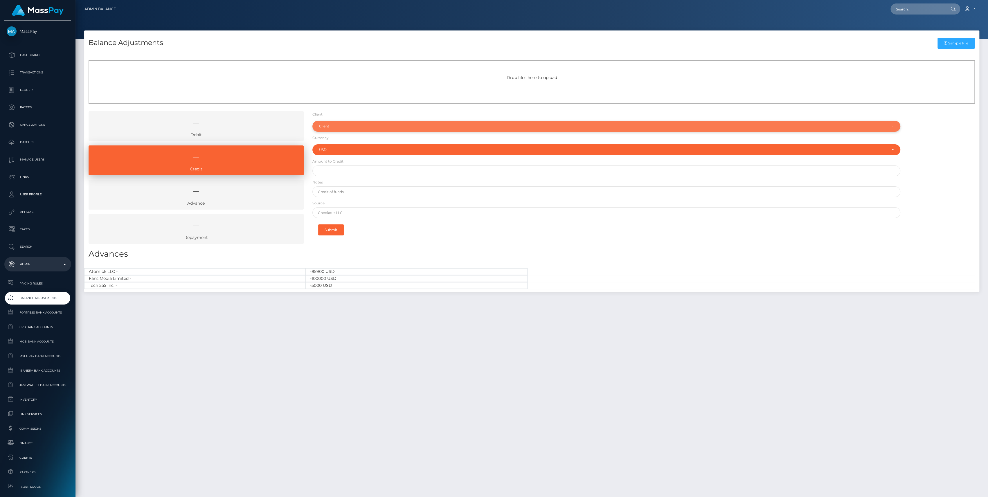
click at [347, 123] on div "Client" at bounding box center [606, 126] width 588 height 11
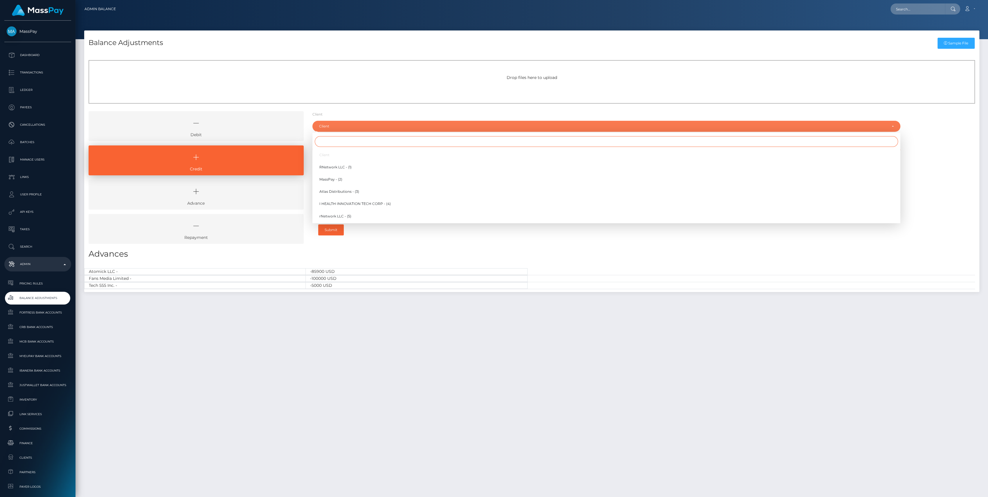
click at [342, 142] on input "Search" at bounding box center [606, 141] width 583 height 11
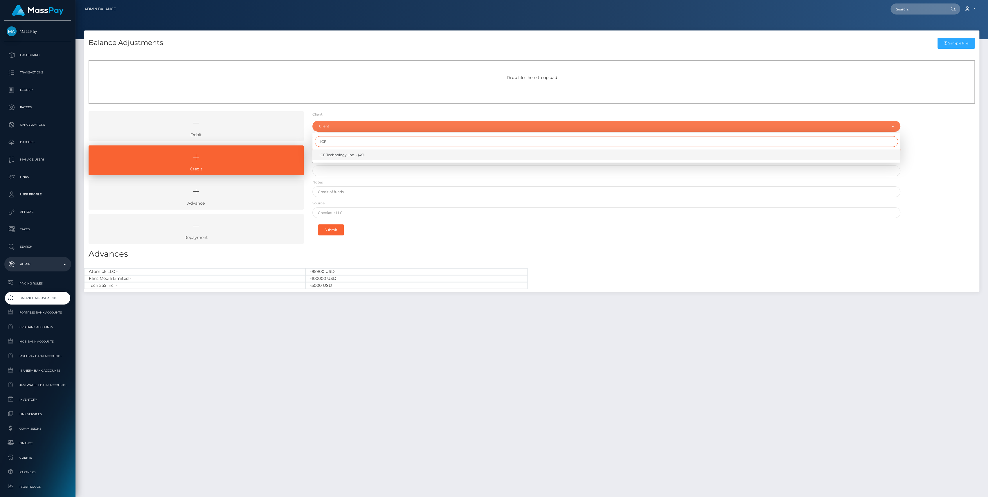
type input "ICF"
click at [375, 151] on link "ICF Technology, Inc. - (49)" at bounding box center [606, 155] width 588 height 11
select select "49"
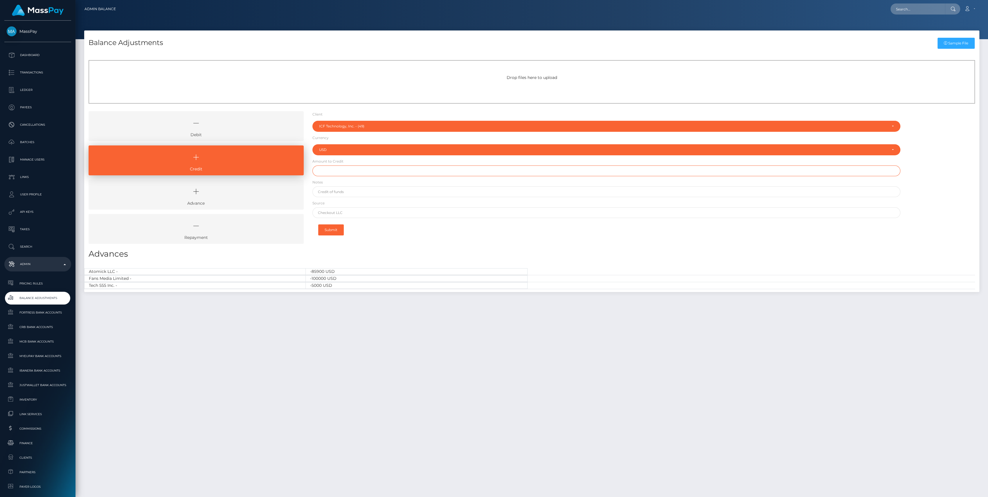
click at [373, 166] on input "text" at bounding box center [606, 171] width 588 height 11
paste input "525,000.00"
type input "$525,000.00"
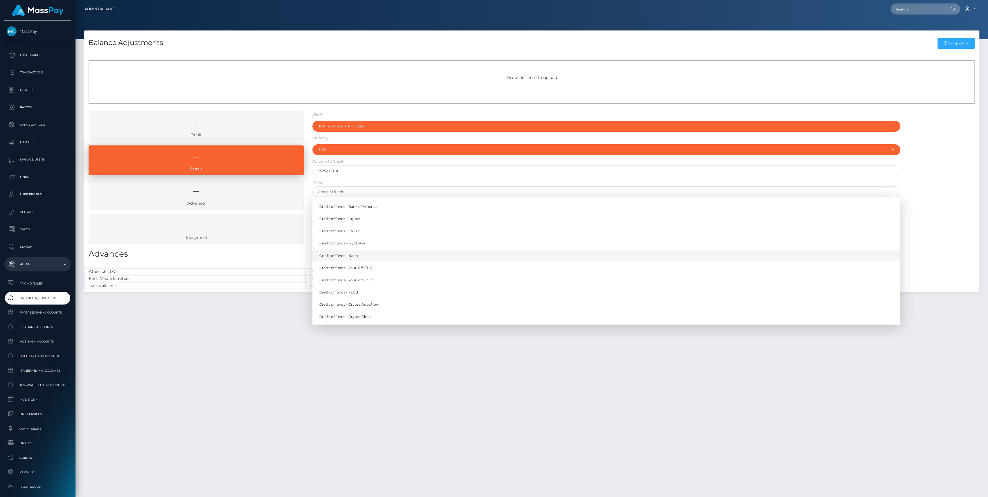
click at [352, 259] on link "Credit of funds - Nano" at bounding box center [606, 255] width 588 height 11
type input "Credit of funds - Nano"
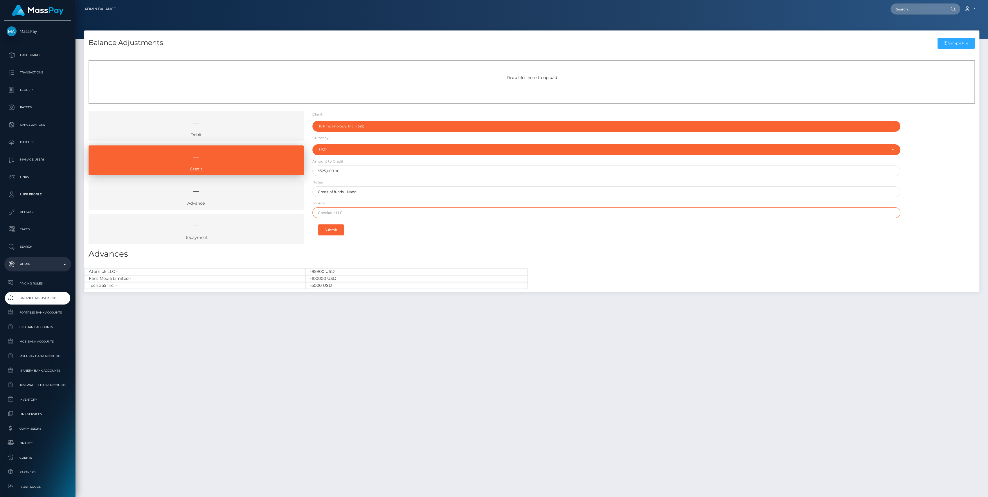
click at [346, 210] on input "text" at bounding box center [606, 212] width 588 height 11
type input "Nano"
click at [333, 224] on button "Submit" at bounding box center [331, 229] width 26 height 11
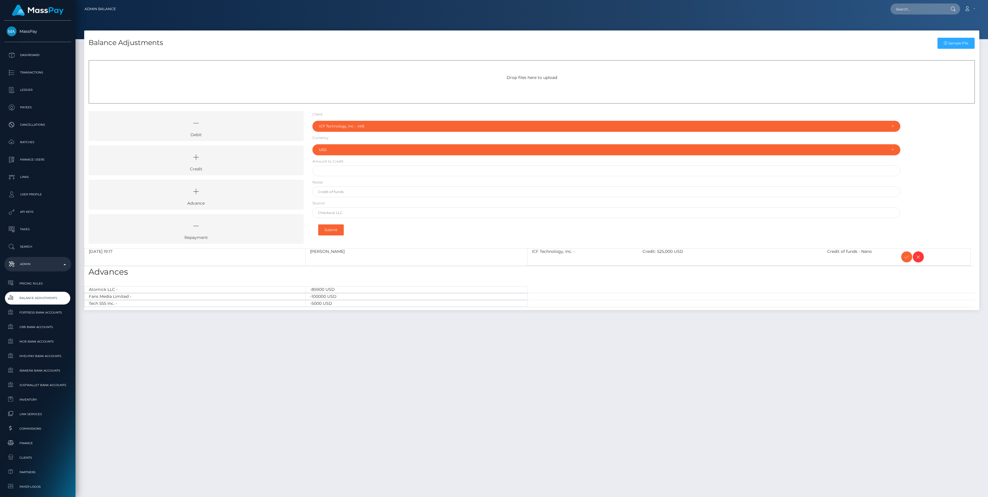
select select "49"
select select "USD"
click at [251, 157] on icon at bounding box center [196, 157] width 202 height 17
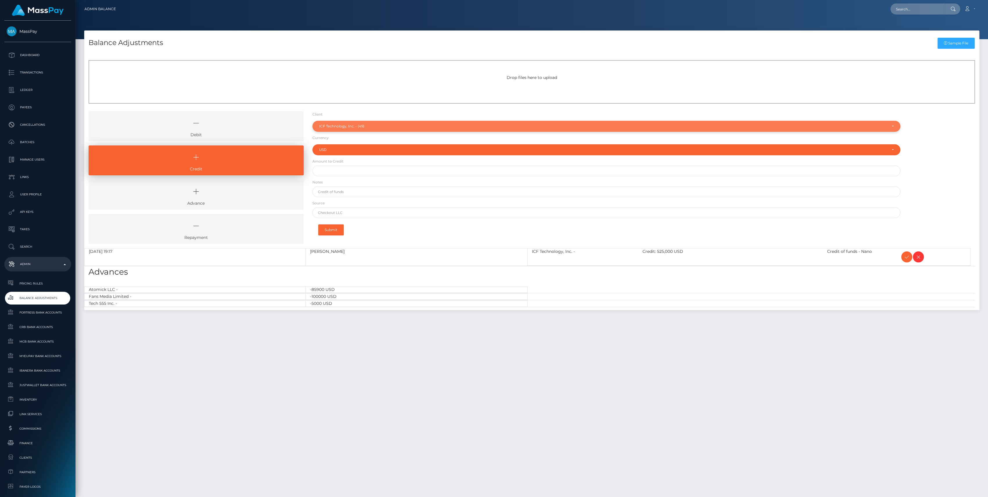
click at [344, 125] on div "ICF Technology, Inc. - (49)" at bounding box center [603, 126] width 568 height 5
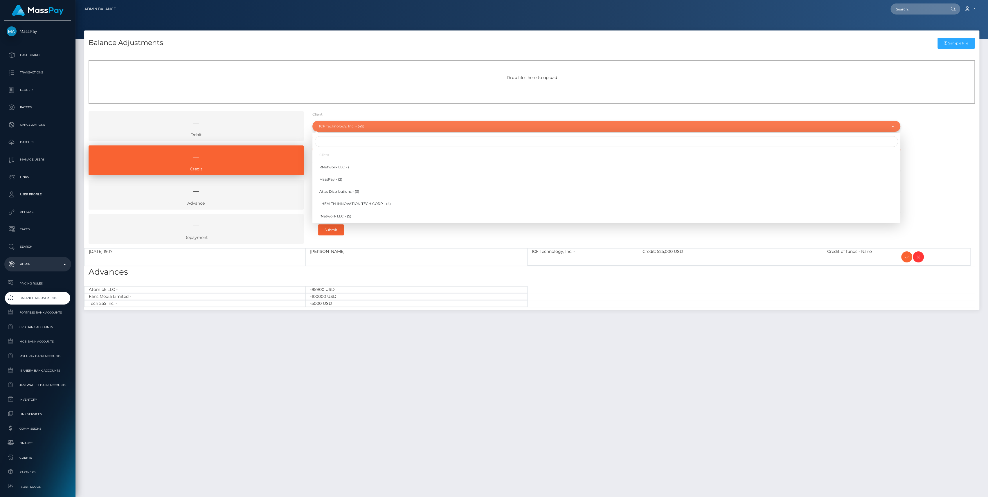
scroll to position [483, 0]
click at [351, 136] on div at bounding box center [606, 141] width 588 height 13
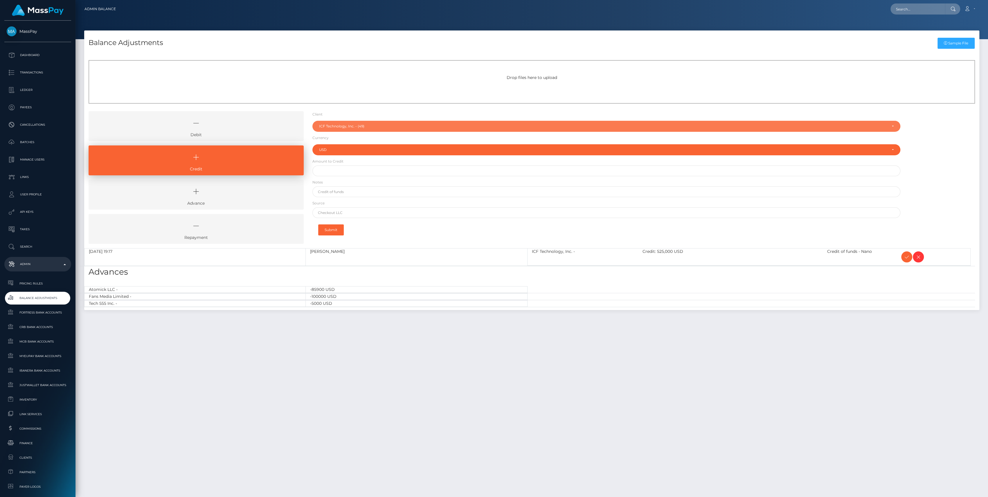
click at [382, 129] on div "ICF Technology, Inc. - (49)" at bounding box center [606, 126] width 588 height 11
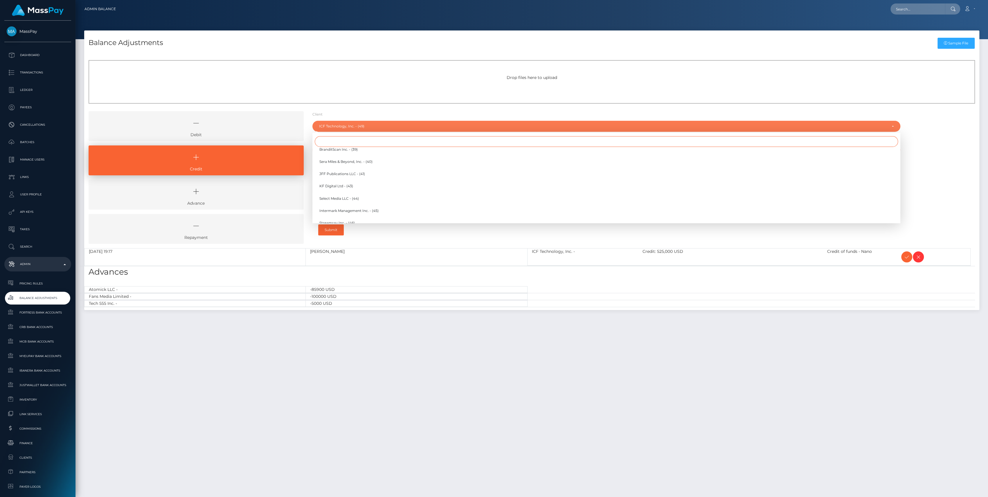
click at [376, 145] on input "Search" at bounding box center [606, 141] width 583 height 11
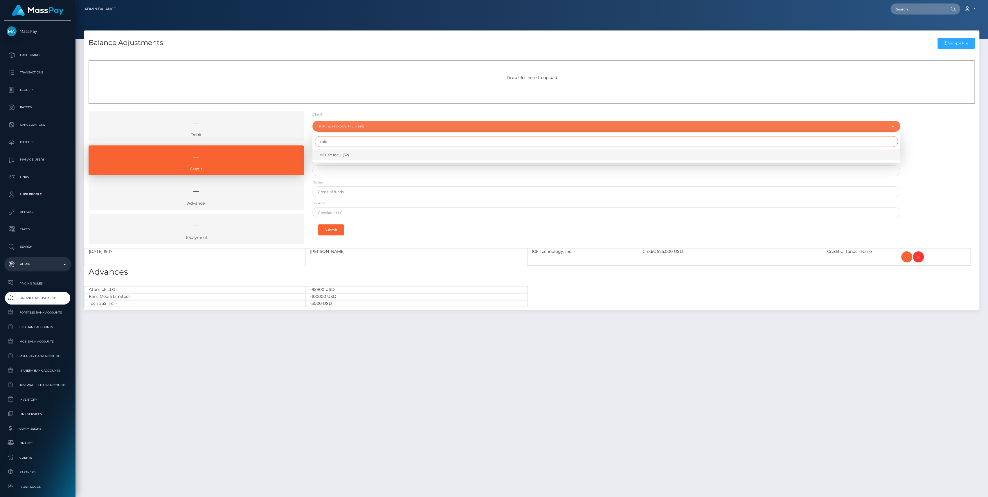
type input "mfc"
click at [370, 153] on link "MFCXY Inc. - (52)" at bounding box center [606, 155] width 588 height 11
select select "52"
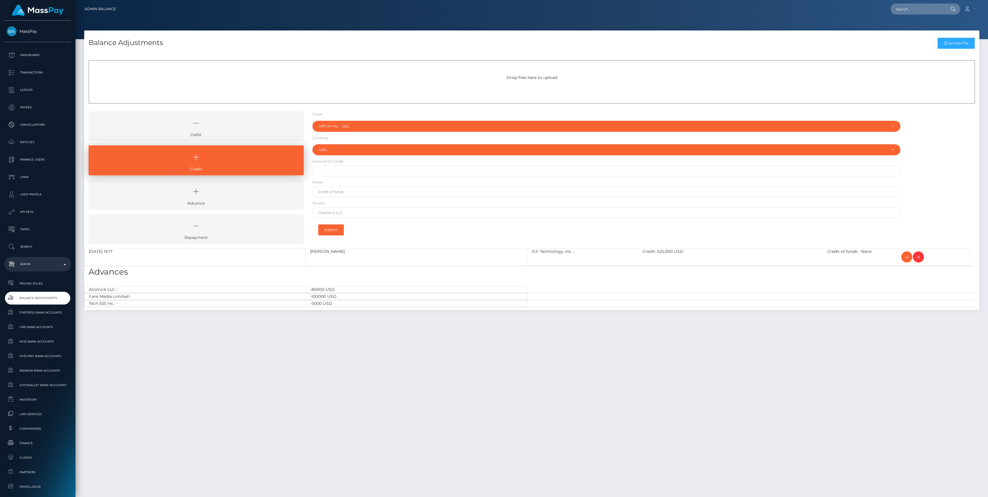
click at [366, 176] on form "Client Client RNetwork LLC - (1) MassPay - (2) Atlas Distributions - (3) I HEAL…" at bounding box center [606, 175] width 588 height 128
click at [365, 172] on input "text" at bounding box center [606, 171] width 588 height 11
paste input "250,000.00"
type input "$250,000.00"
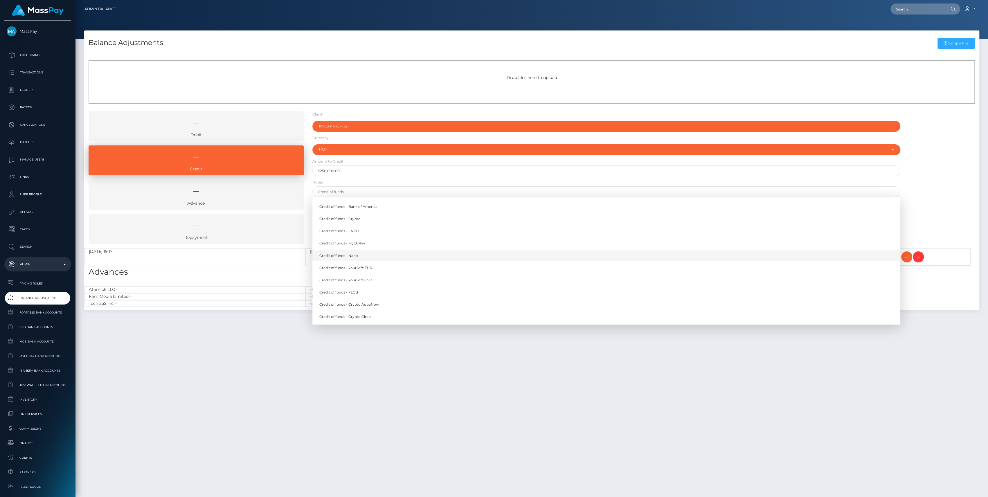
click at [355, 258] on link "Credit of funds - Nano" at bounding box center [606, 255] width 588 height 11
type input "Credit of funds - Nano"
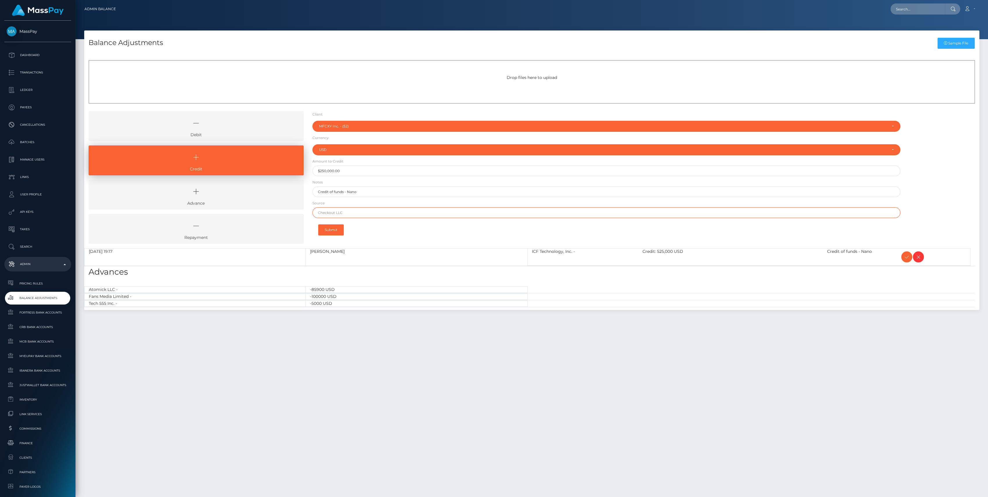
drag, startPoint x: 363, startPoint y: 212, endPoint x: 363, endPoint y: 207, distance: 5.2
click at [363, 212] on input "text" at bounding box center [606, 212] width 588 height 11
type input "Nano"
click at [337, 229] on button "Submit" at bounding box center [331, 229] width 26 height 11
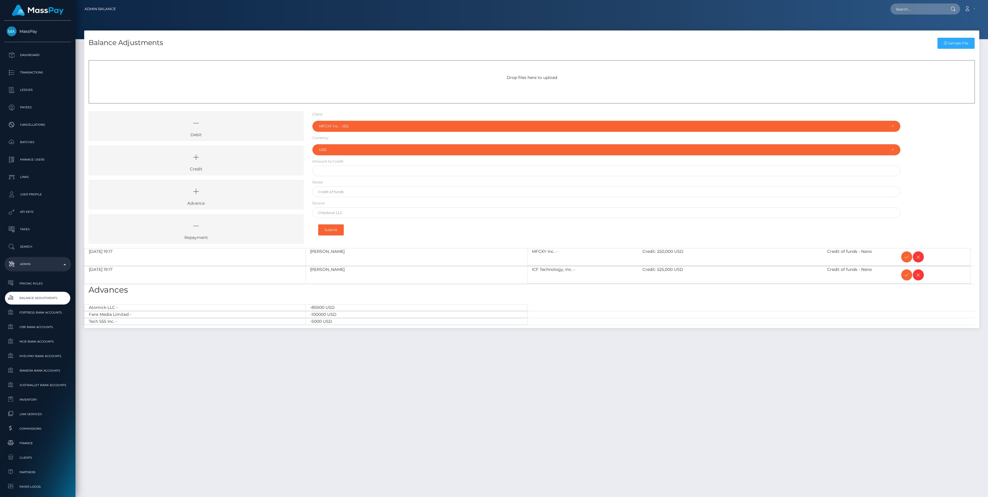
select select "52"
select select "USD"
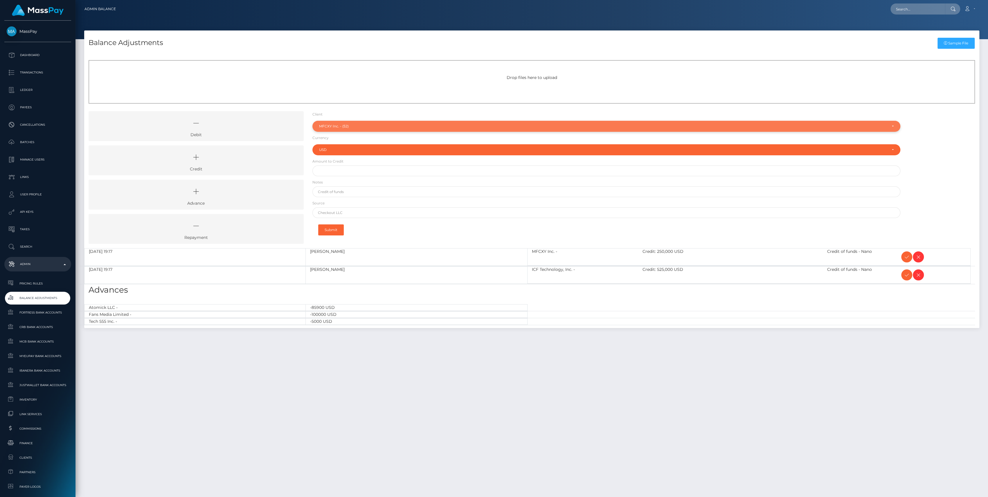
click at [338, 121] on div "MFCXY Inc. - (52)" at bounding box center [606, 126] width 588 height 11
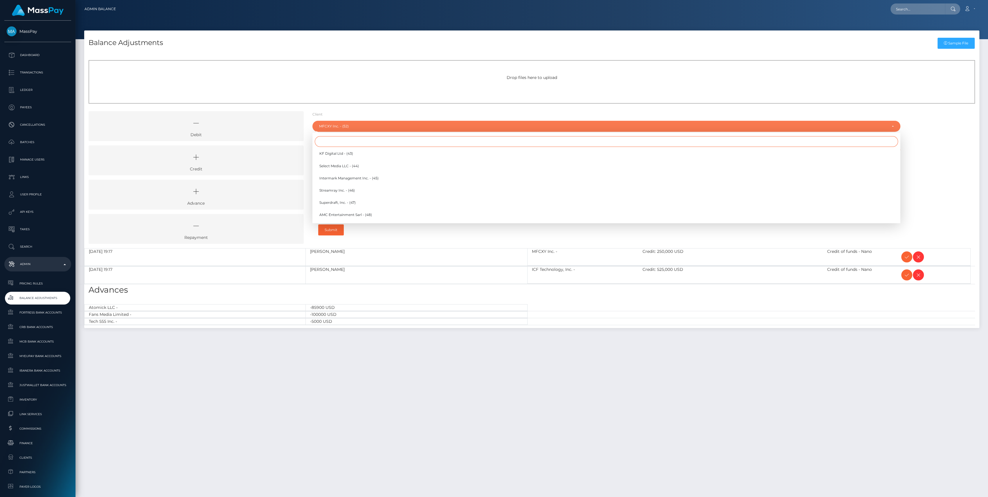
click at [336, 137] on input "Search" at bounding box center [606, 141] width 583 height 11
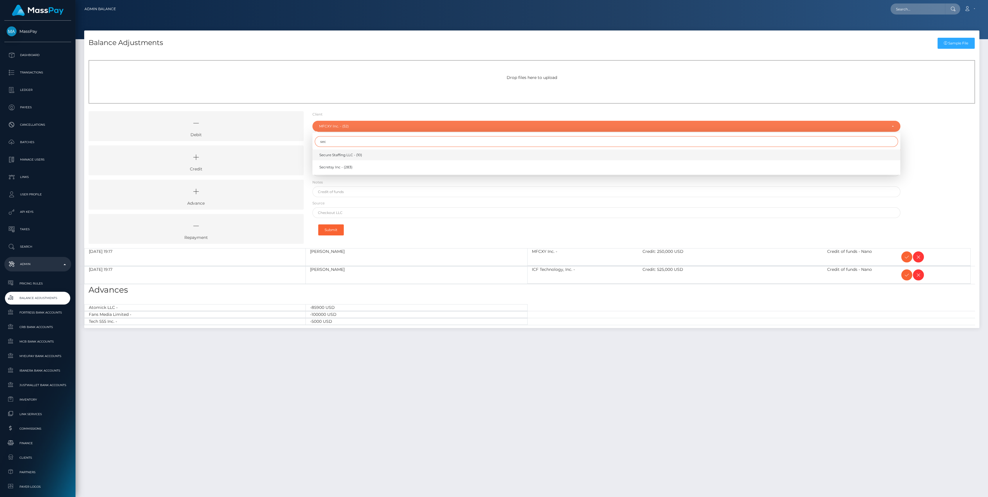
type input "sec"
click at [332, 154] on span "Secure Staffing LLC - (10)" at bounding box center [340, 154] width 43 height 5
select select "10"
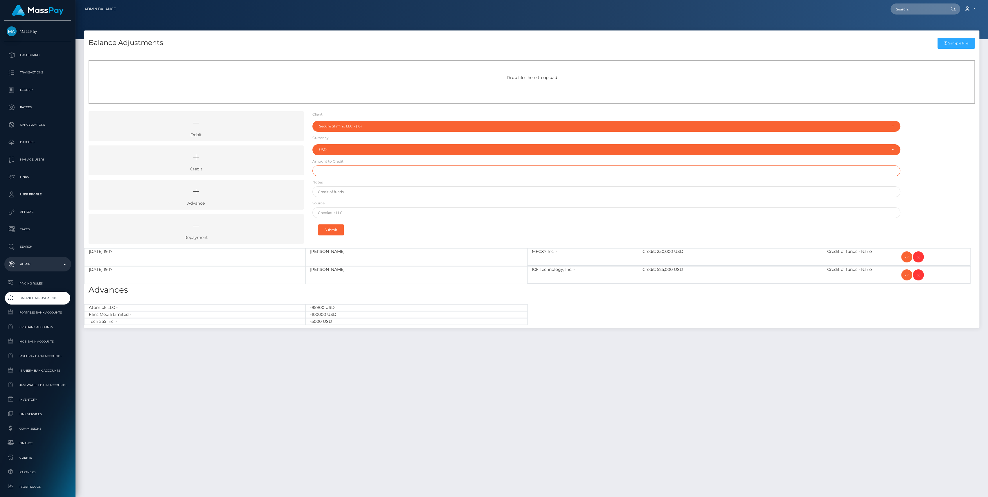
click at [335, 170] on input "text" at bounding box center [606, 171] width 588 height 11
paste input "100,000.00"
type input "$100,000.00"
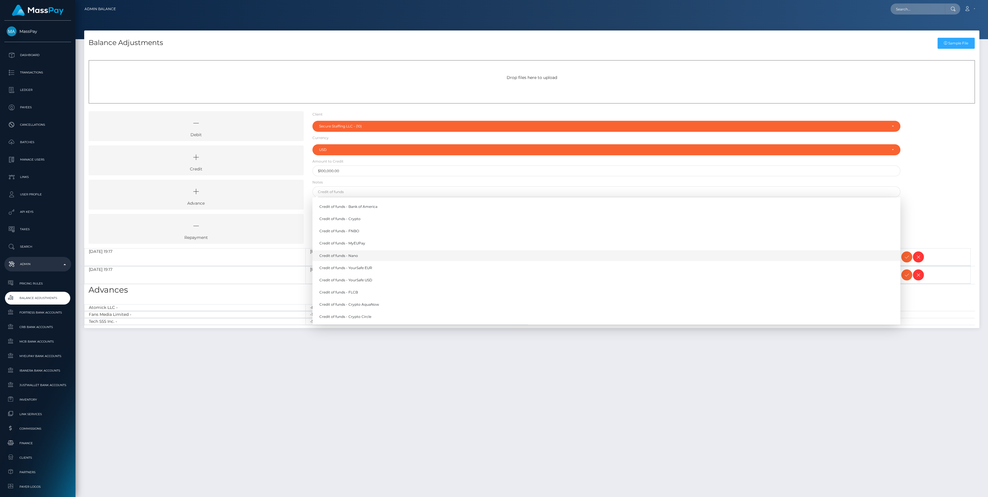
click at [346, 254] on link "Credit of funds - Nano" at bounding box center [606, 255] width 588 height 11
type input "Credit of funds - Nano"
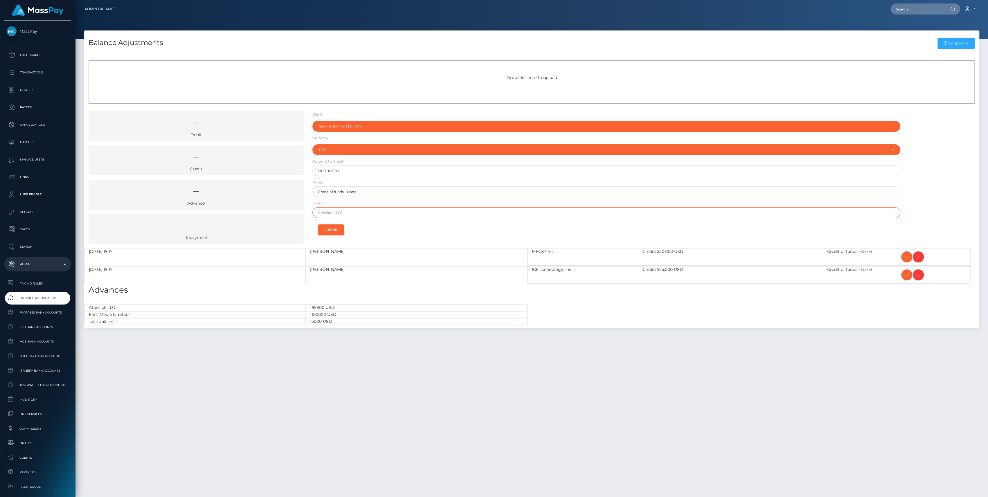
click at [358, 215] on input "text" at bounding box center [606, 212] width 588 height 11
type input "Nano"
click at [341, 232] on button "Submit" at bounding box center [331, 229] width 26 height 11
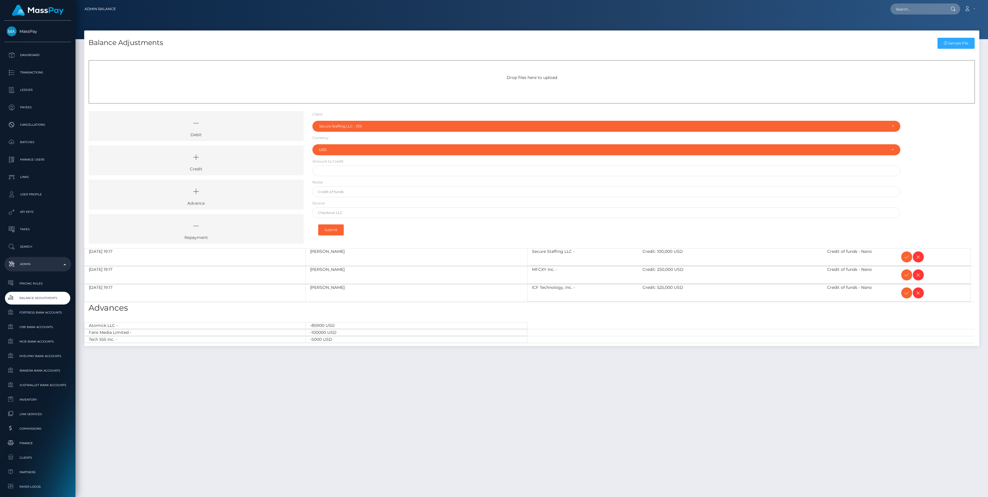
select select "10"
select select "USD"
click at [331, 232] on button "Submit" at bounding box center [331, 229] width 26 height 11
click at [907, 257] on icon at bounding box center [906, 256] width 7 height 7
click at [906, 275] on icon at bounding box center [906, 274] width 7 height 7
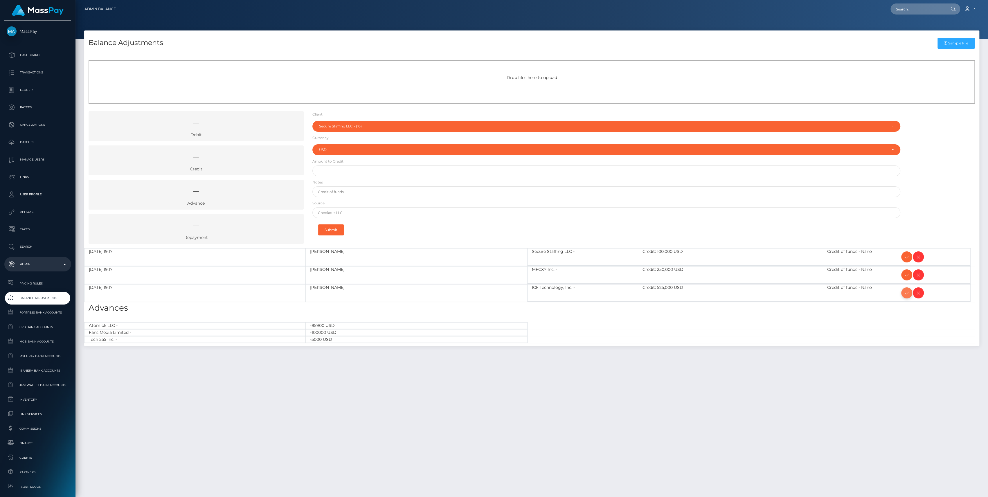
click at [906, 291] on icon at bounding box center [906, 292] width 7 height 7
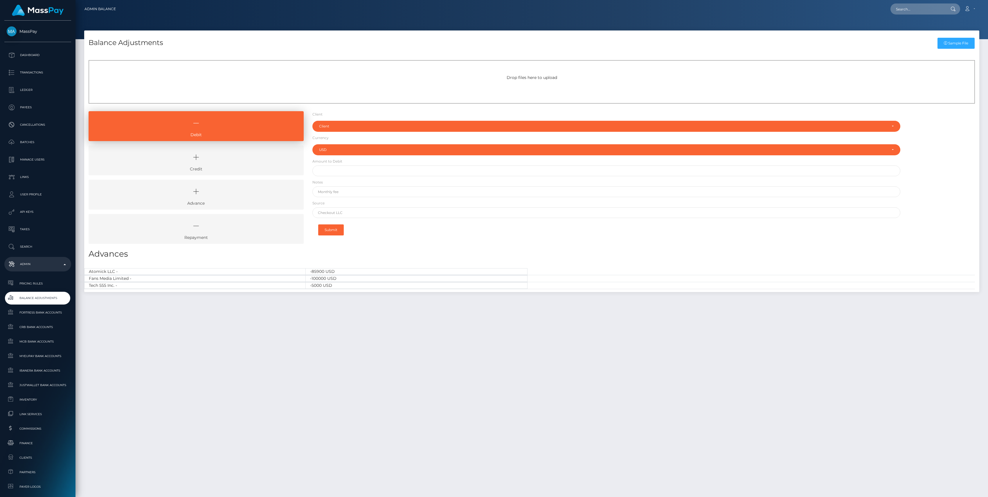
select select "USD"
click at [28, 53] on p "Dashboard" at bounding box center [38, 55] width 62 height 9
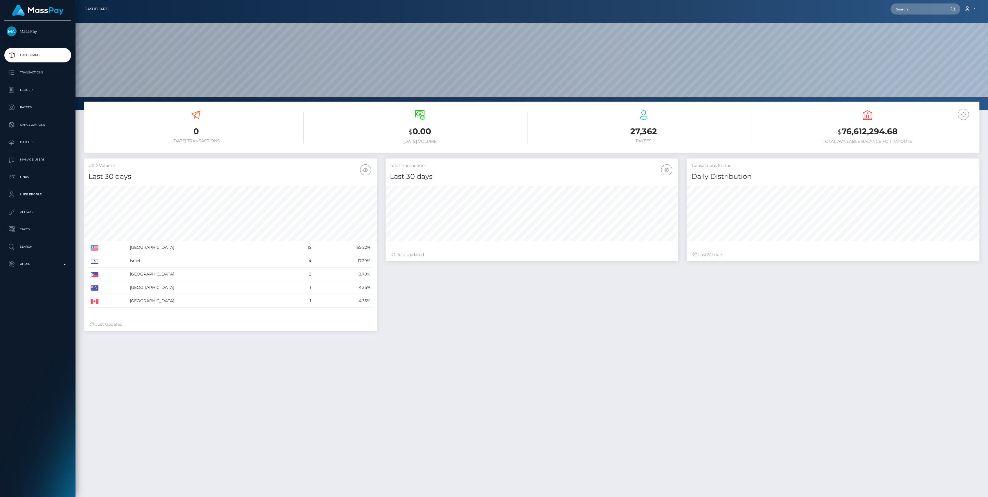
scroll to position [103, 293]
click at [13, 267] on p "Admin" at bounding box center [38, 264] width 62 height 9
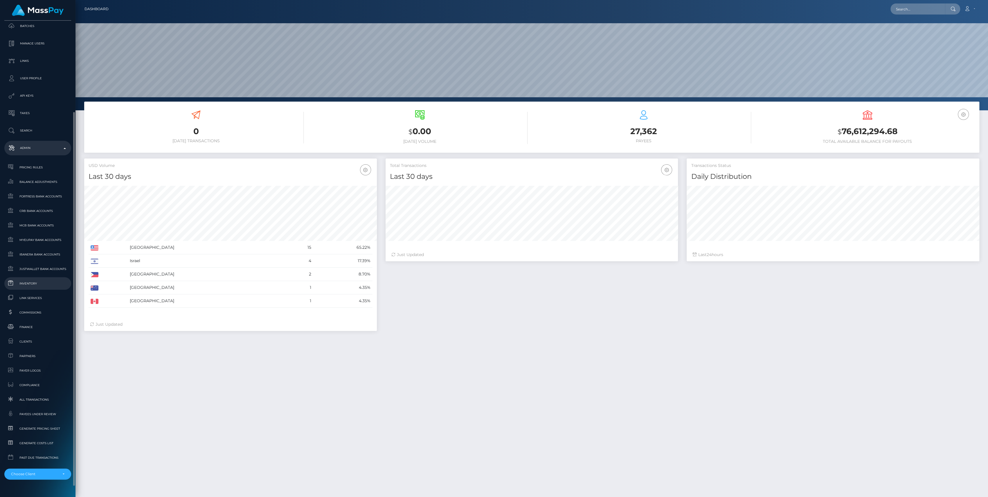
click at [28, 282] on span "Inventory" at bounding box center [38, 283] width 62 height 7
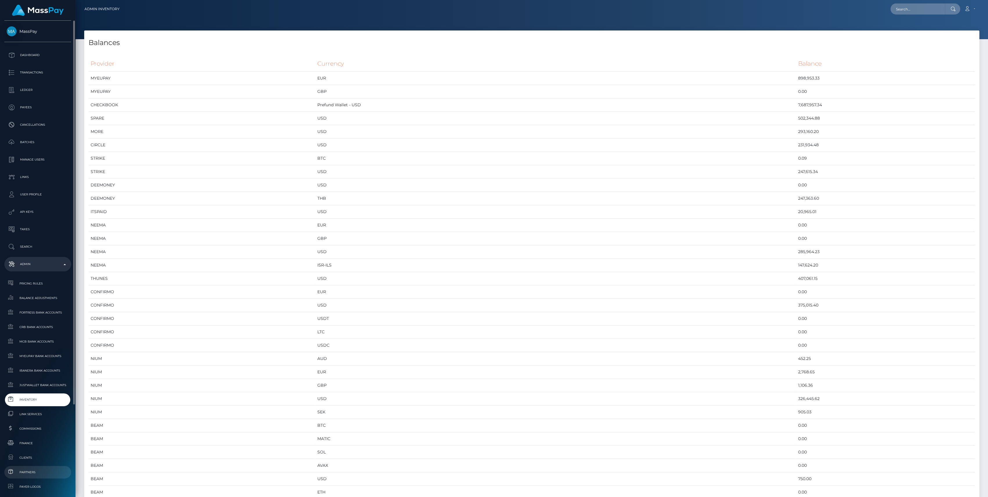
scroll to position [129, 0]
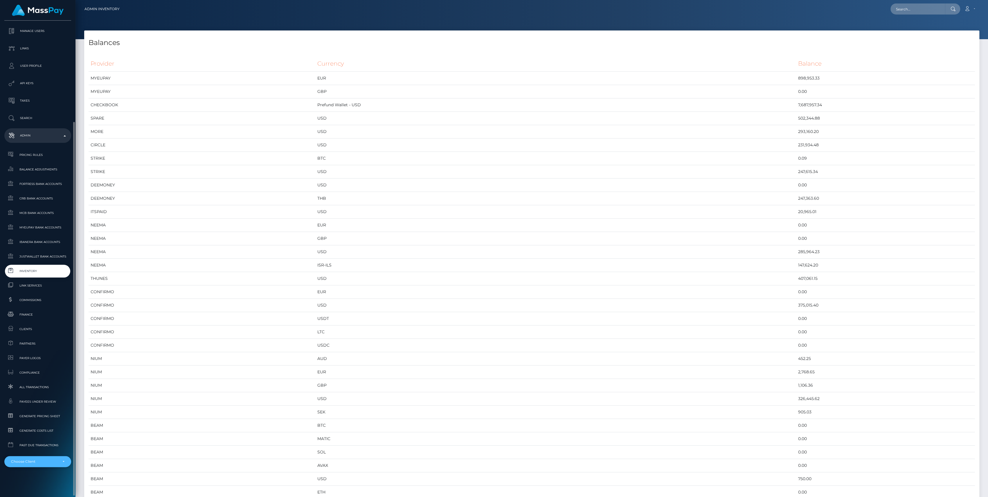
click at [30, 461] on div "Choose Client" at bounding box center [34, 461] width 47 height 5
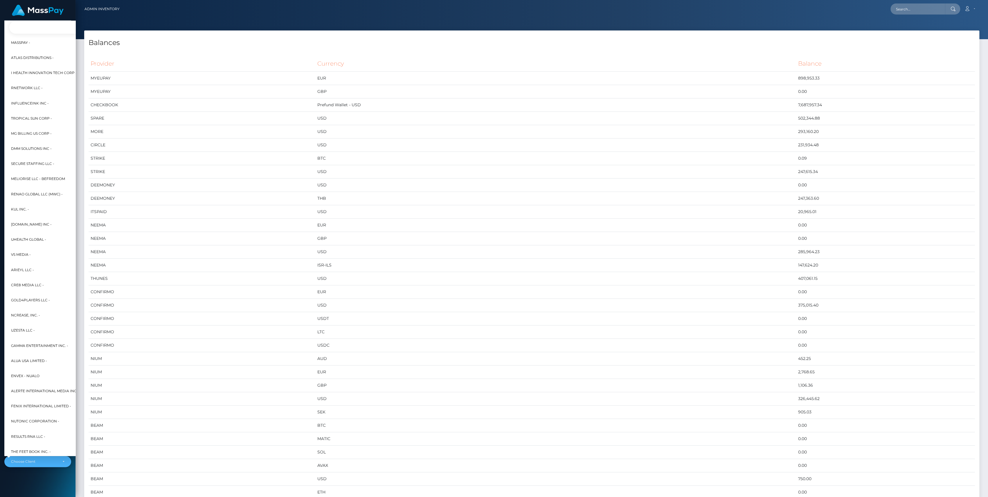
scroll to position [0, 7]
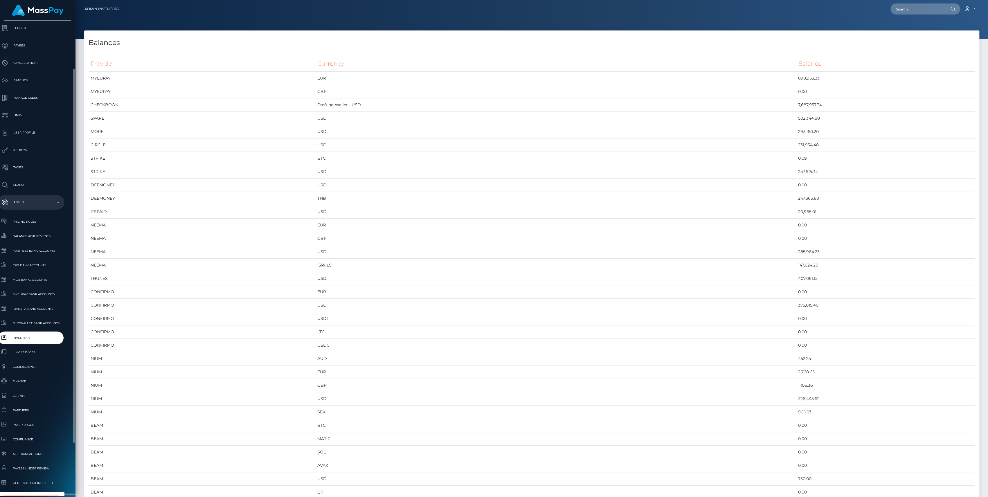
type input "whop"
select select "338"
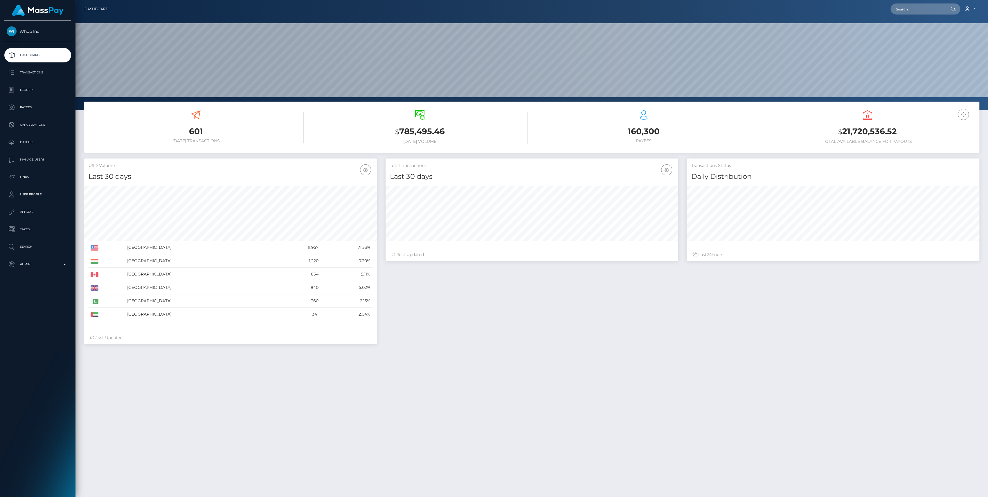
scroll to position [103, 293]
click at [41, 72] on p "Transactions" at bounding box center [38, 72] width 62 height 9
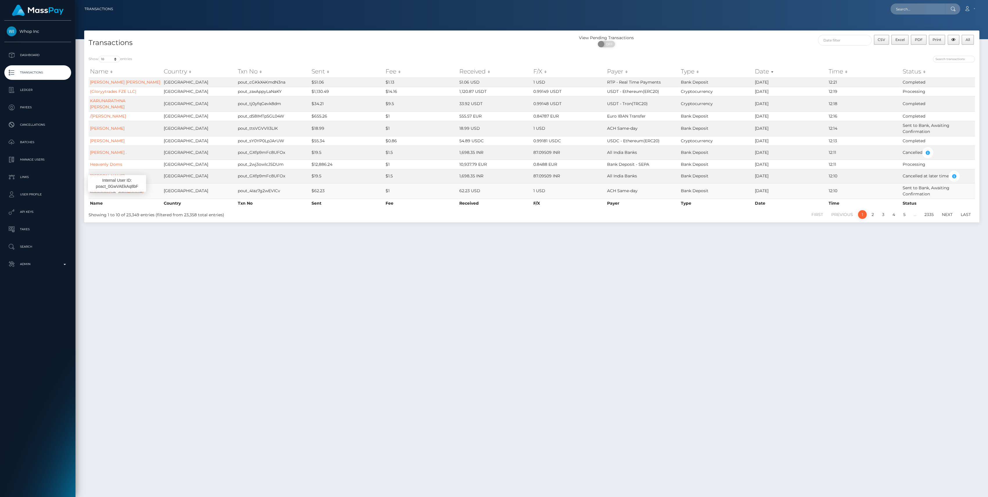
click at [123, 193] on link "JHAMAR ANTONIO WHITE" at bounding box center [116, 190] width 53 height 5
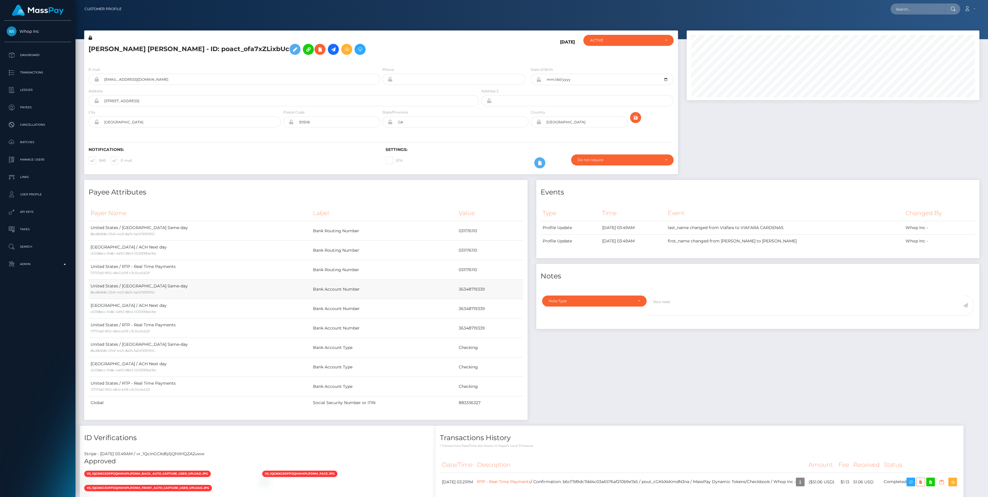
scroll to position [130, 0]
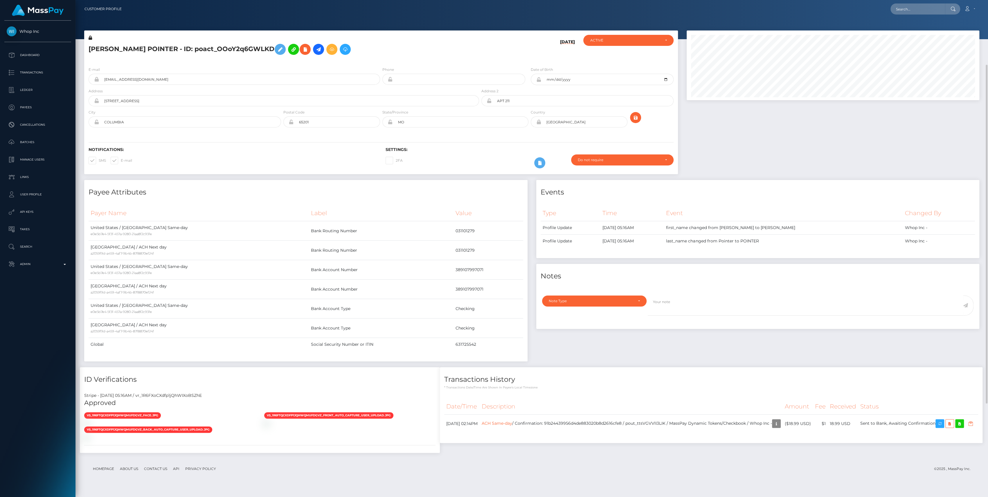
scroll to position [232, 0]
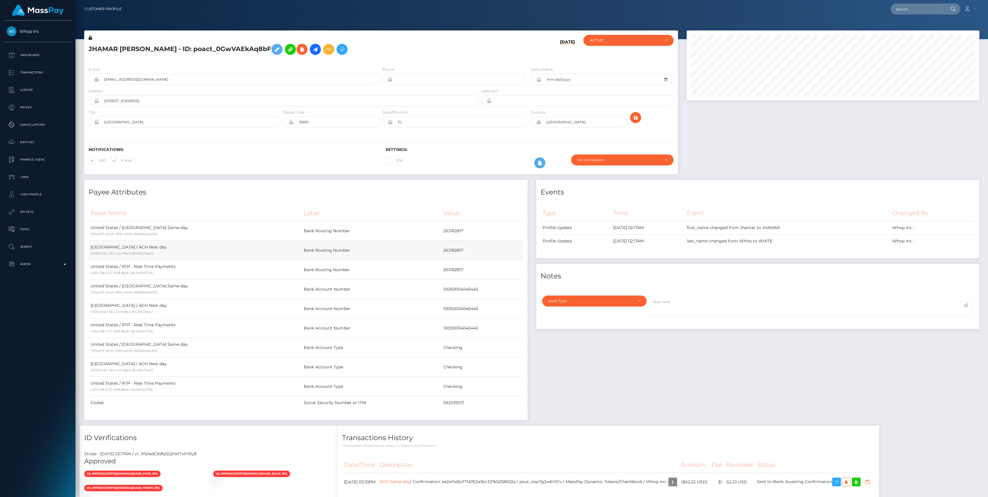
scroll to position [48, 0]
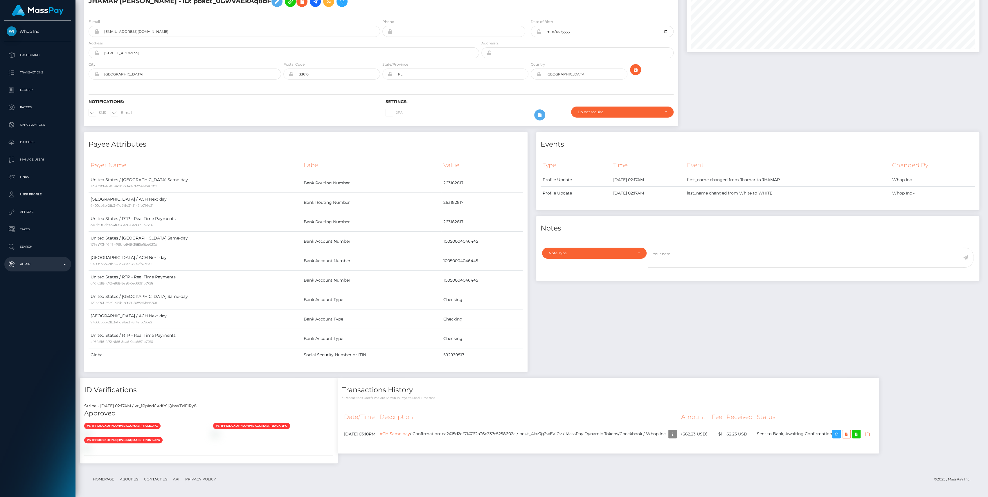
drag, startPoint x: 45, startPoint y: 259, endPoint x: 44, endPoint y: 269, distance: 10.2
click at [45, 259] on link "Admin" at bounding box center [37, 264] width 67 height 15
click at [30, 301] on span "Balance Adjustments" at bounding box center [38, 298] width 62 height 7
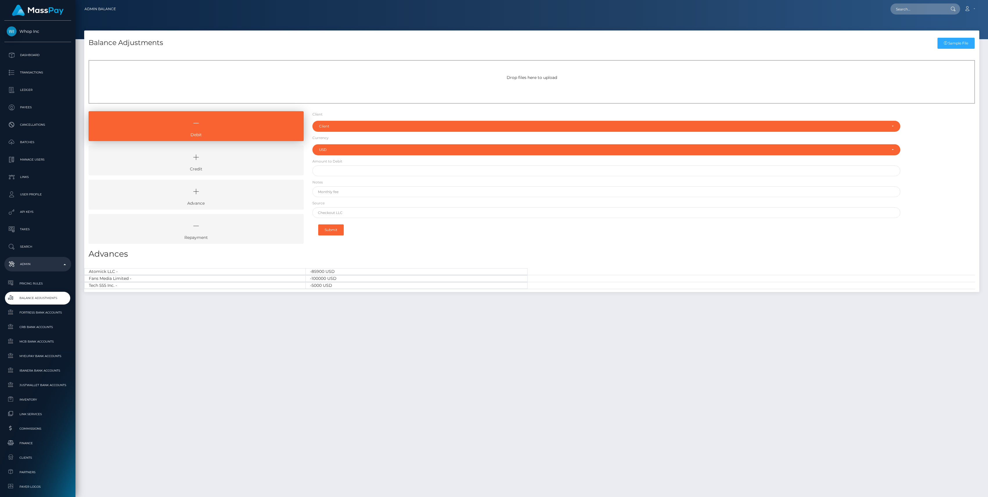
select select "USD"
click at [214, 165] on icon at bounding box center [196, 157] width 202 height 17
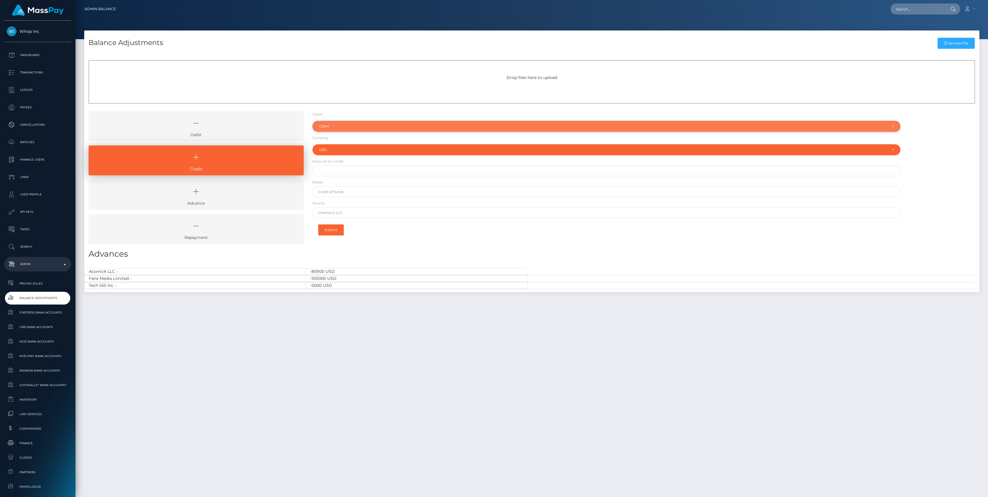
click at [356, 122] on div "Client" at bounding box center [606, 126] width 588 height 11
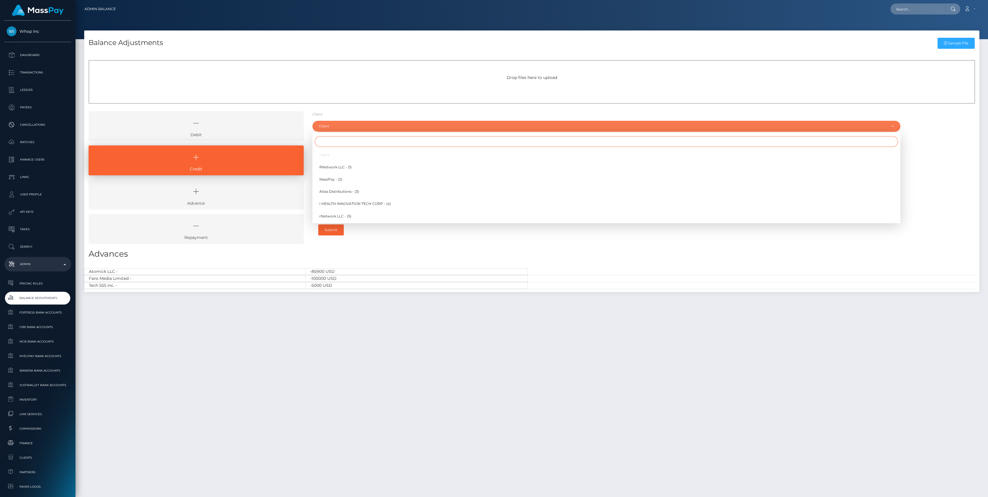
click at [351, 142] on input "Search" at bounding box center [606, 141] width 583 height 11
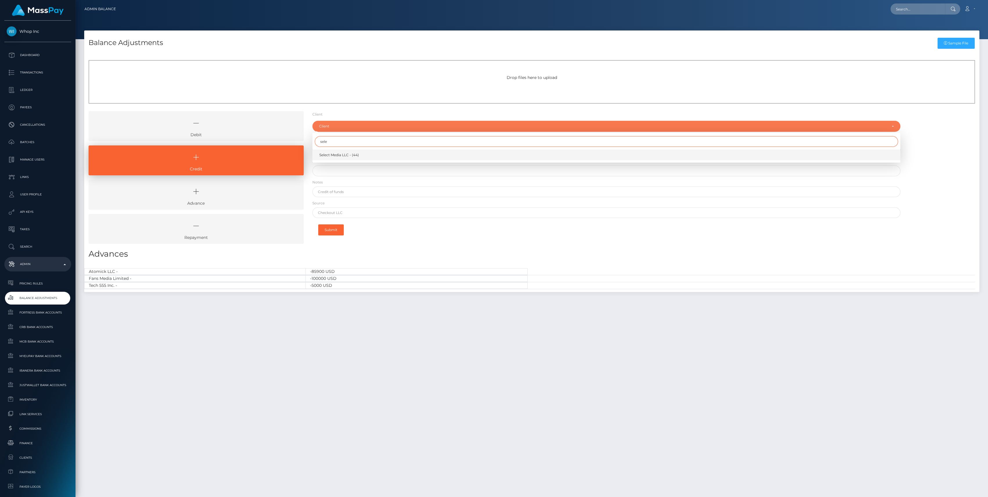
type input "sele"
click at [353, 154] on span "Select Media LLC - (44)" at bounding box center [338, 154] width 39 height 5
select select "44"
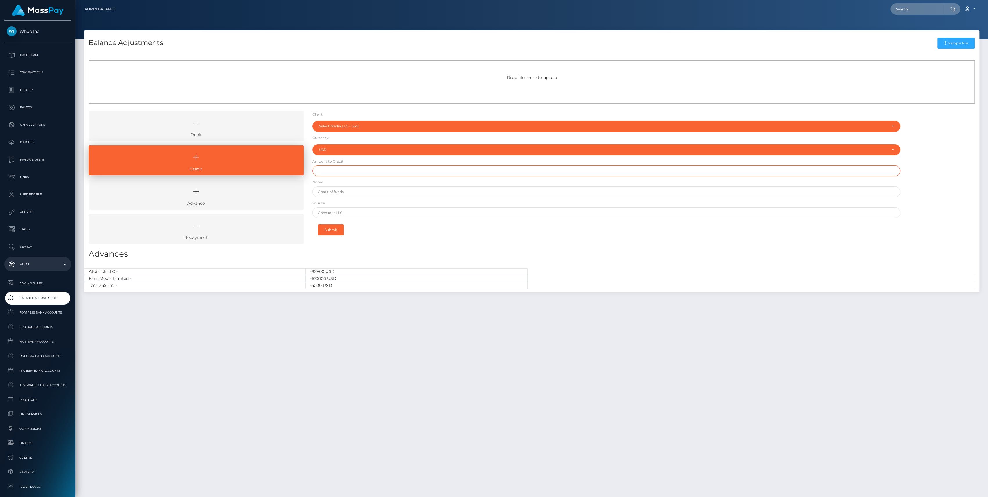
click at [350, 175] on input "text" at bounding box center [606, 171] width 588 height 11
paste input "1,250,000.00"
type input "$1,250,000.00"
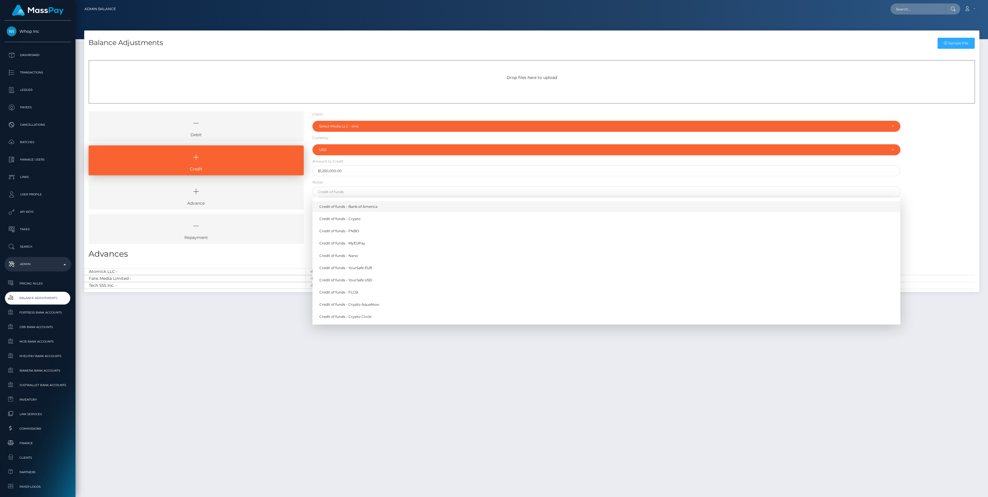
click at [367, 204] on link "Credit of funds - Bank of America" at bounding box center [606, 206] width 588 height 11
type input "Credit of funds - Bank of America"
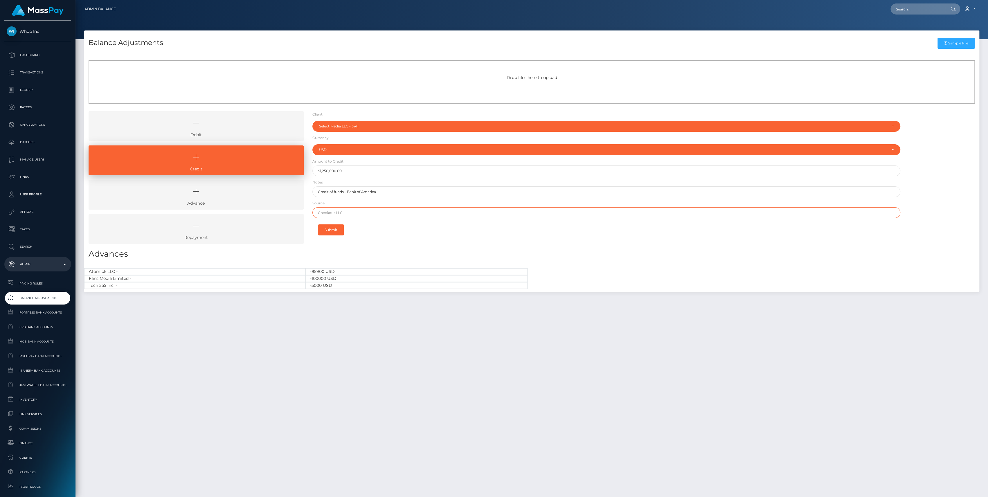
click at [357, 216] on input "text" at bounding box center [606, 212] width 588 height 11
type input "CHASE"
click at [335, 225] on button "Submit" at bounding box center [331, 229] width 26 height 11
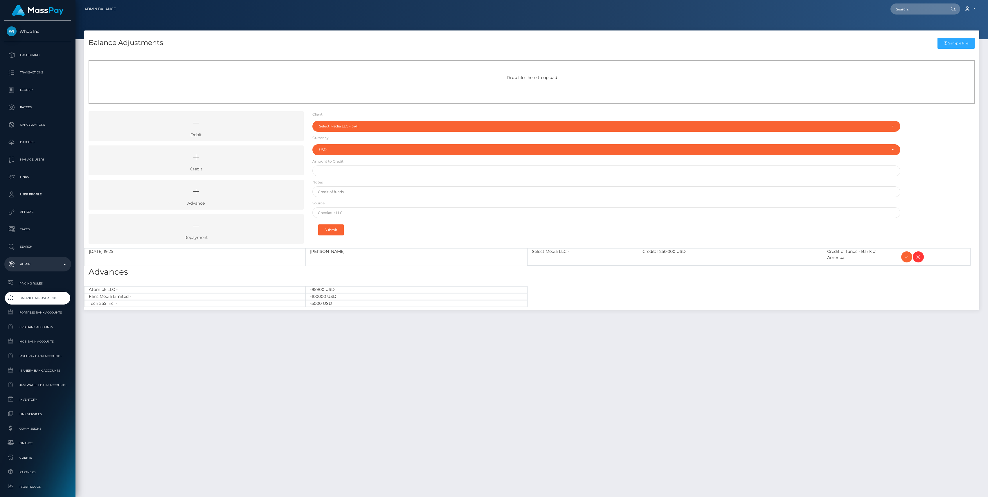
select select "44"
select select "USD"
click at [330, 225] on button "Submit" at bounding box center [331, 229] width 26 height 11
click at [907, 253] on icon at bounding box center [906, 256] width 7 height 7
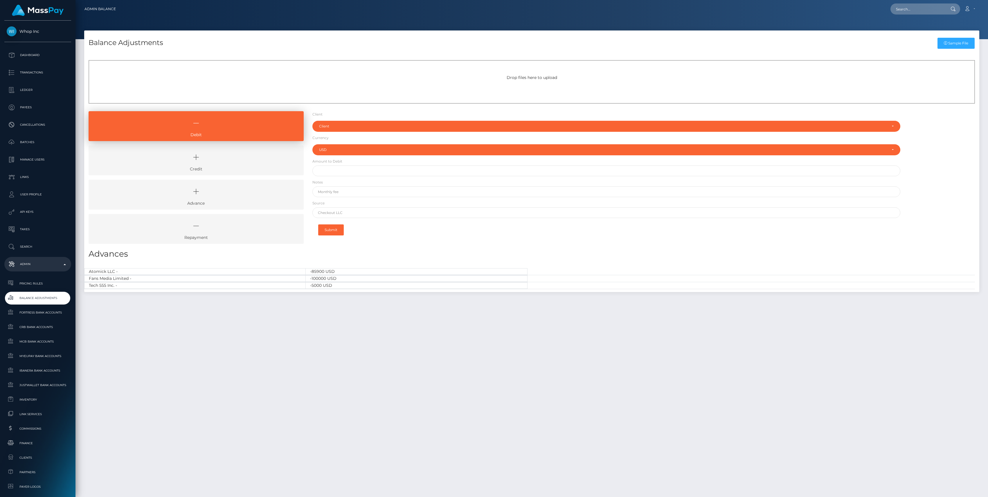
select select "USD"
